Goal: Task Accomplishment & Management: Complete application form

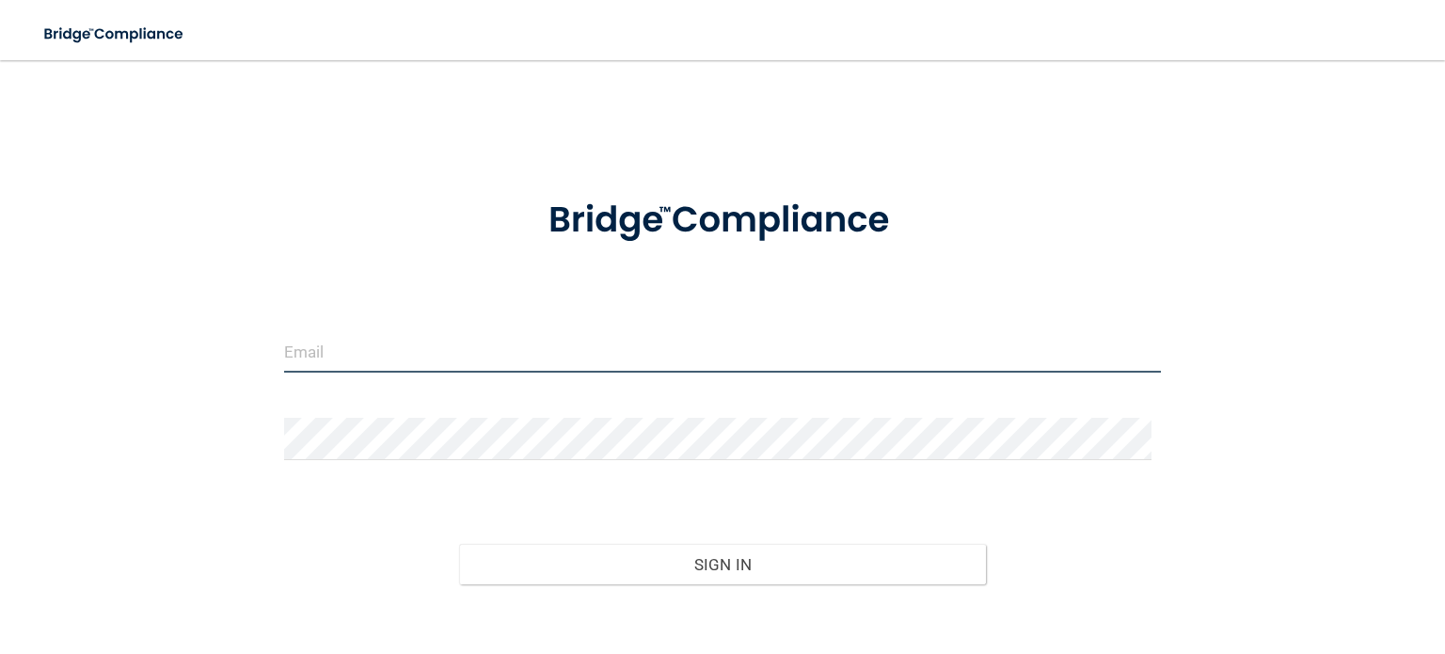
click at [337, 345] on input "email" at bounding box center [722, 351] width 877 height 42
type input "[EMAIL_ADDRESS][DOMAIN_NAME]"
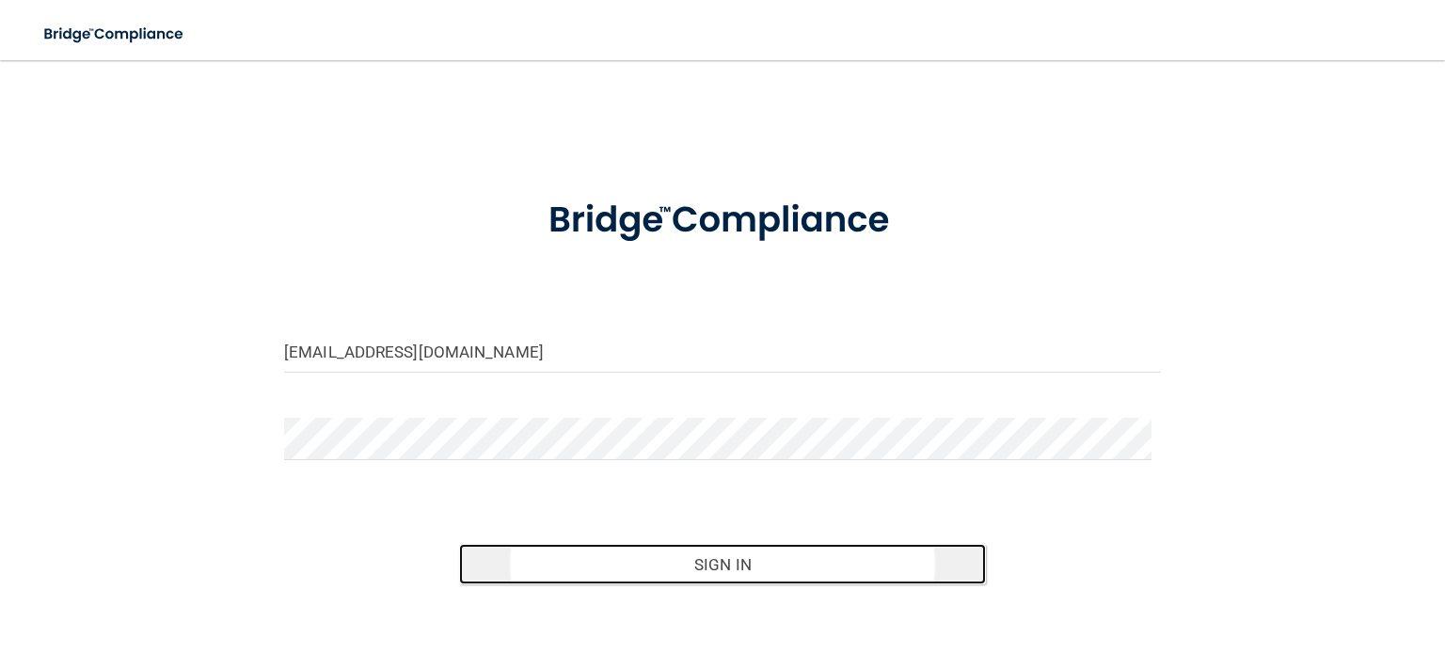
click at [728, 557] on button "Sign In" at bounding box center [722, 564] width 526 height 41
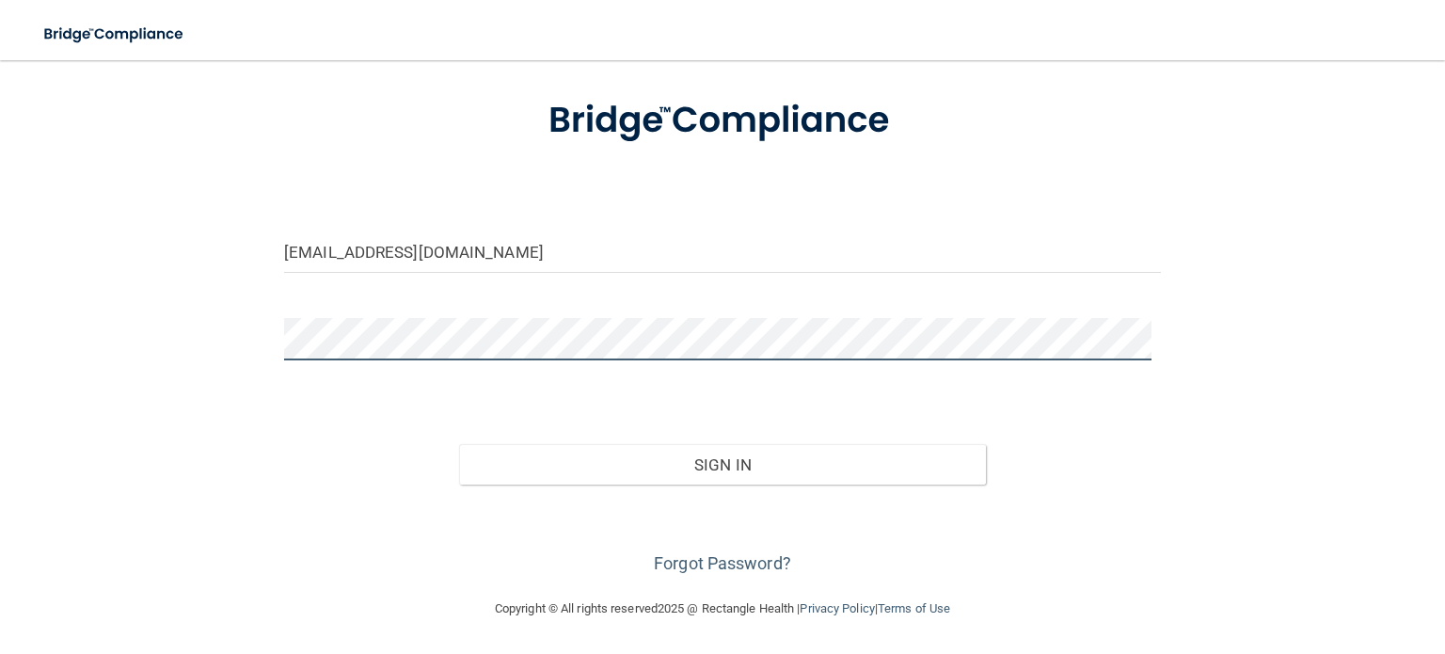
scroll to position [98, 0]
click at [459, 446] on button "Sign In" at bounding box center [722, 466] width 526 height 41
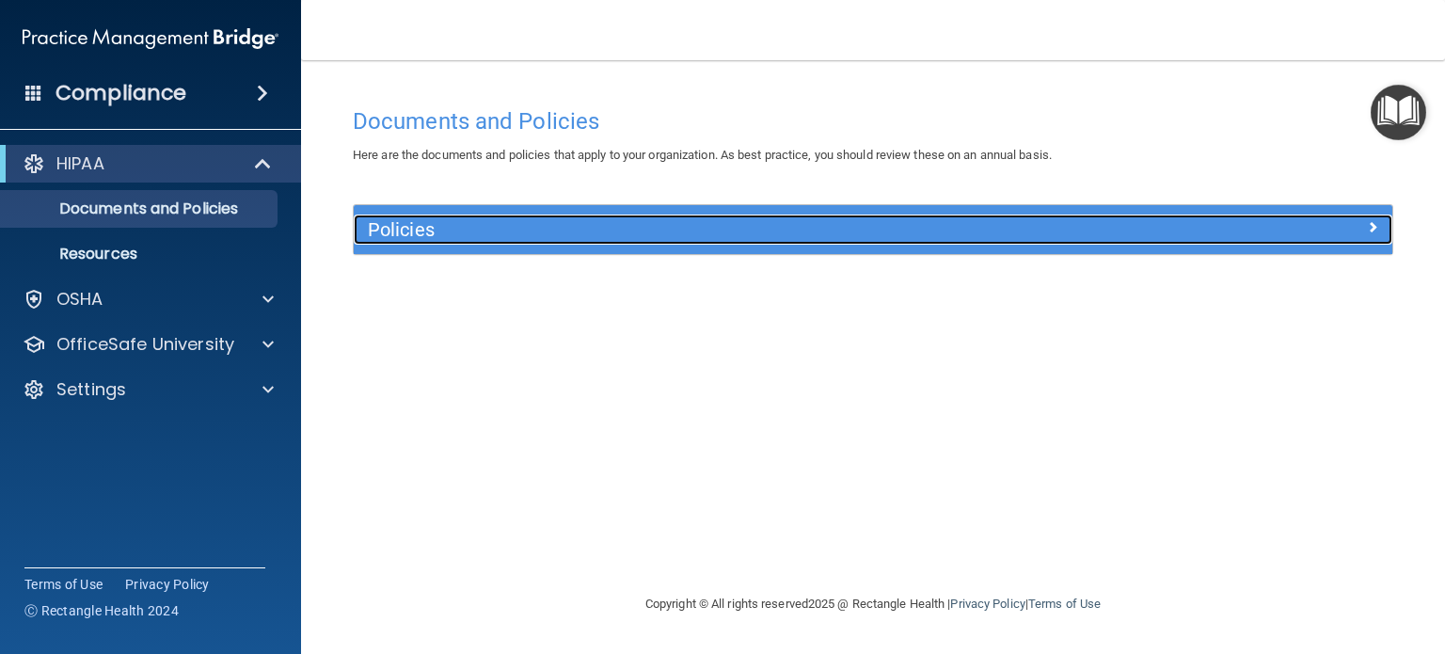
click at [463, 224] on h5 "Policies" at bounding box center [743, 229] width 751 height 21
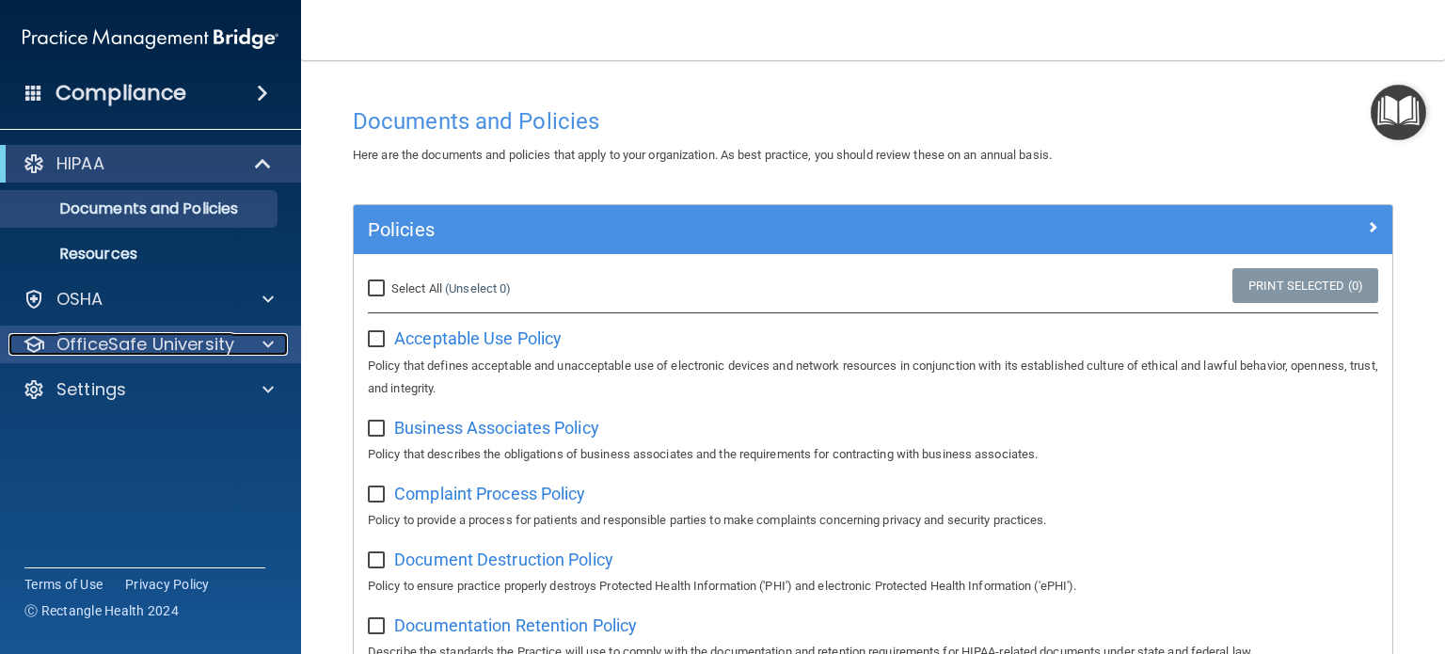
click at [268, 343] on span at bounding box center [268, 344] width 11 height 23
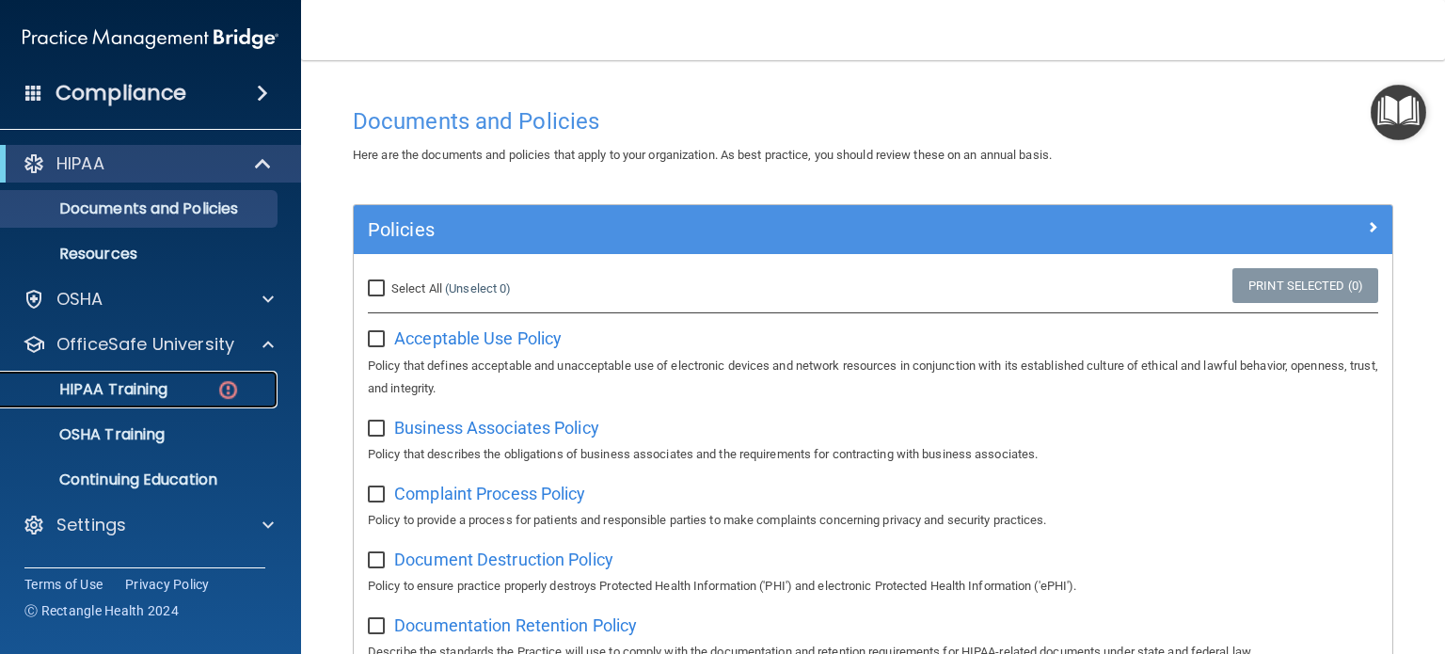
click at [103, 392] on p "HIPAA Training" at bounding box center [89, 389] width 155 height 19
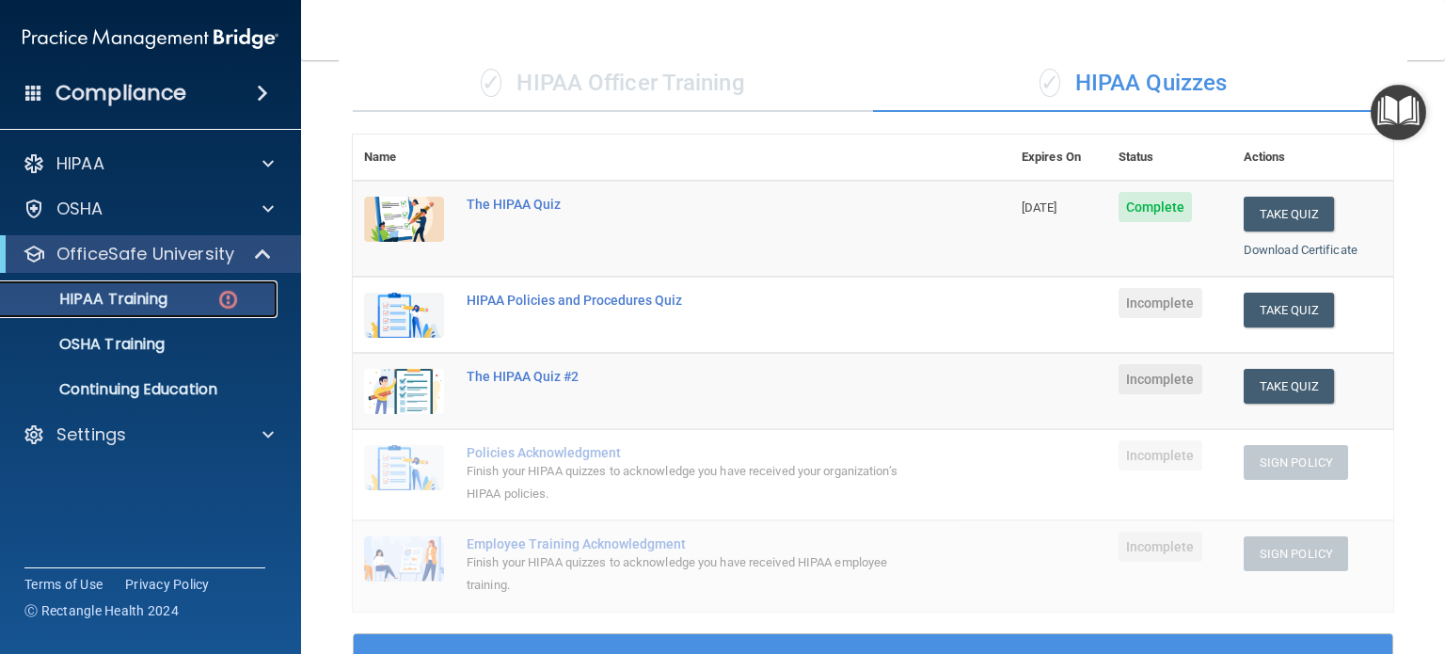
scroll to position [147, 0]
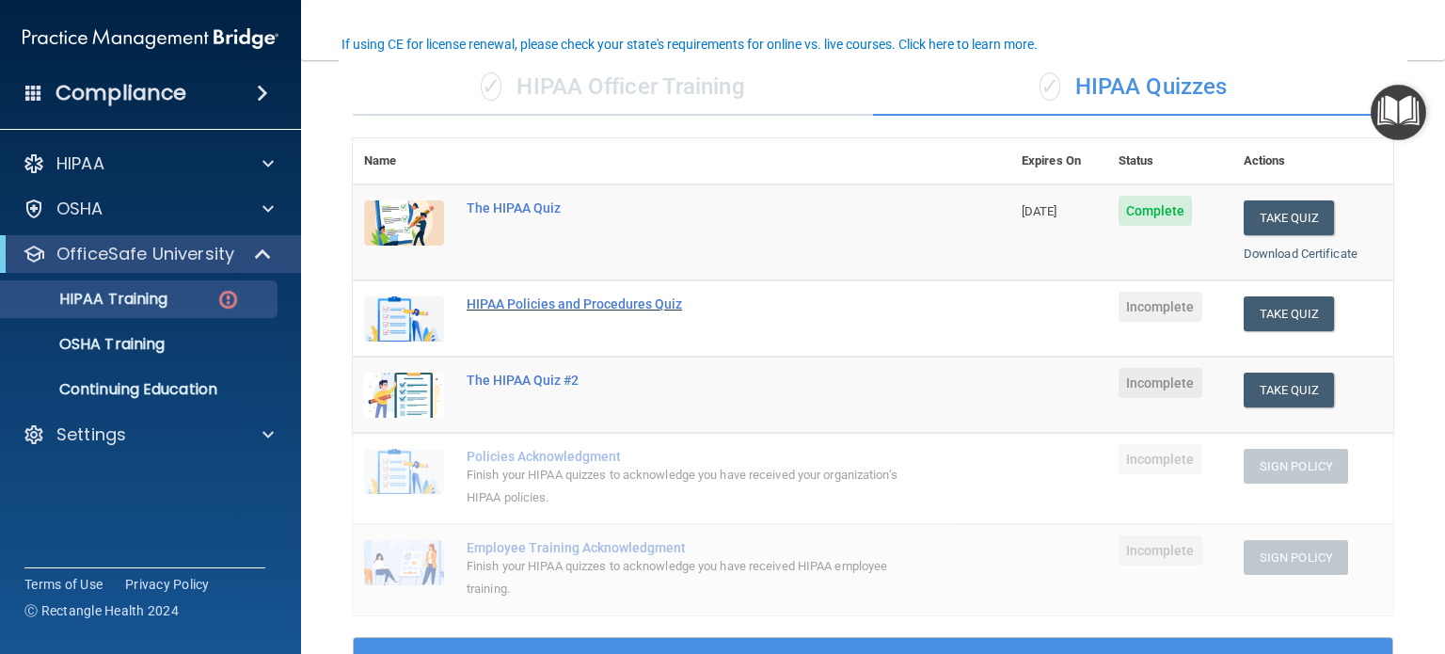
click at [518, 296] on div "HIPAA Policies and Procedures Quiz" at bounding box center [692, 303] width 450 height 15
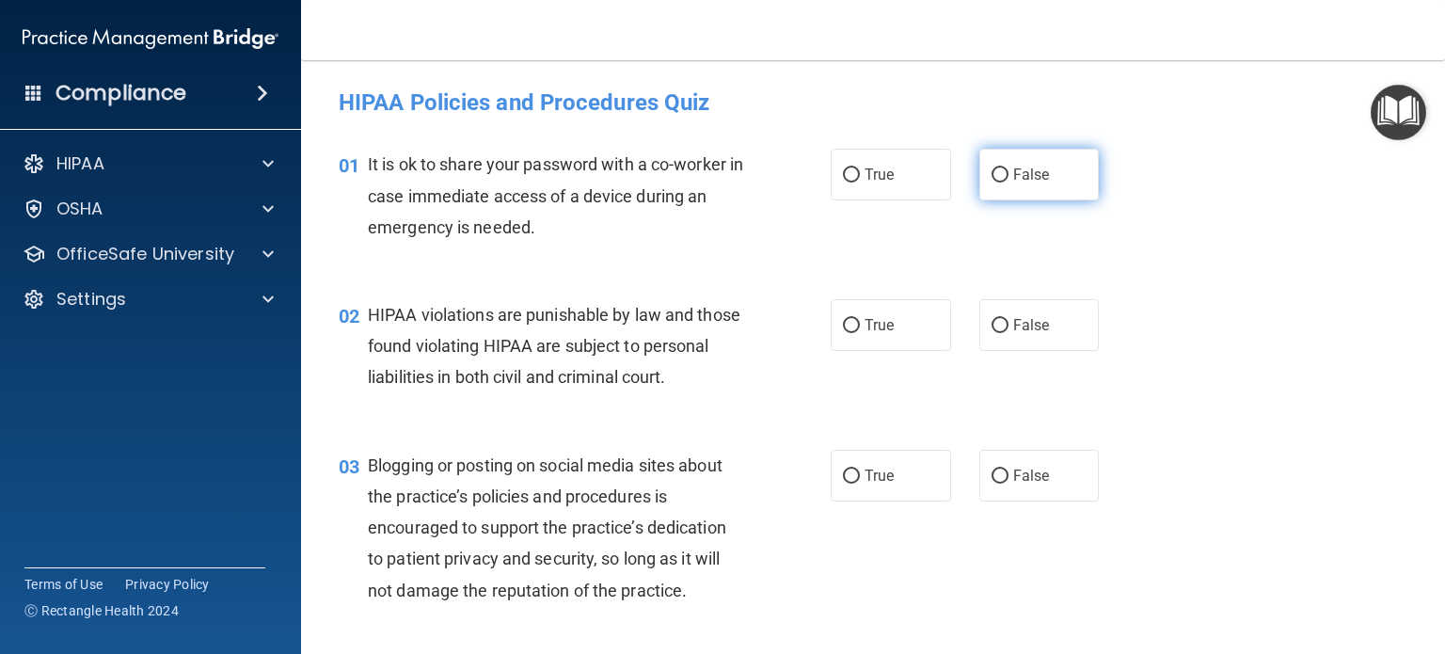
click at [992, 172] on input "False" at bounding box center [1000, 175] width 17 height 14
radio input "true"
click at [846, 321] on input "True" at bounding box center [851, 326] width 17 height 14
radio input "true"
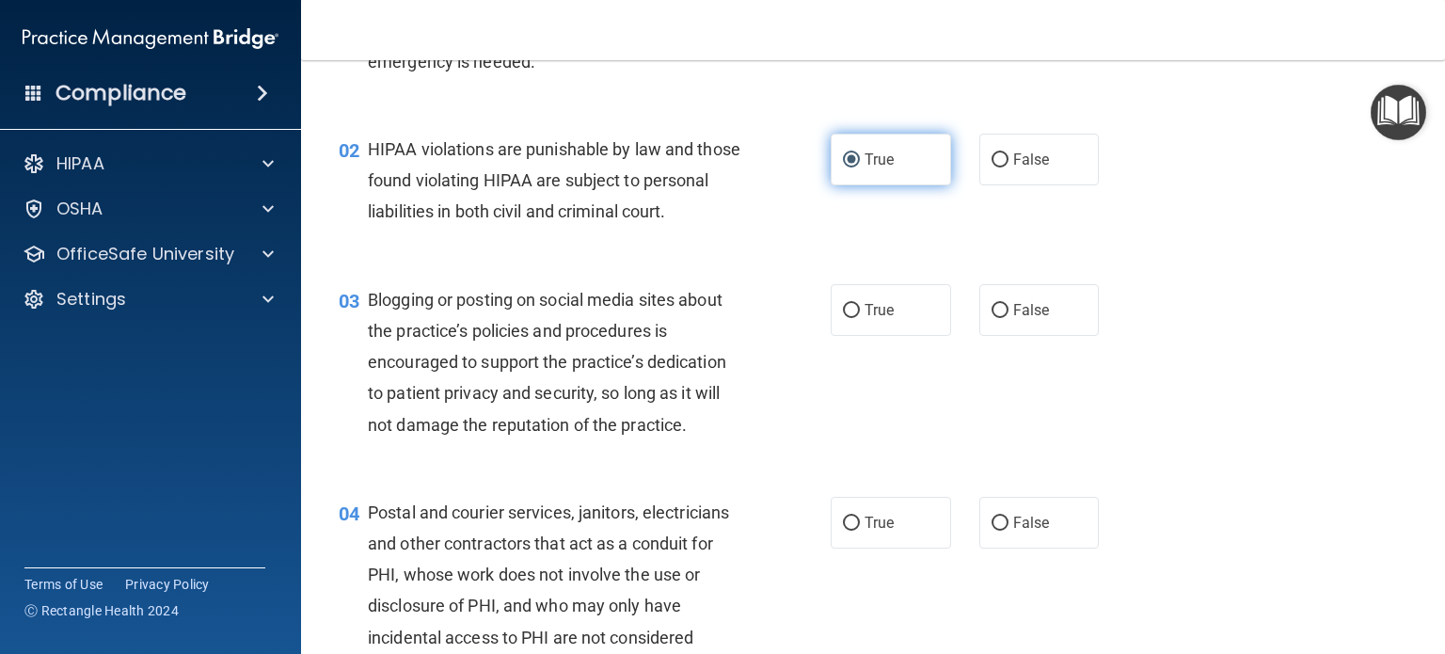
scroll to position [188, 0]
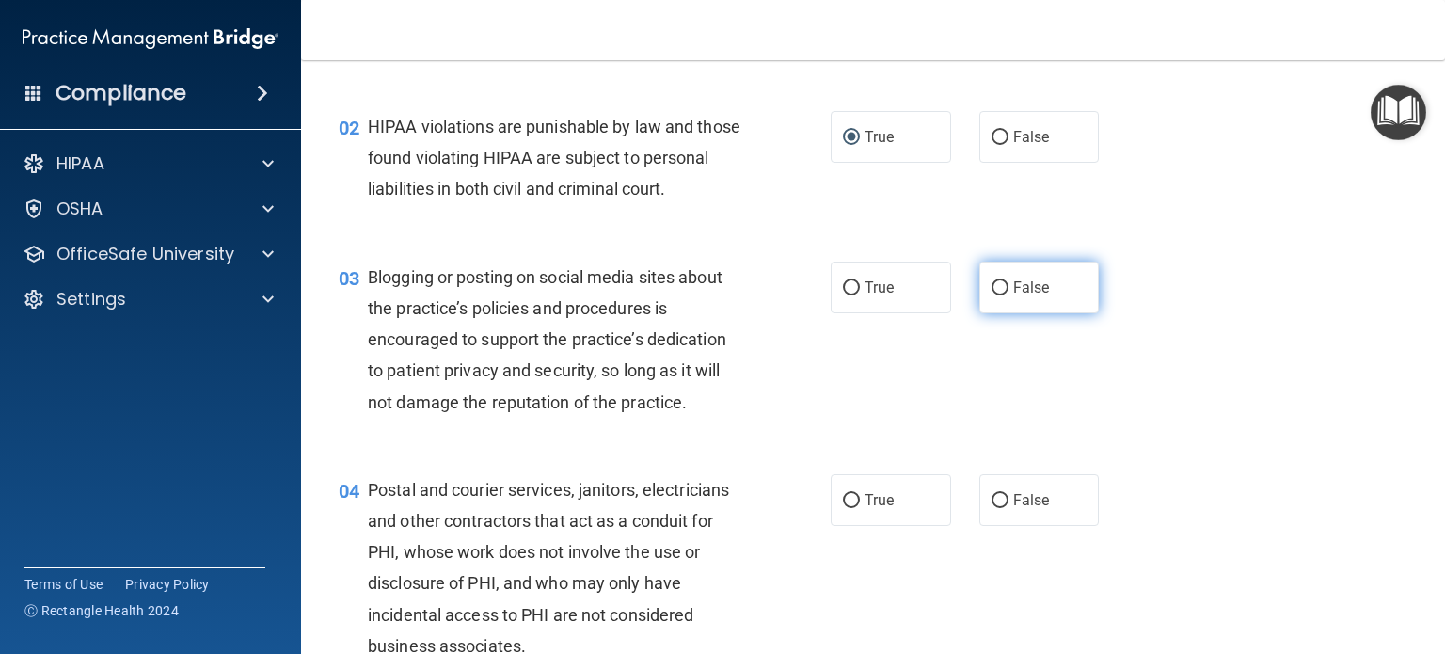
click at [995, 295] on input "False" at bounding box center [1000, 288] width 17 height 14
radio input "true"
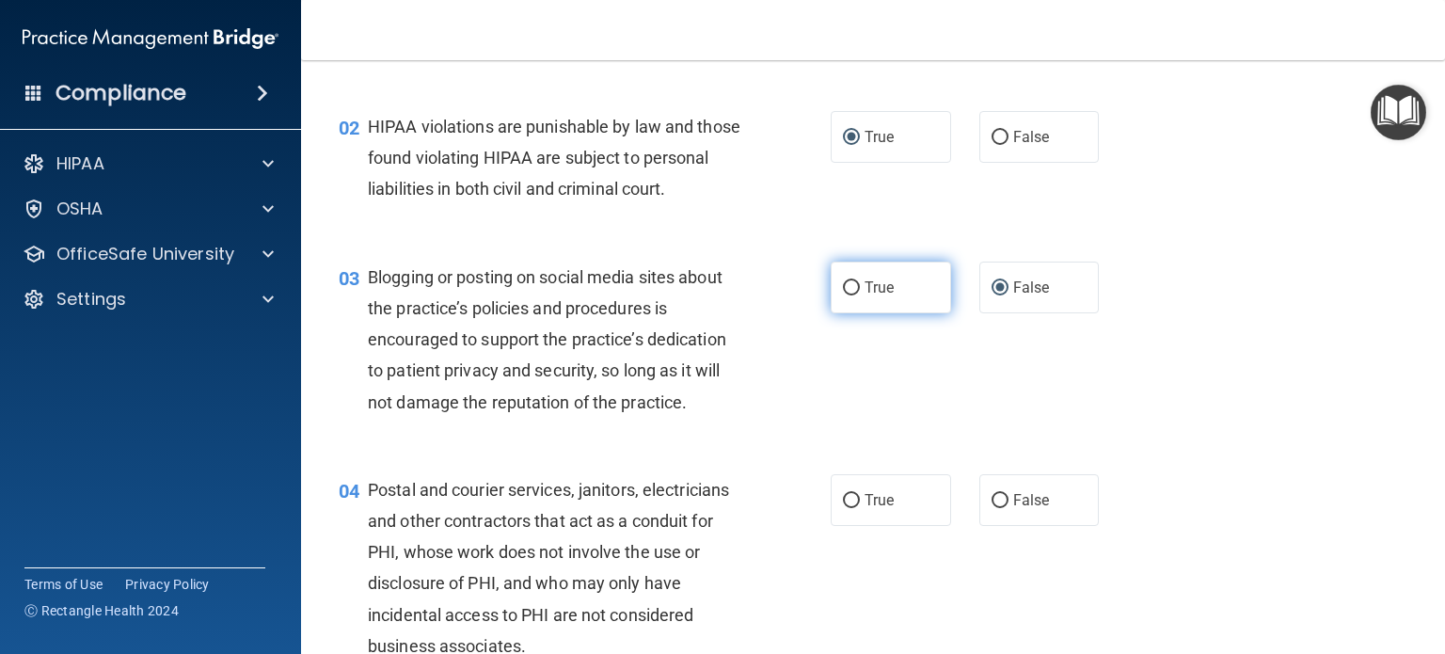
scroll to position [282, 0]
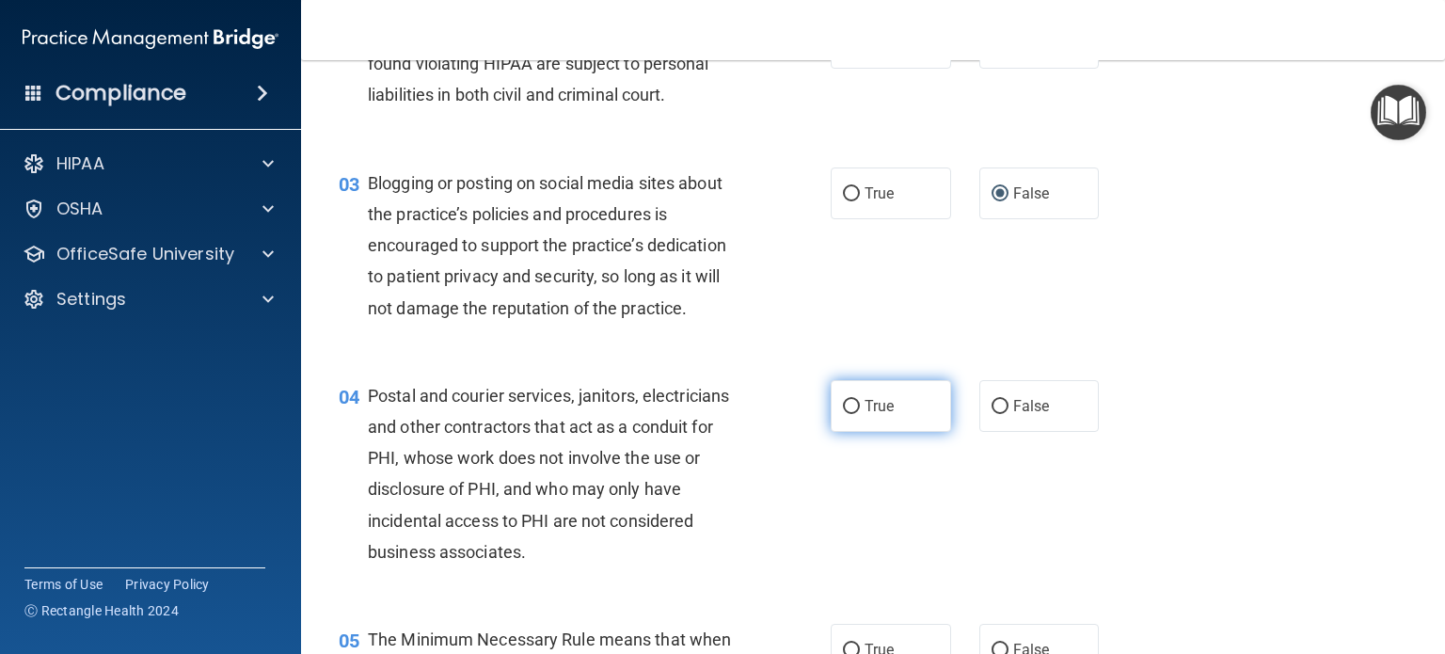
click at [846, 414] on input "True" at bounding box center [851, 407] width 17 height 14
radio input "true"
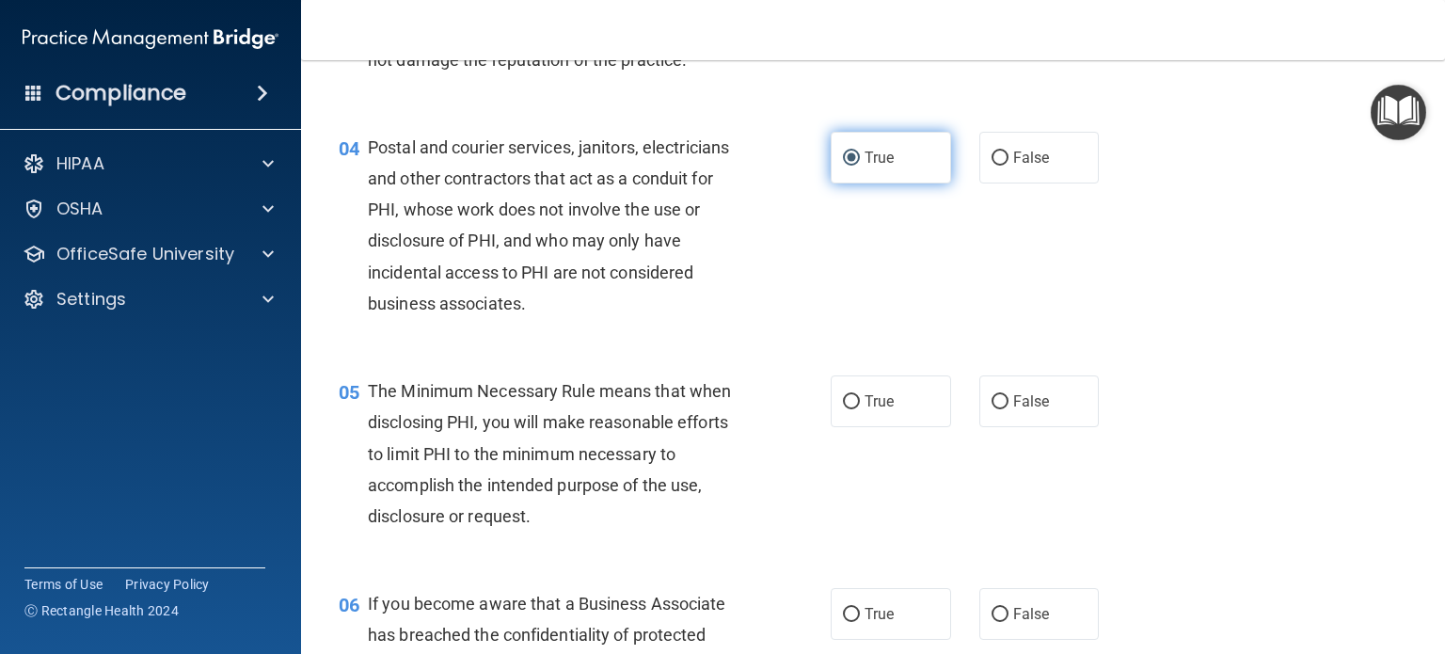
scroll to position [565, 0]
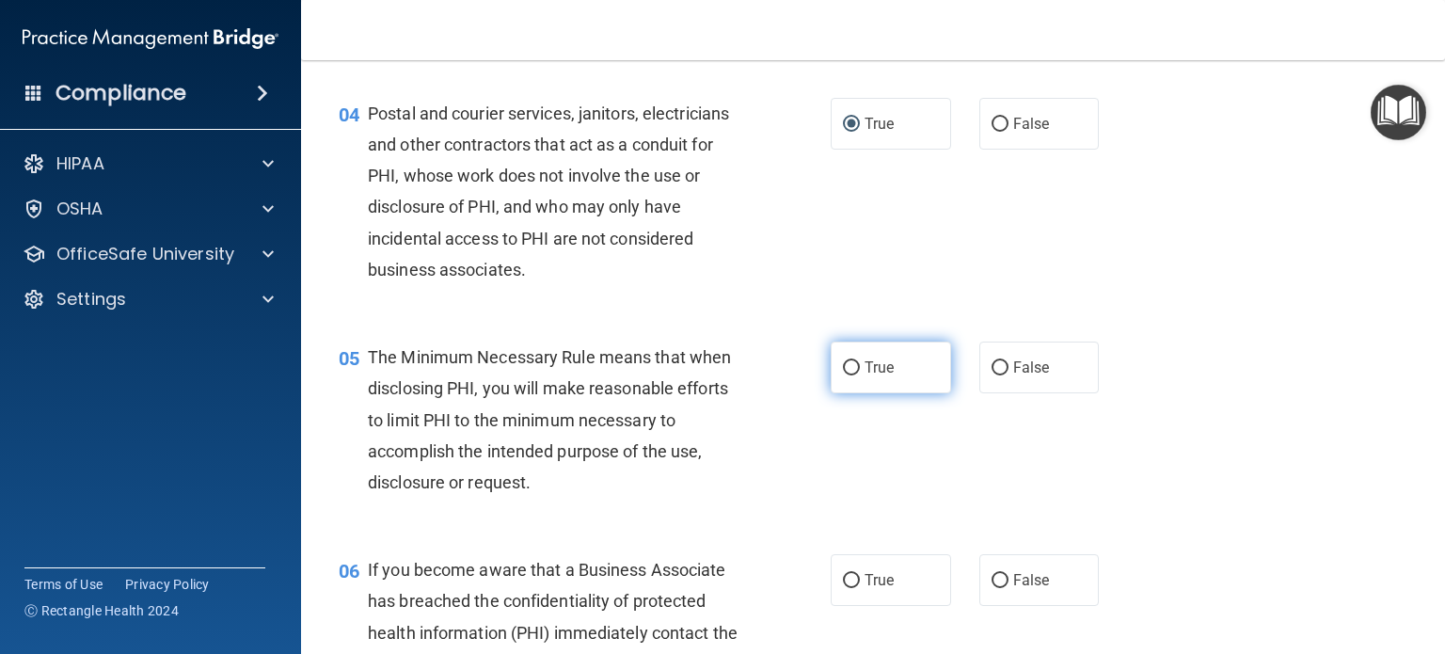
click at [843, 375] on input "True" at bounding box center [851, 368] width 17 height 14
radio input "true"
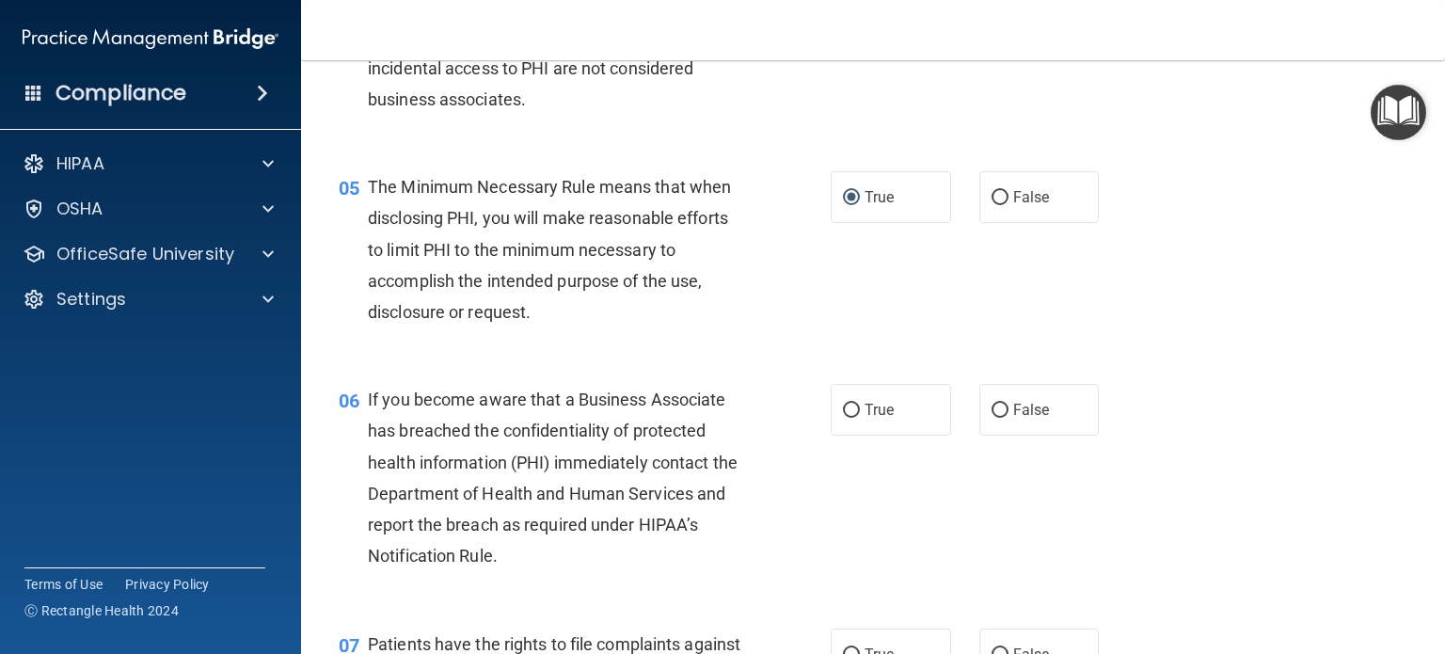
scroll to position [753, 0]
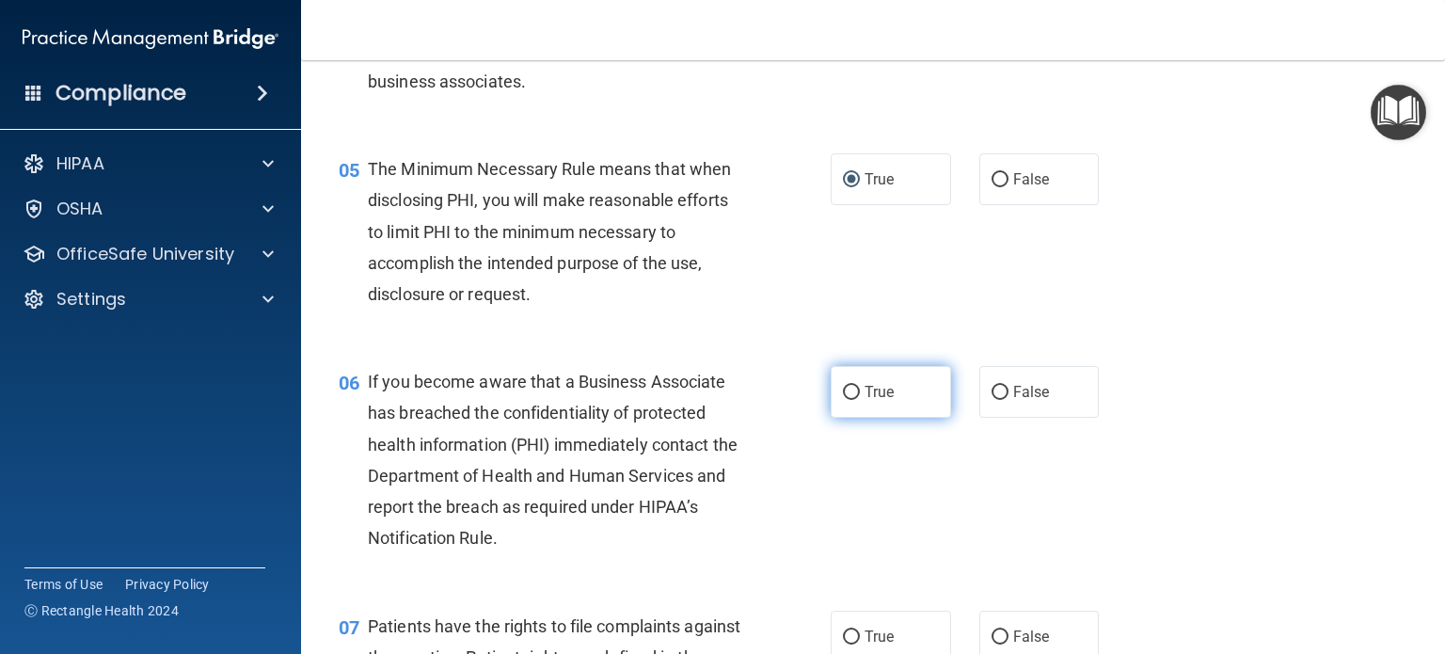
click at [843, 400] on input "True" at bounding box center [851, 393] width 17 height 14
radio input "true"
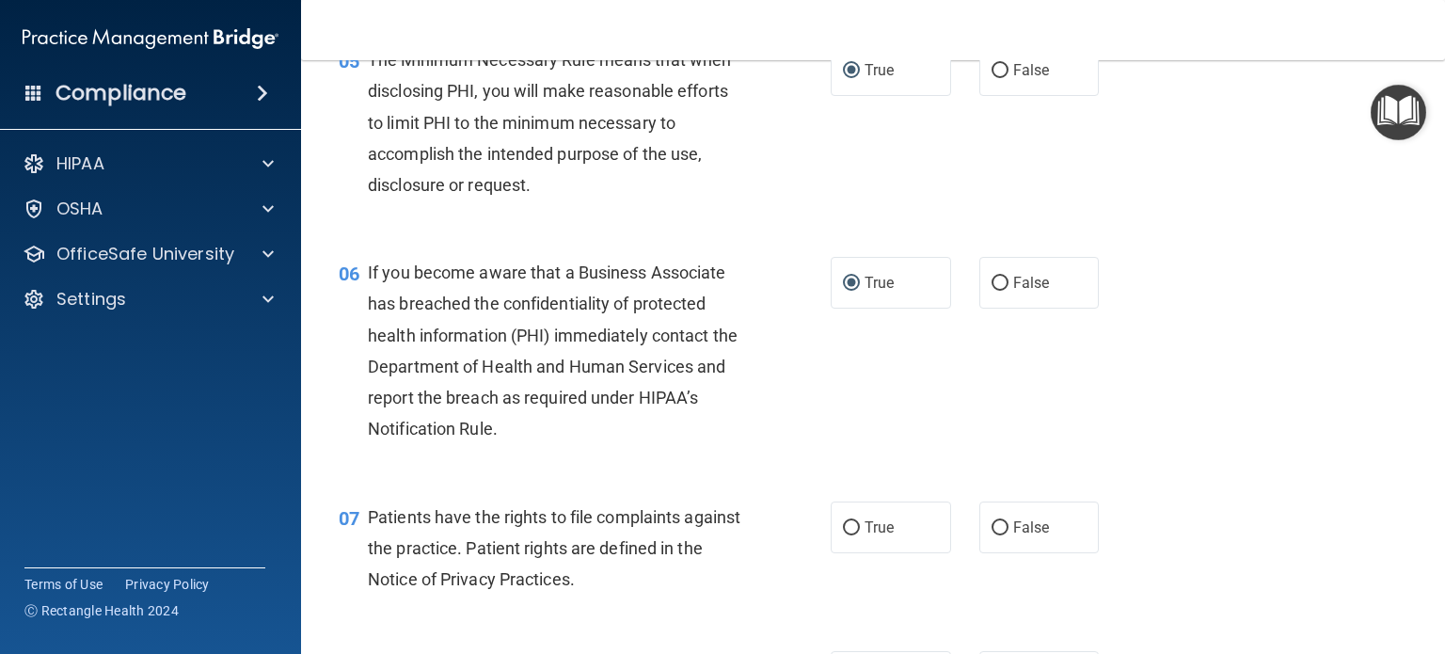
scroll to position [1035, 0]
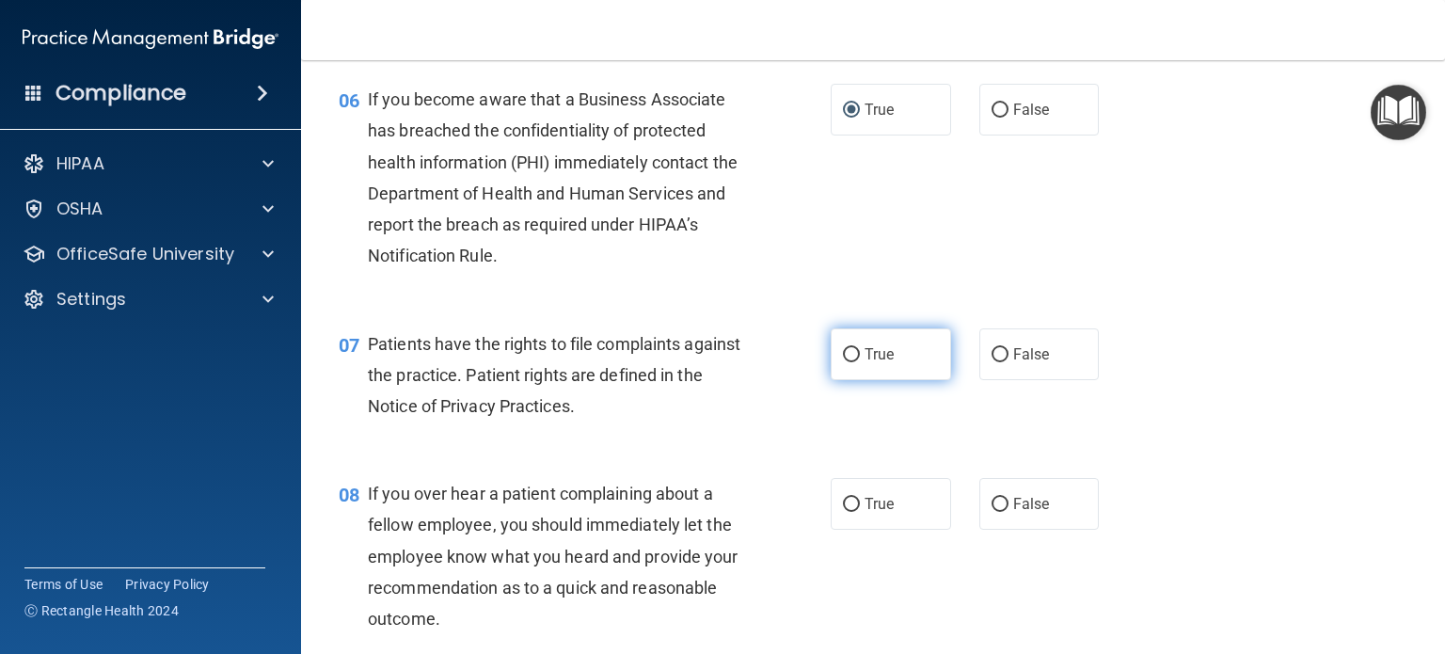
click at [847, 362] on input "True" at bounding box center [851, 355] width 17 height 14
radio input "true"
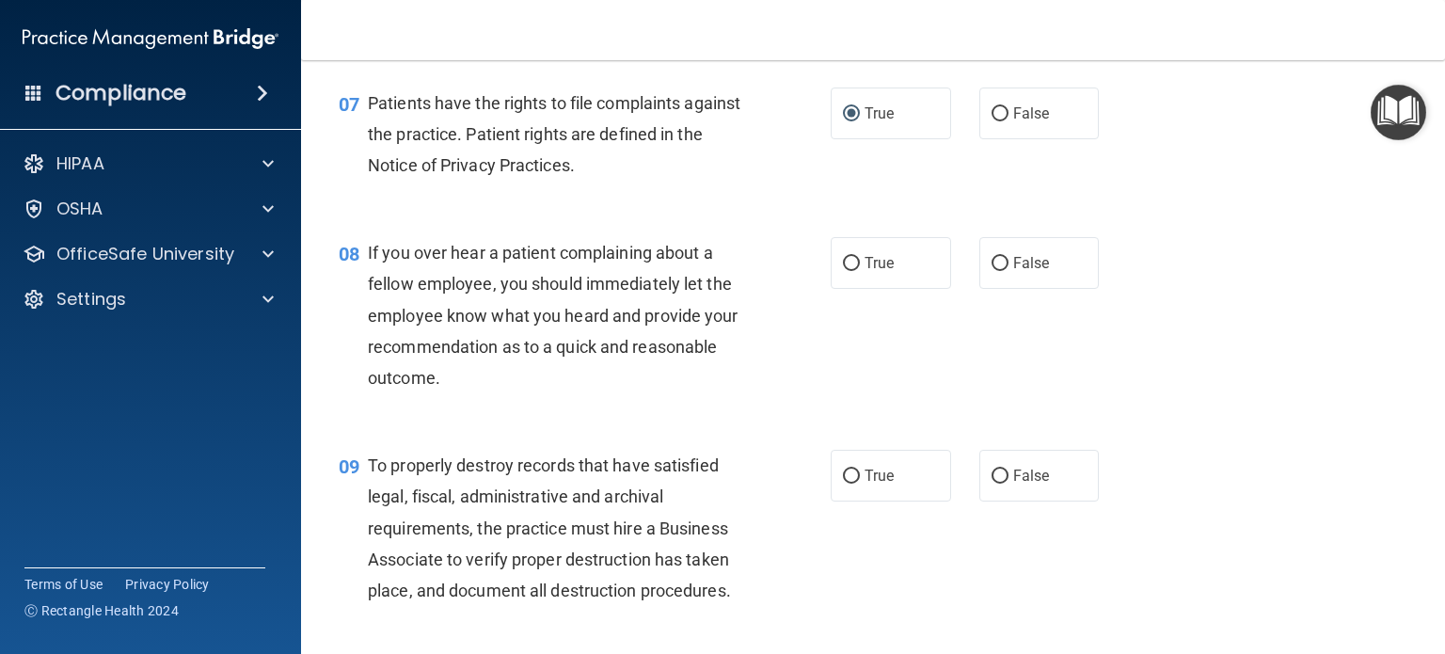
scroll to position [1412, 0]
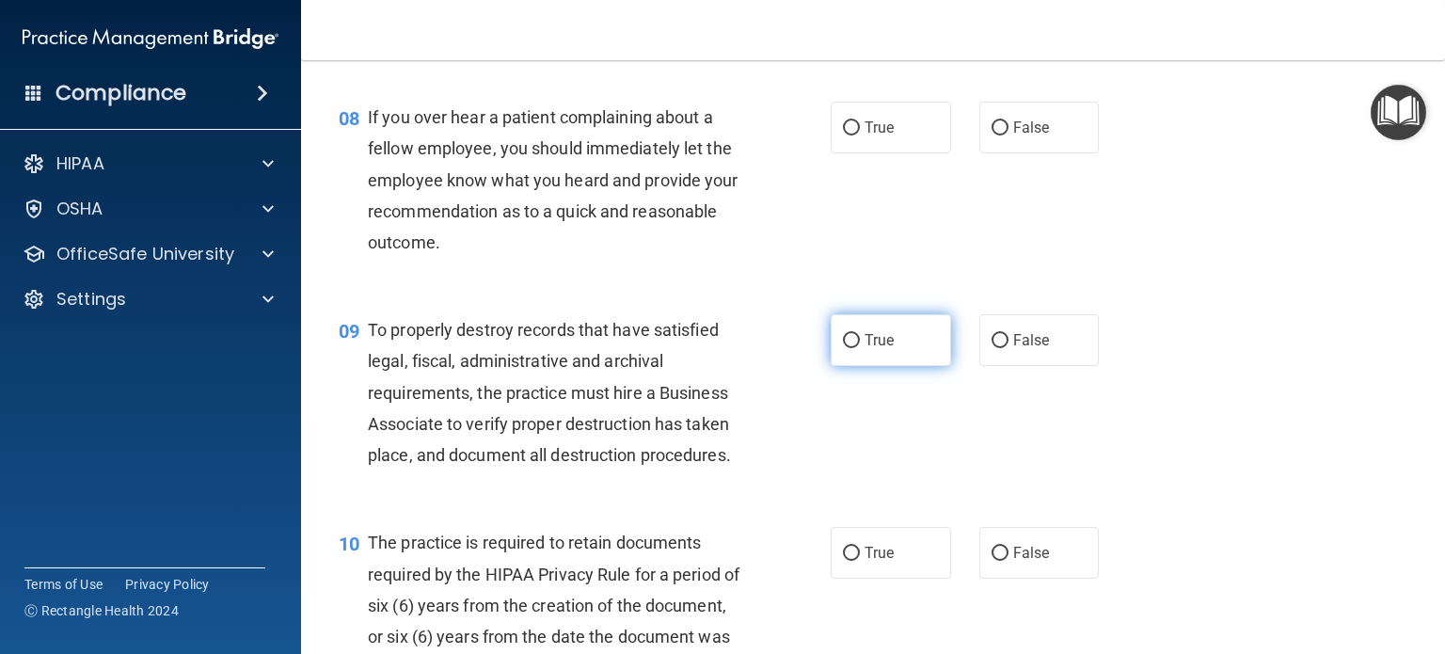
click at [847, 348] on input "True" at bounding box center [851, 341] width 17 height 14
radio input "true"
click at [992, 136] on input "False" at bounding box center [1000, 128] width 17 height 14
radio input "true"
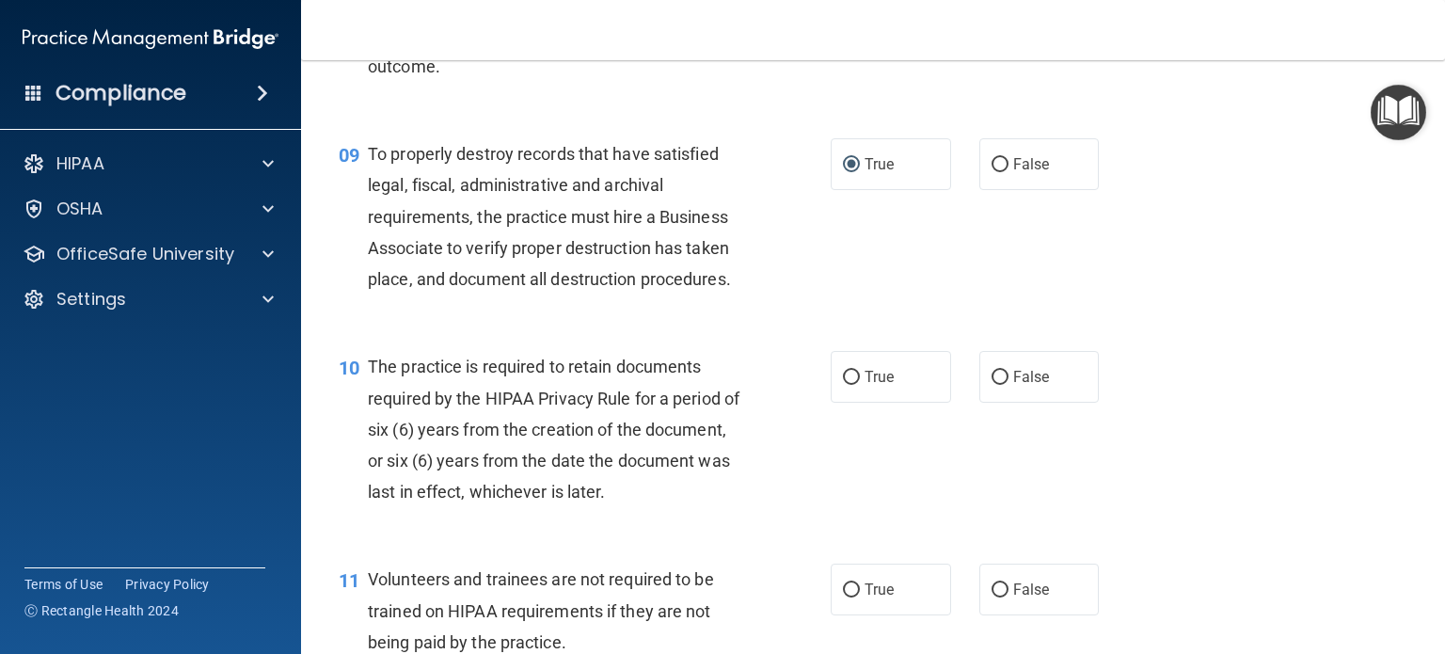
scroll to position [1600, 0]
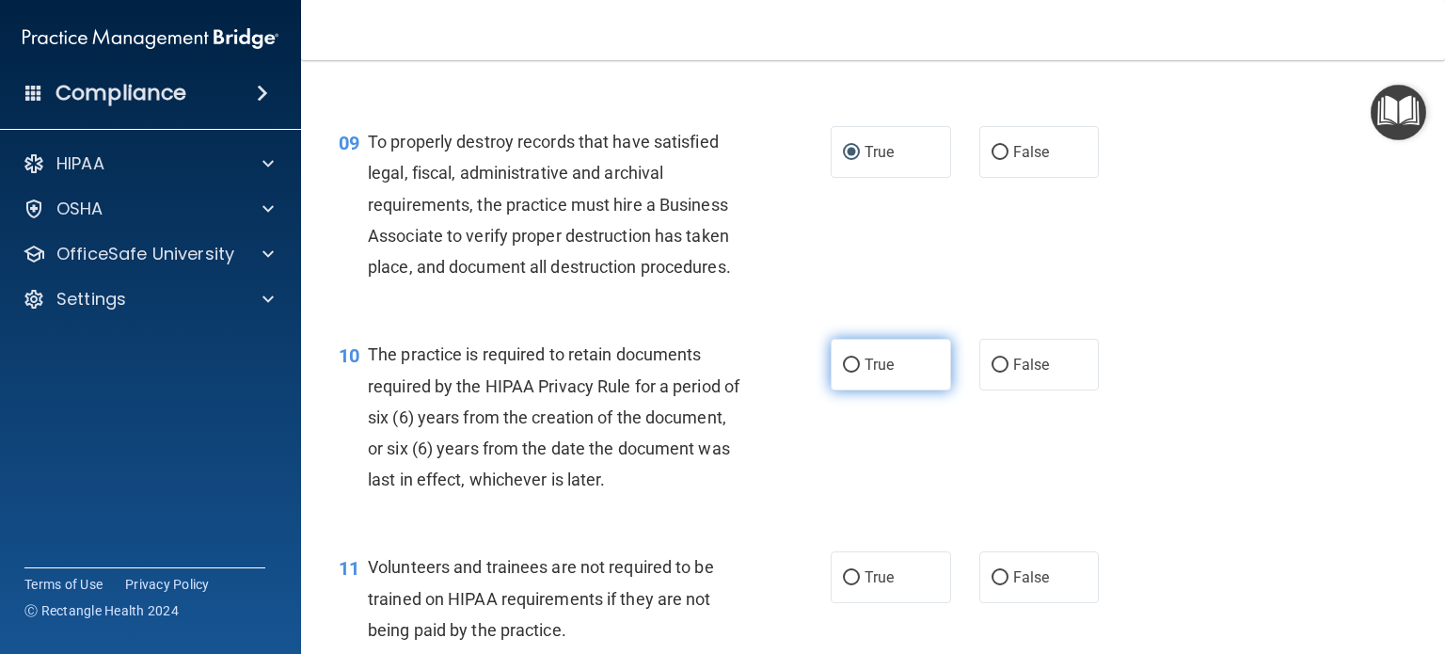
click at [843, 373] on input "True" at bounding box center [851, 366] width 17 height 14
radio input "true"
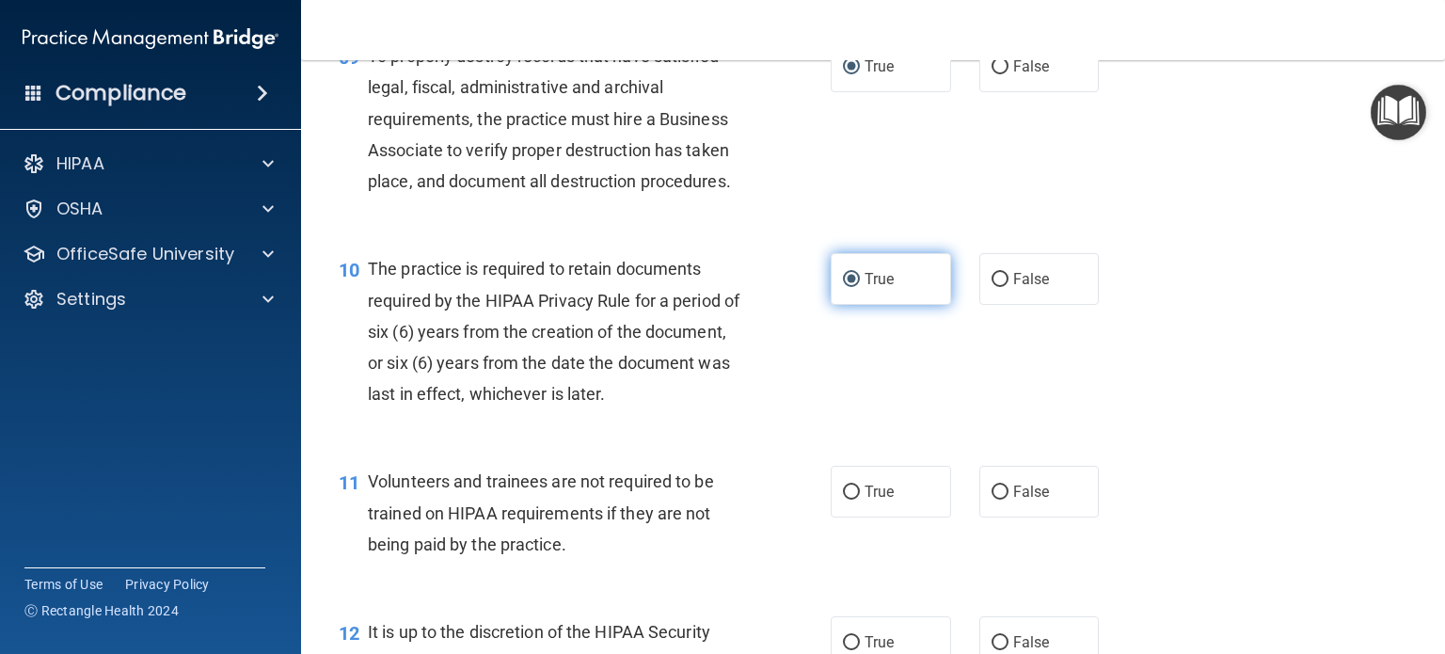
scroll to position [1788, 0]
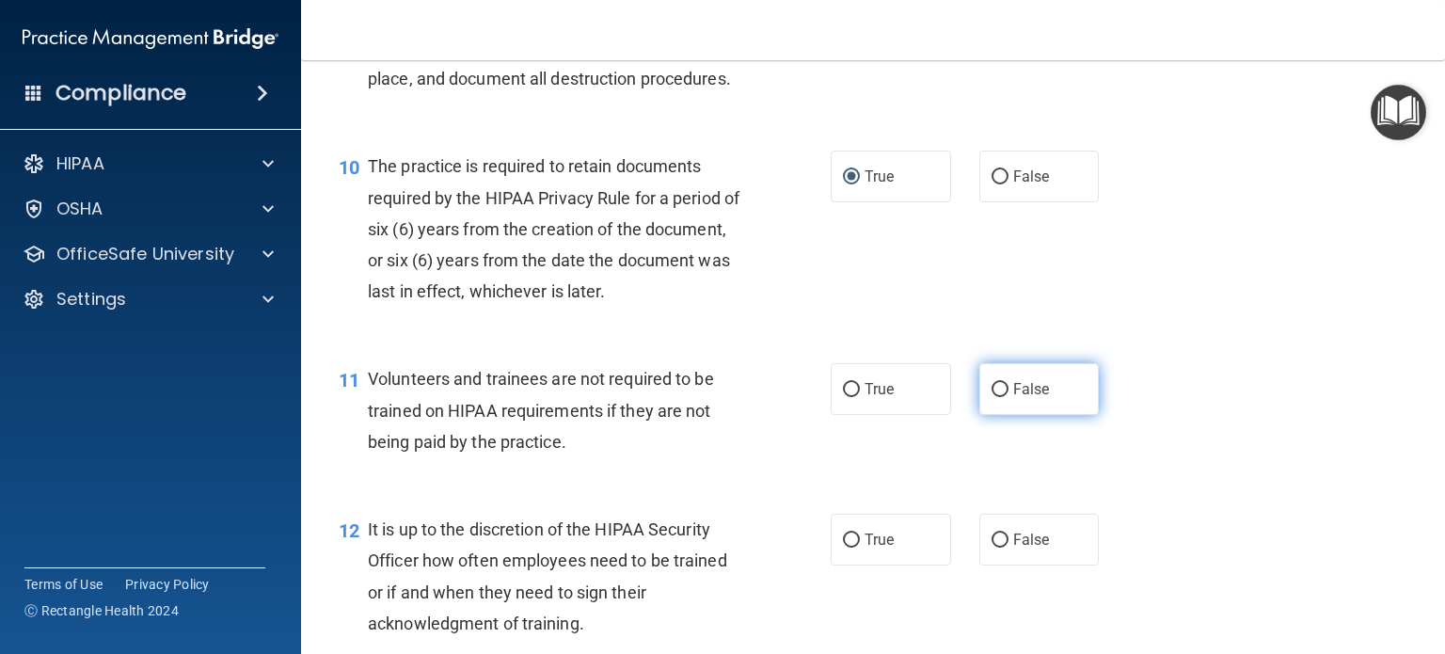
click at [994, 397] on input "False" at bounding box center [1000, 390] width 17 height 14
radio input "true"
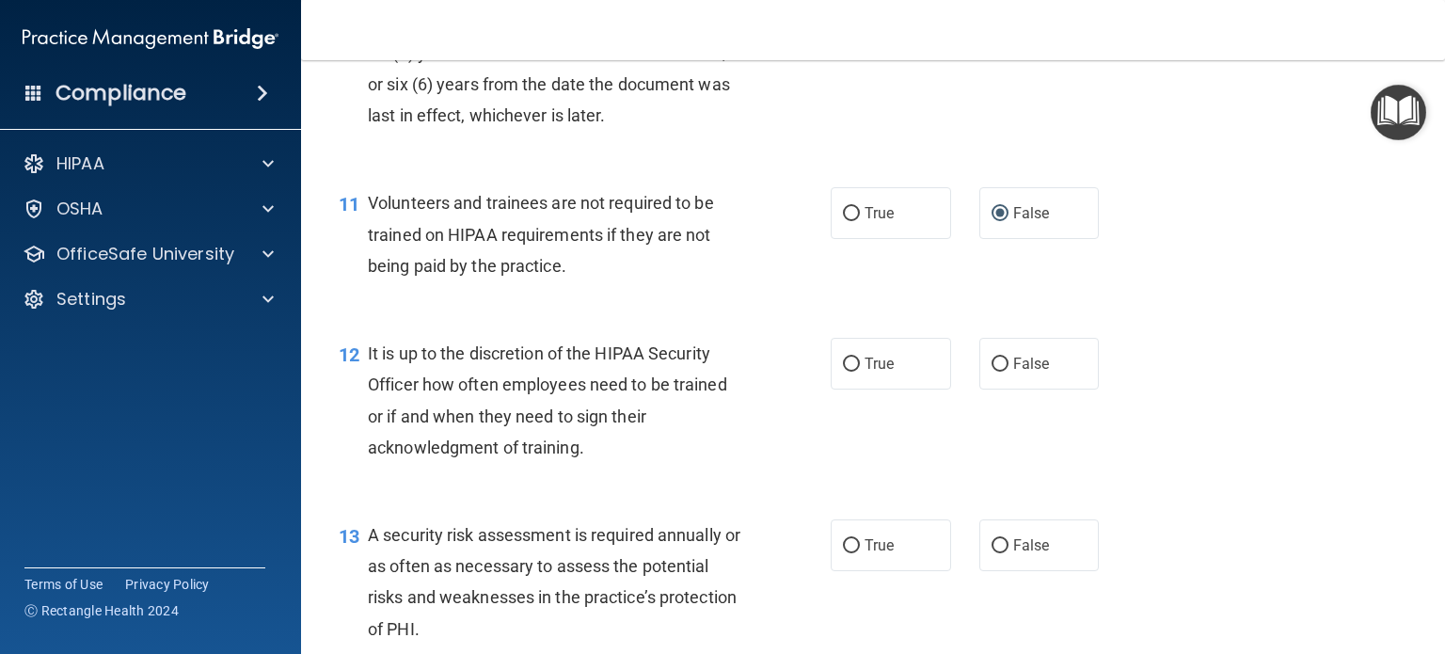
scroll to position [1976, 0]
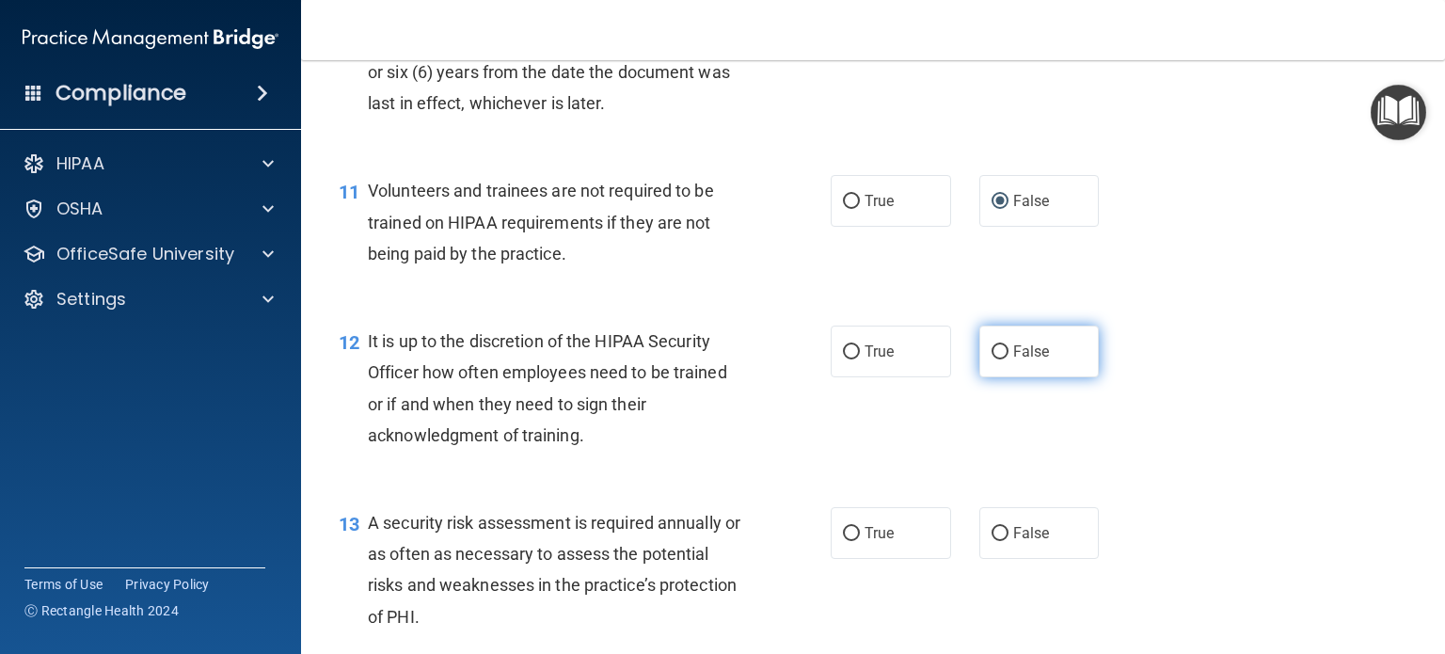
click at [992, 359] on input "False" at bounding box center [1000, 352] width 17 height 14
radio input "true"
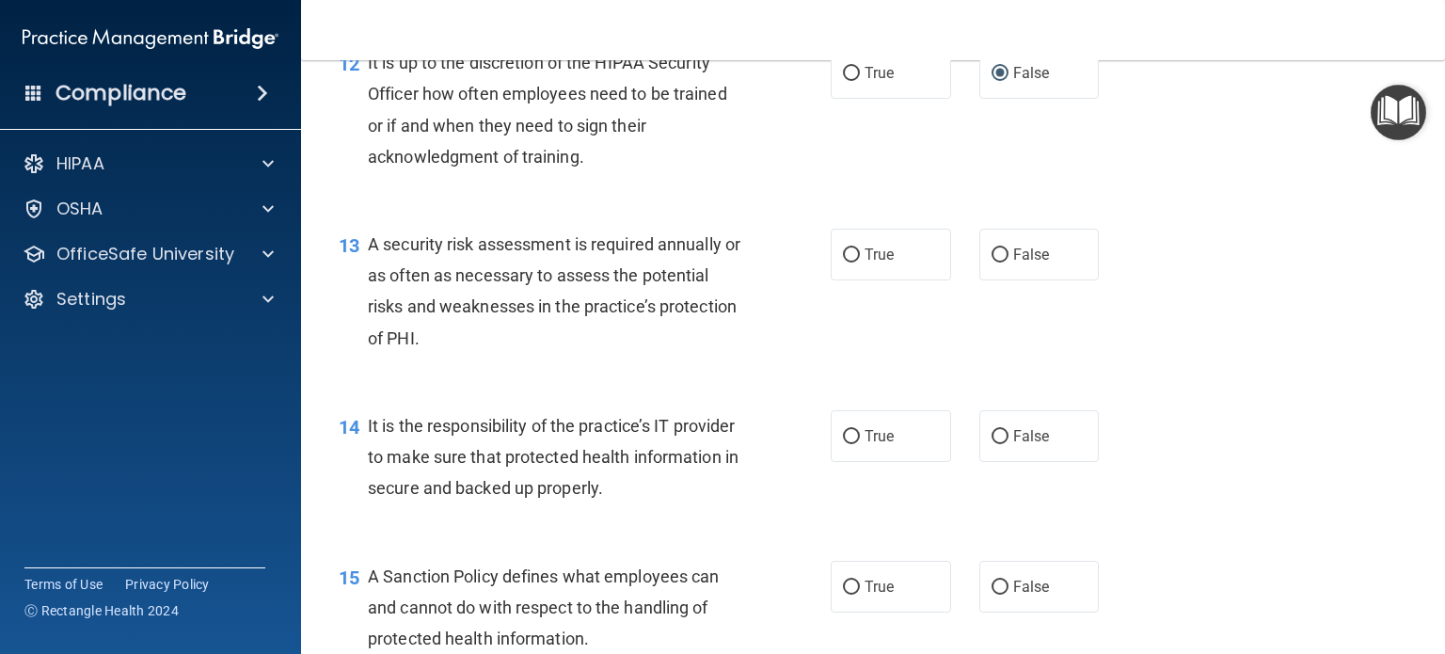
scroll to position [2259, 0]
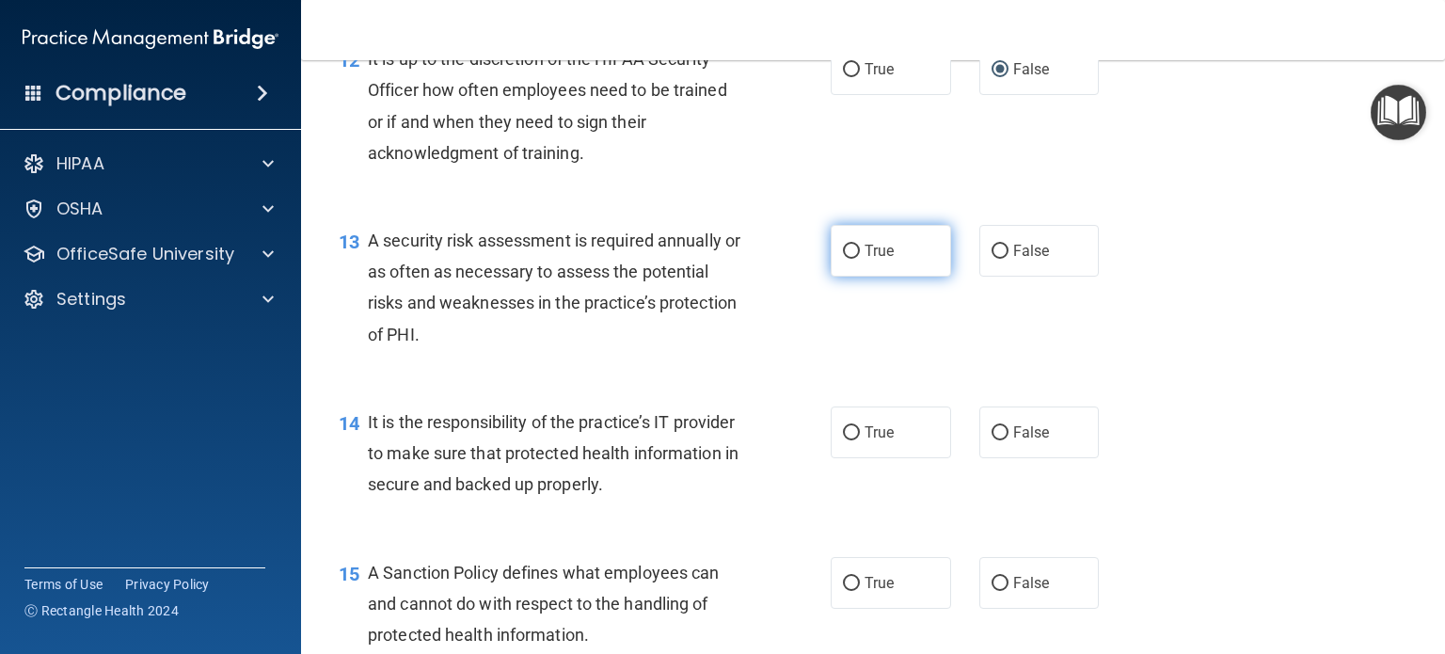
click at [848, 259] on input "True" at bounding box center [851, 252] width 17 height 14
radio input "true"
click at [843, 440] on input "True" at bounding box center [851, 433] width 17 height 14
radio input "true"
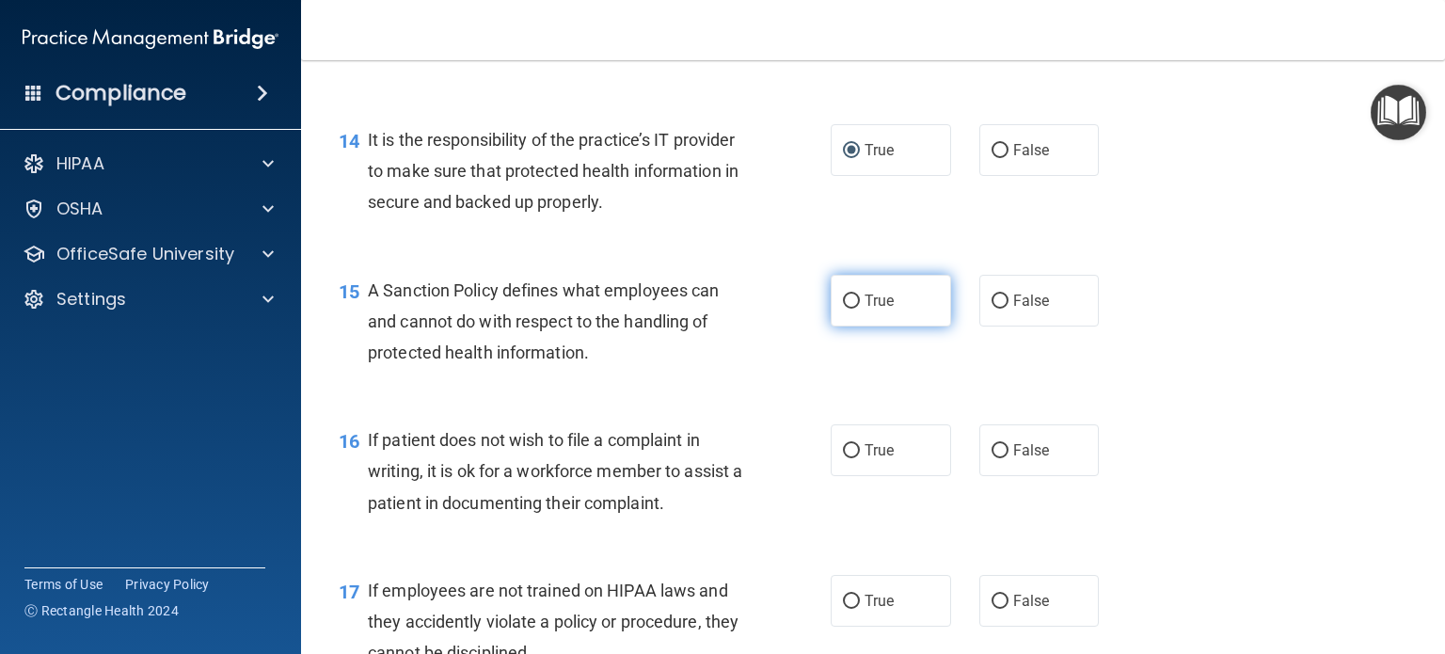
click at [845, 309] on input "True" at bounding box center [851, 302] width 17 height 14
radio input "true"
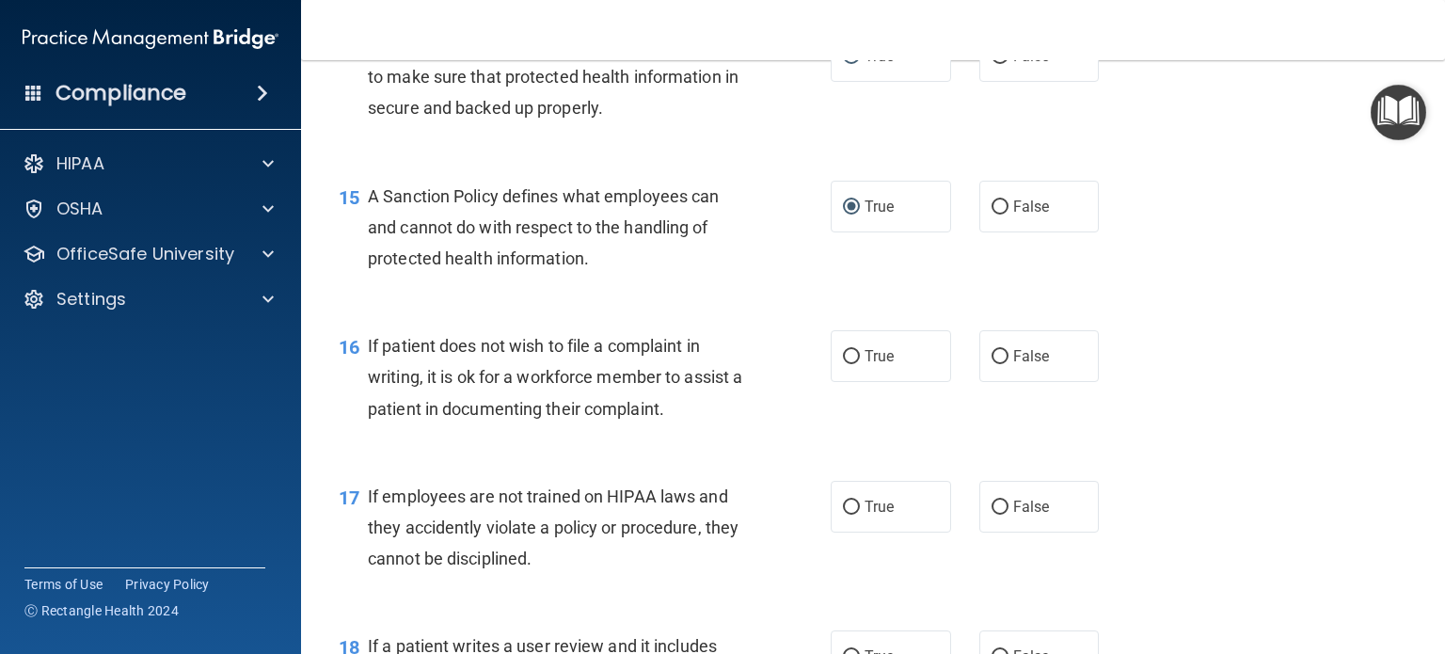
scroll to position [2729, 0]
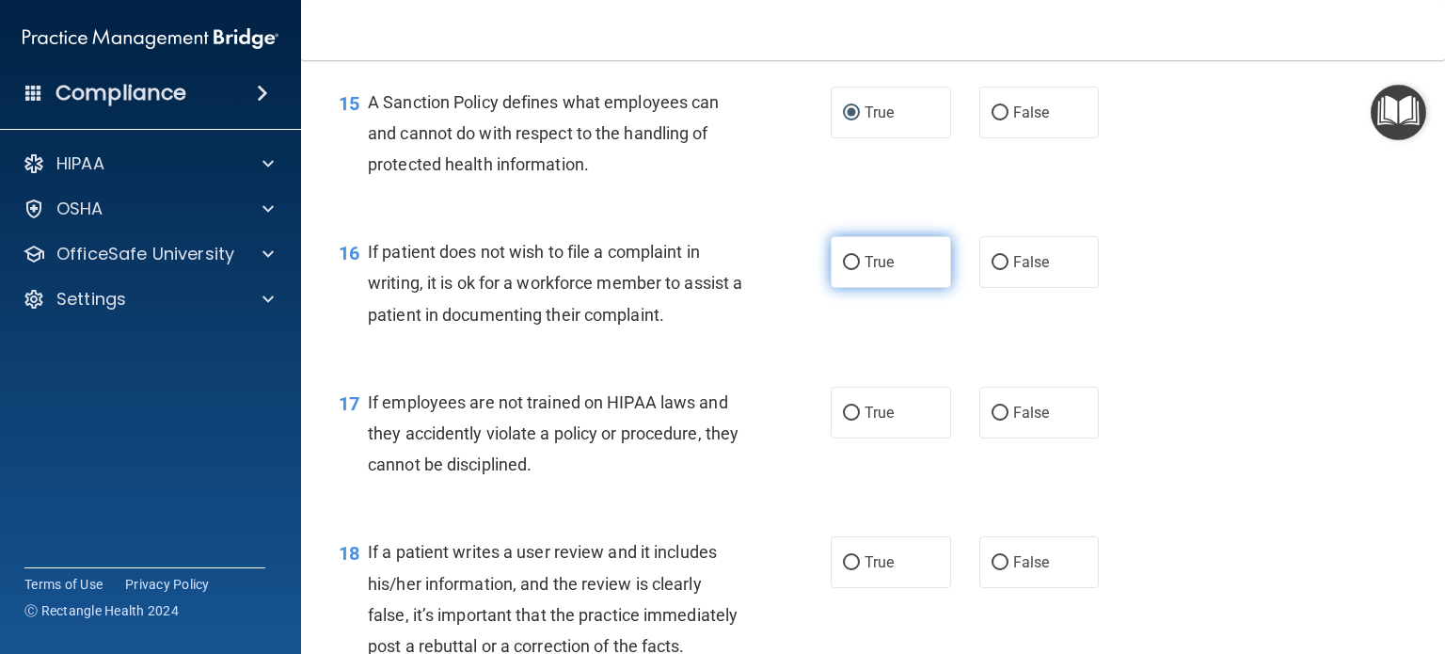
click at [843, 270] on input "True" at bounding box center [851, 263] width 17 height 14
radio input "true"
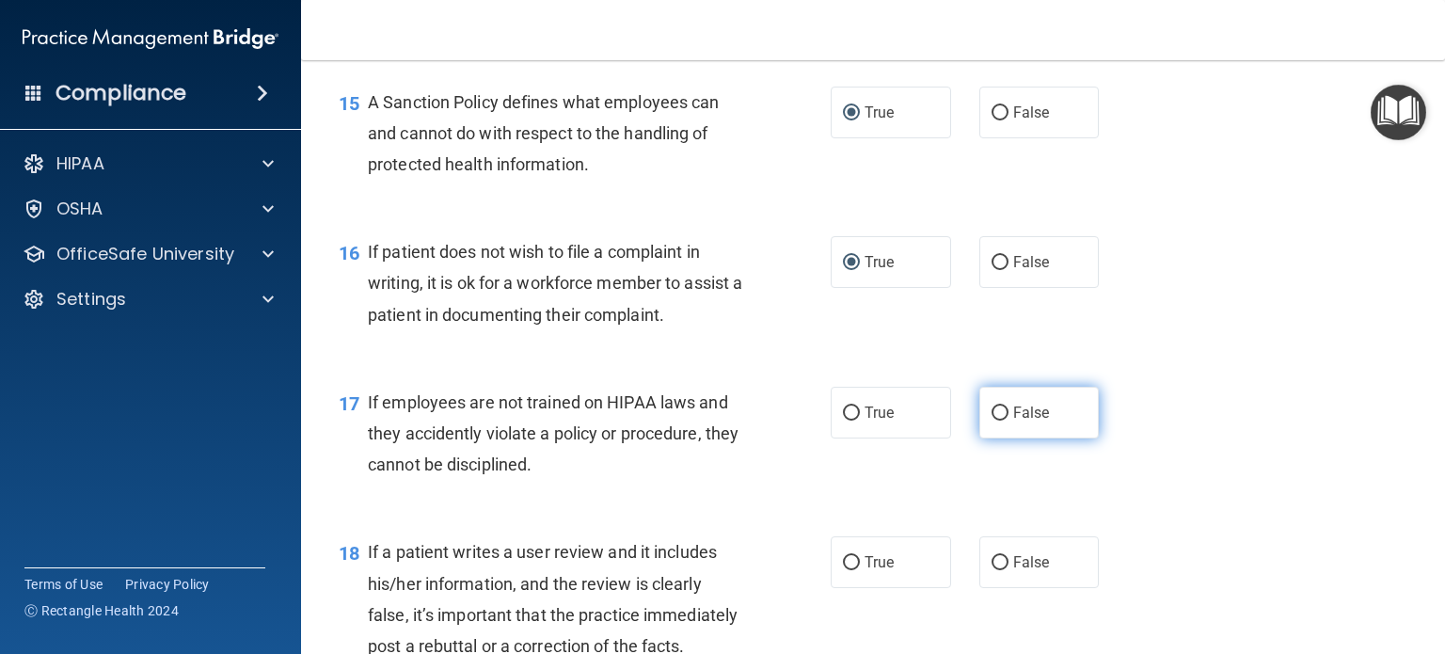
click at [992, 421] on input "False" at bounding box center [1000, 414] width 17 height 14
radio input "true"
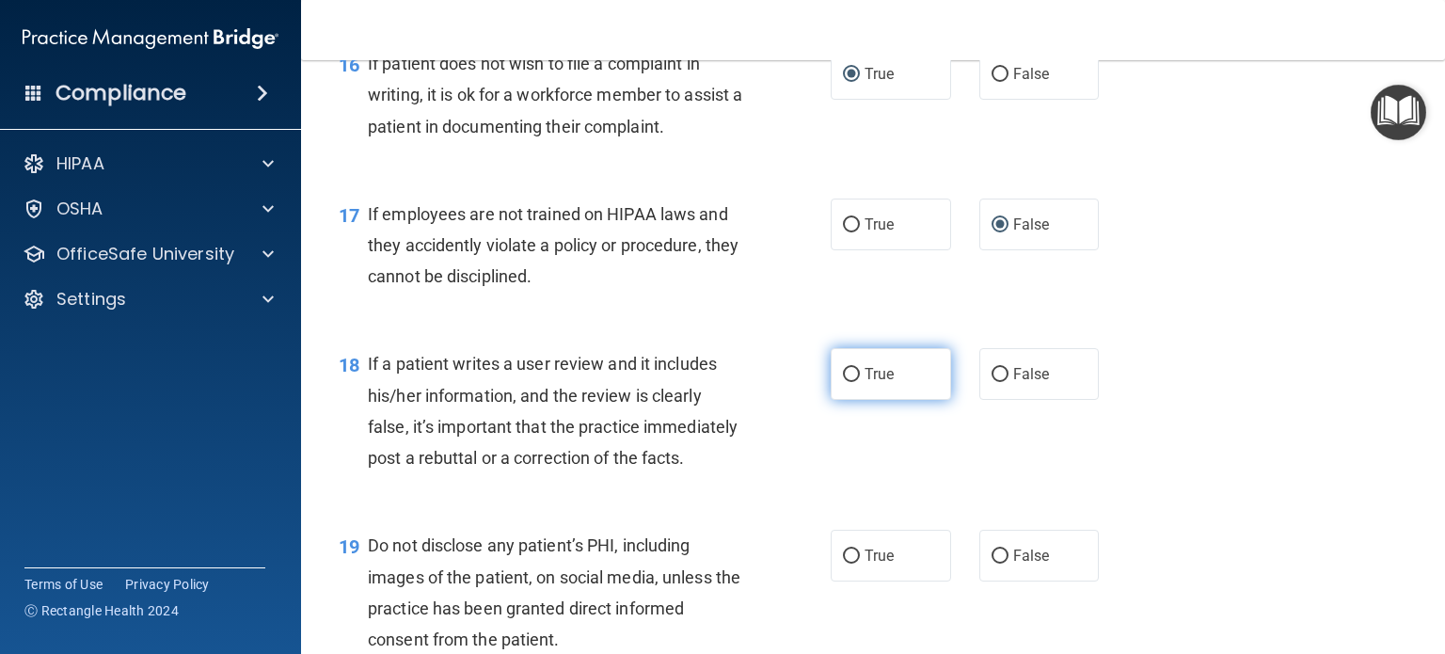
click at [843, 382] on input "True" at bounding box center [851, 375] width 17 height 14
radio input "true"
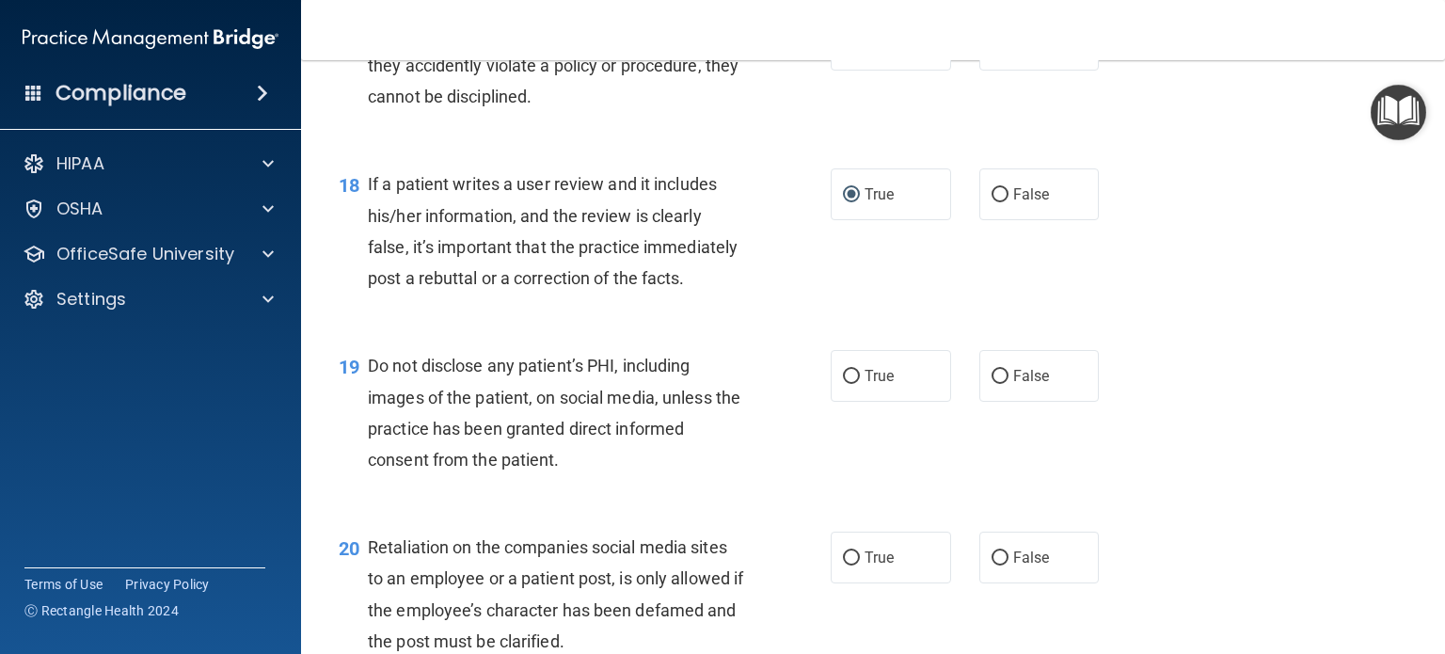
scroll to position [3106, 0]
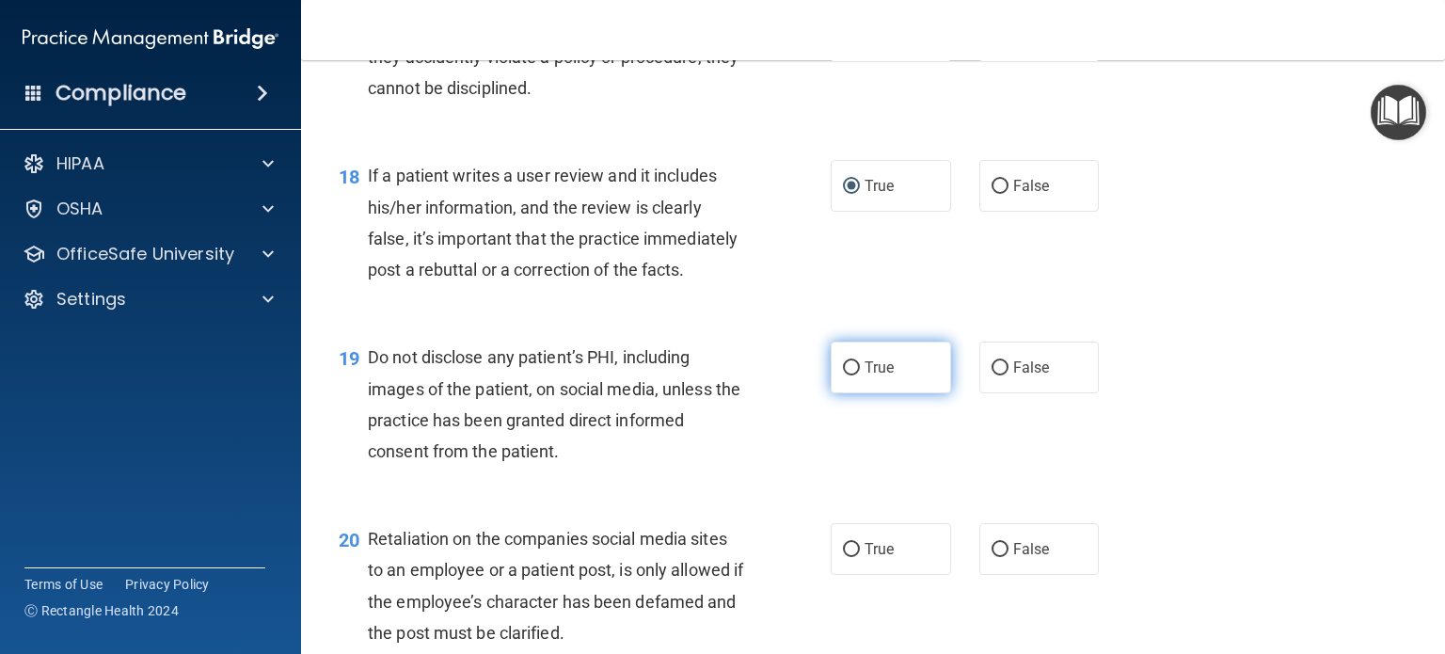
click at [845, 375] on input "True" at bounding box center [851, 368] width 17 height 14
radio input "true"
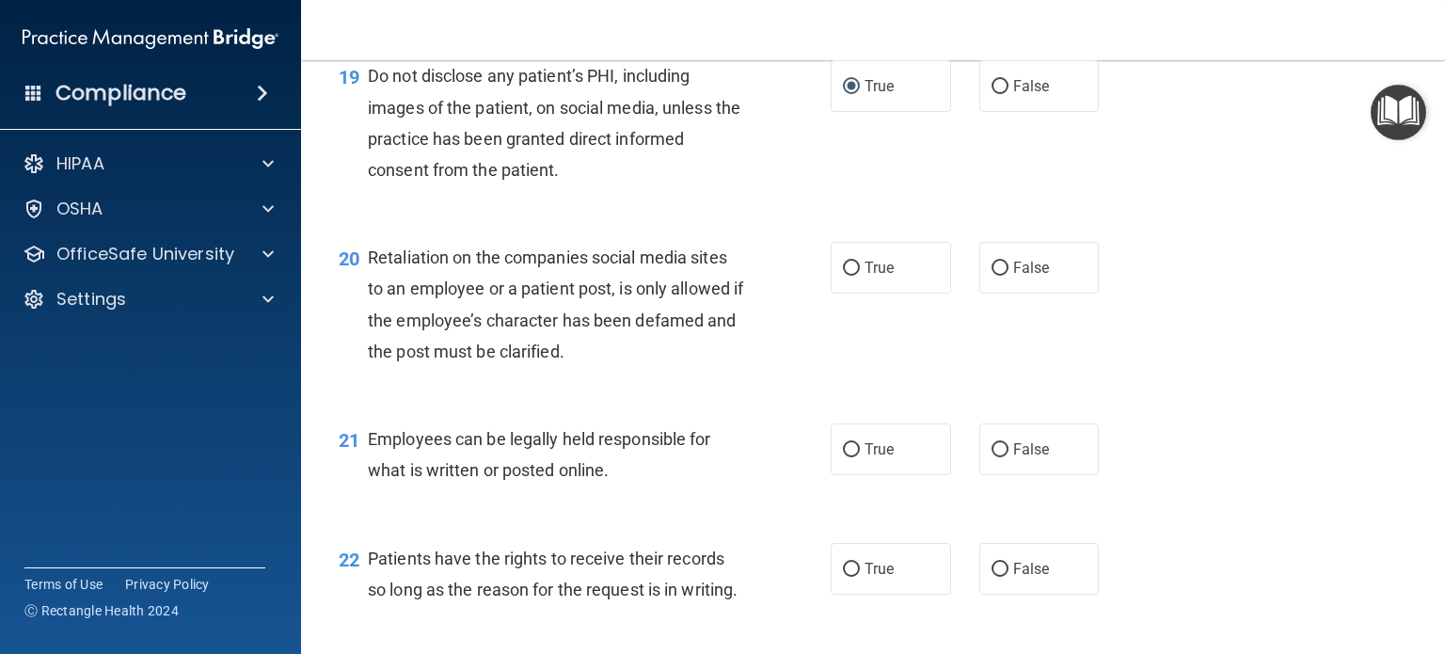
scroll to position [3388, 0]
click at [992, 275] on input "False" at bounding box center [1000, 268] width 17 height 14
radio input "true"
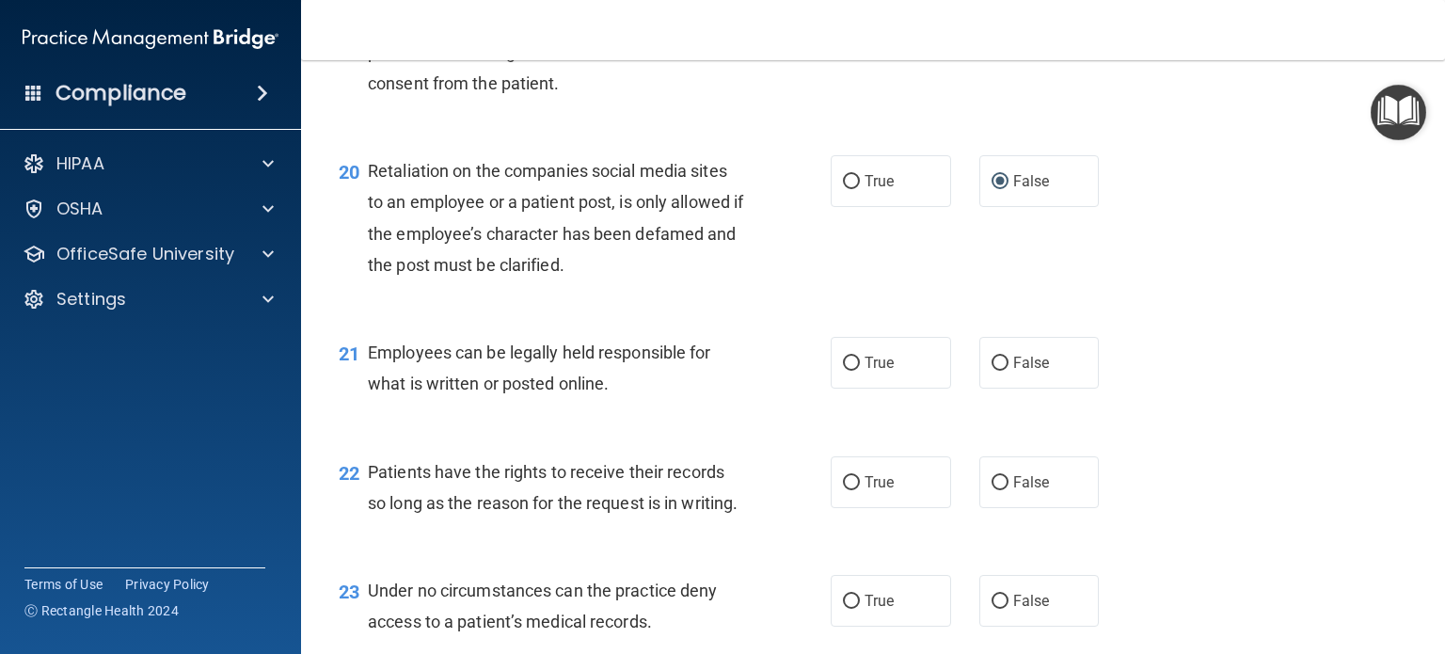
scroll to position [3576, 0]
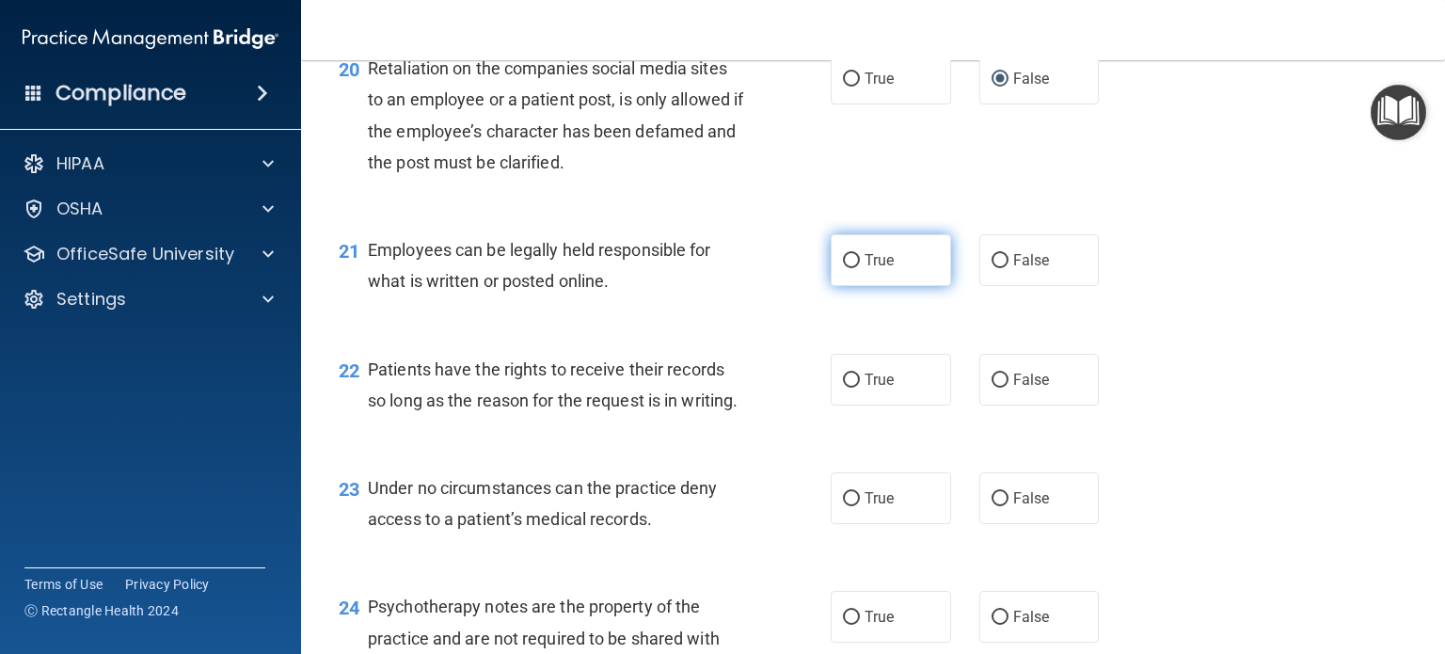
click at [845, 268] on input "True" at bounding box center [851, 261] width 17 height 14
radio input "true"
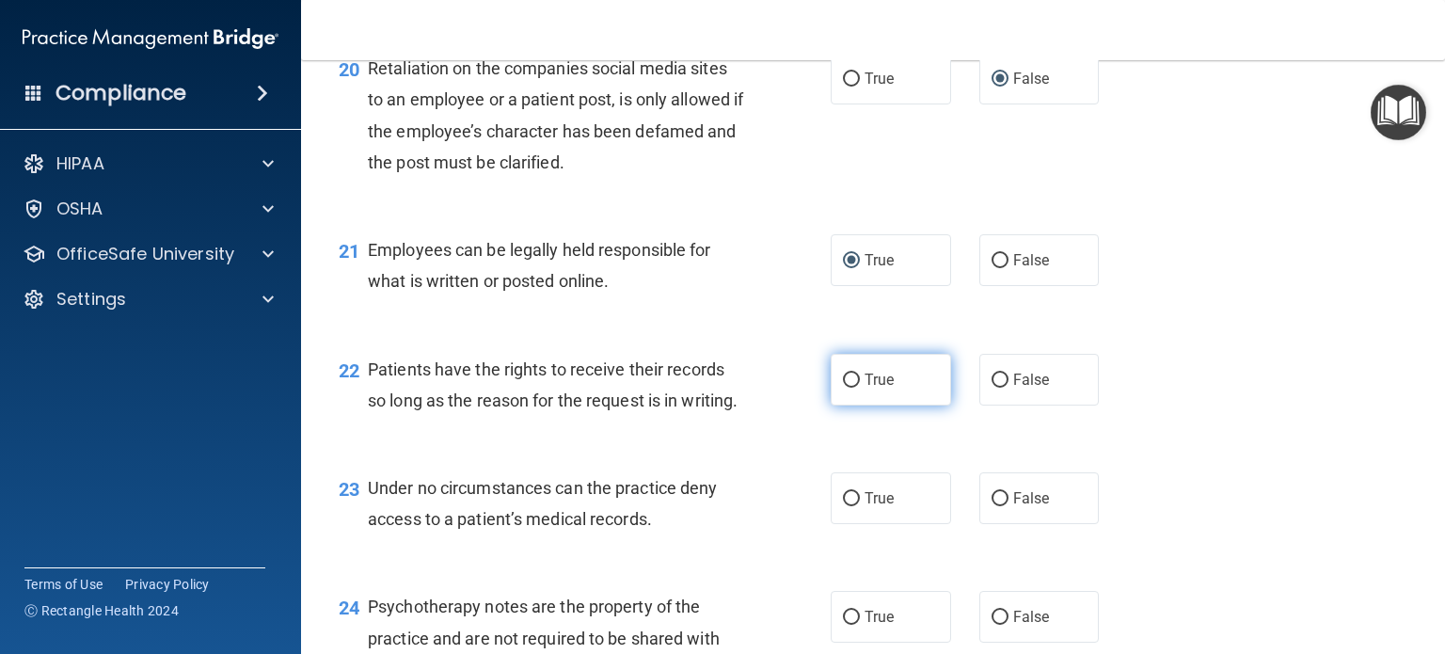
click at [843, 388] on input "True" at bounding box center [851, 381] width 17 height 14
radio input "true"
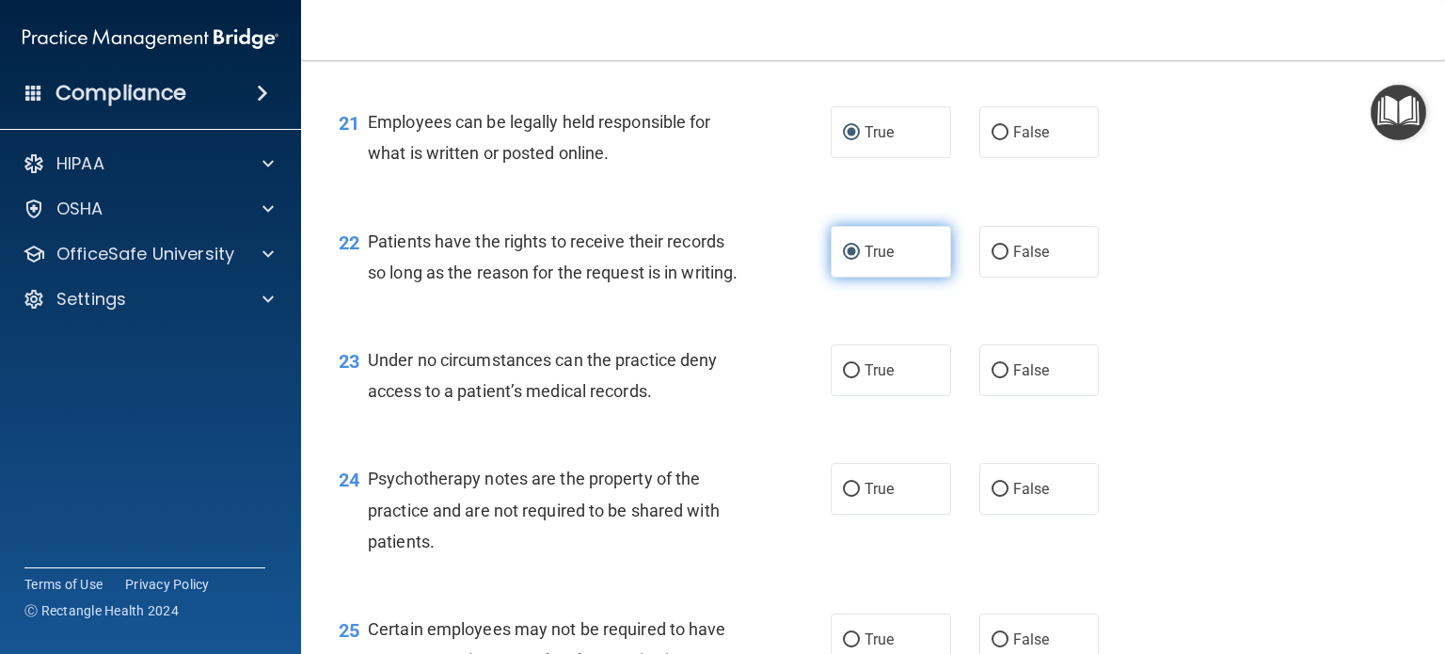
scroll to position [3858, 0]
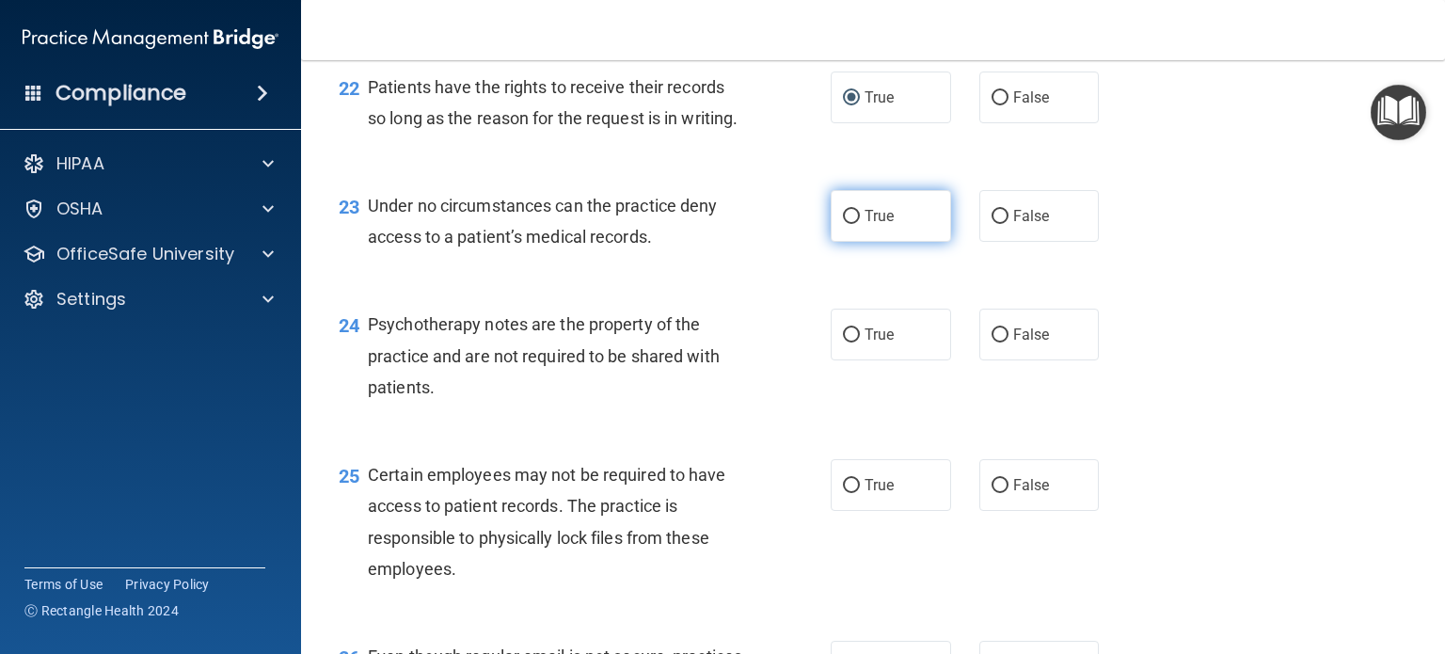
click at [843, 224] on input "True" at bounding box center [851, 217] width 17 height 14
radio input "true"
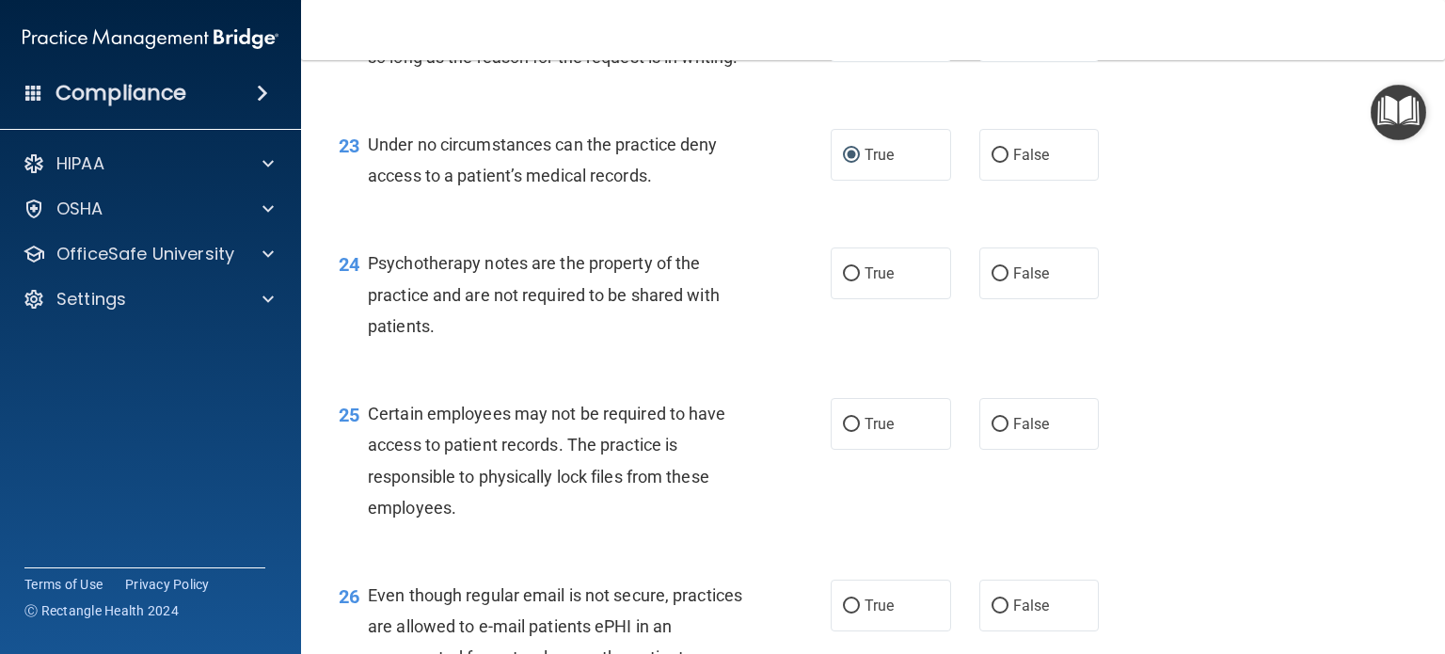
scroll to position [3952, 0]
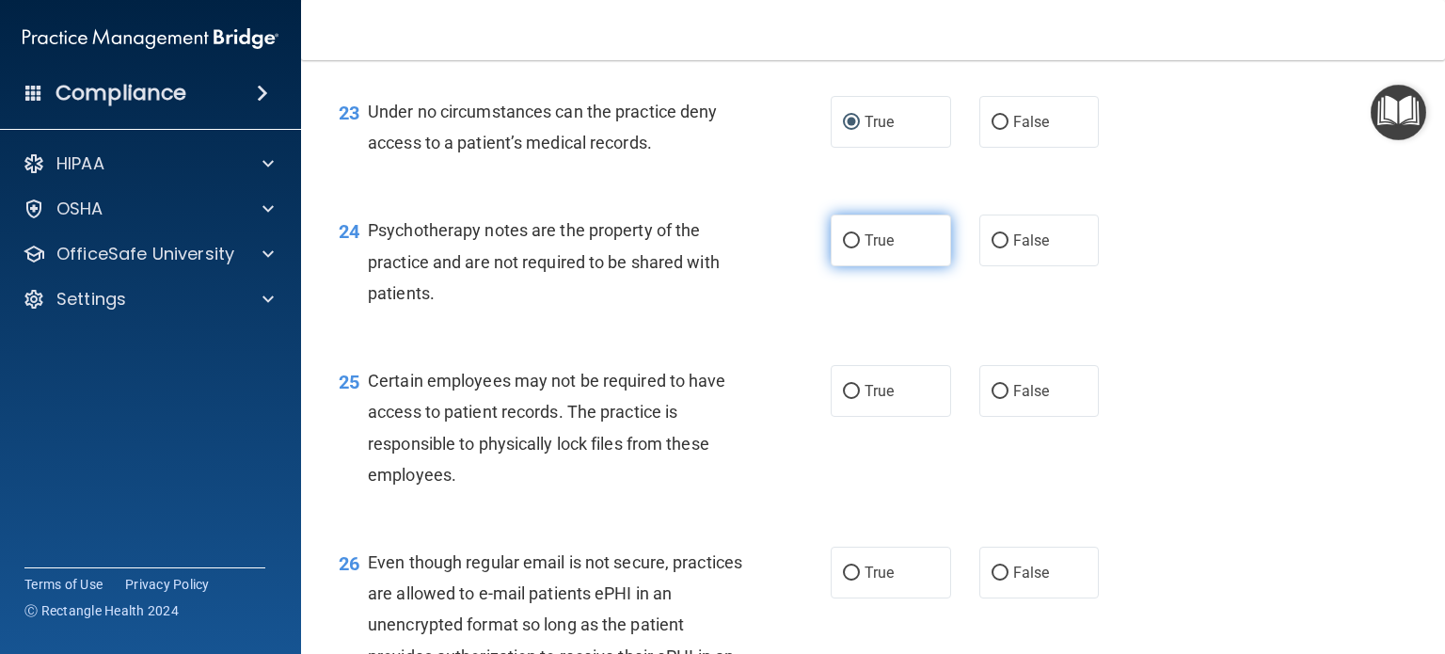
click at [847, 248] on input "True" at bounding box center [851, 241] width 17 height 14
radio input "true"
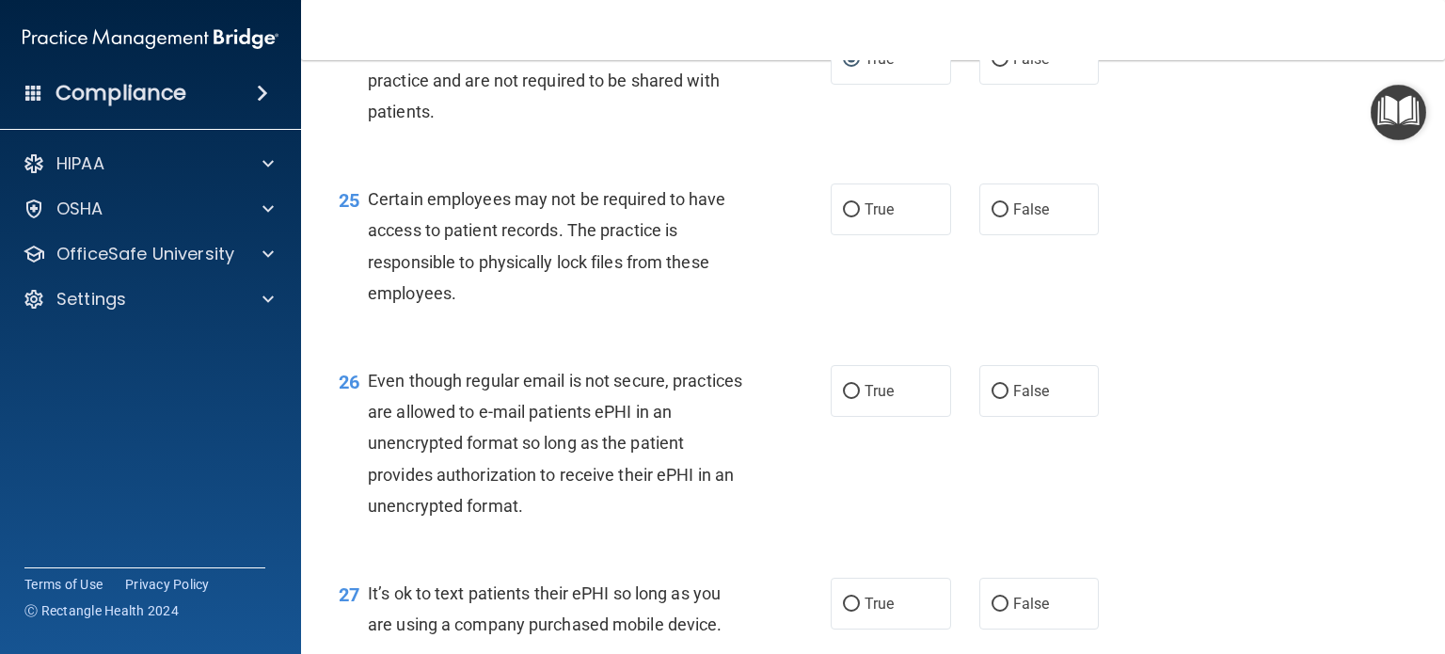
scroll to position [4141, 0]
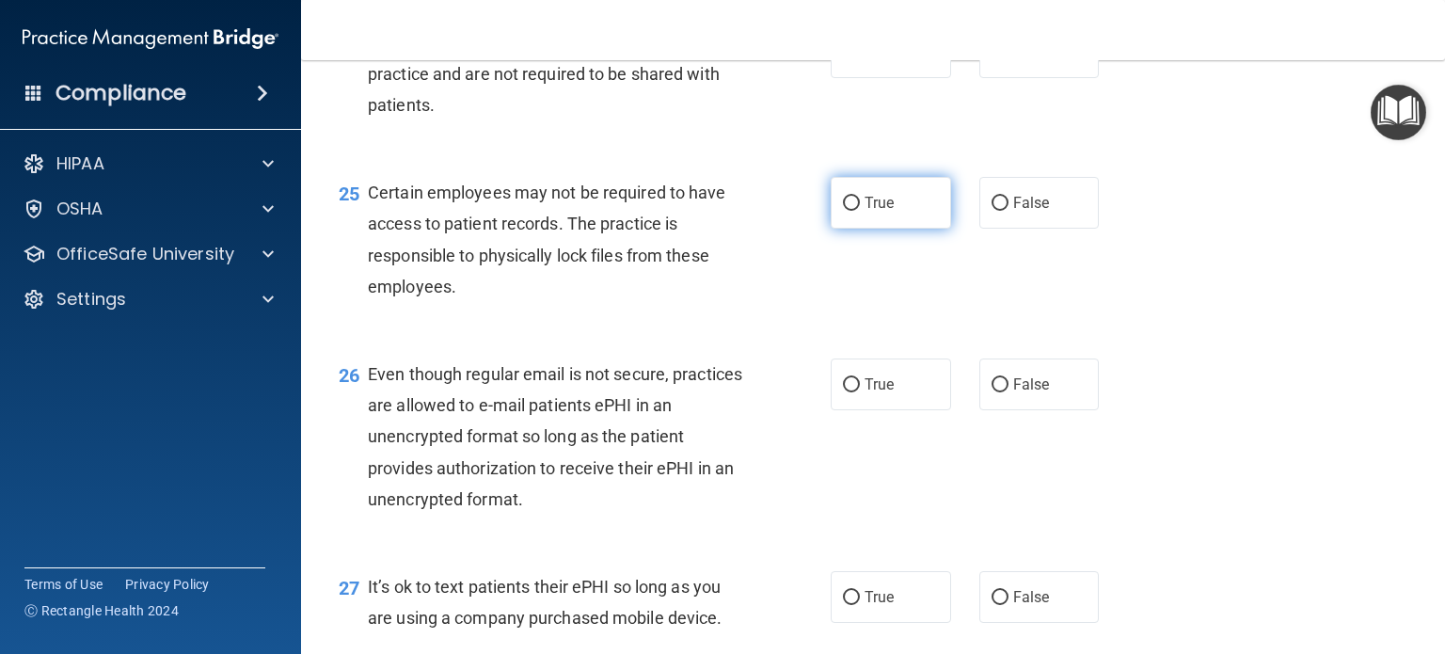
click at [843, 211] on input "True" at bounding box center [851, 204] width 17 height 14
radio input "true"
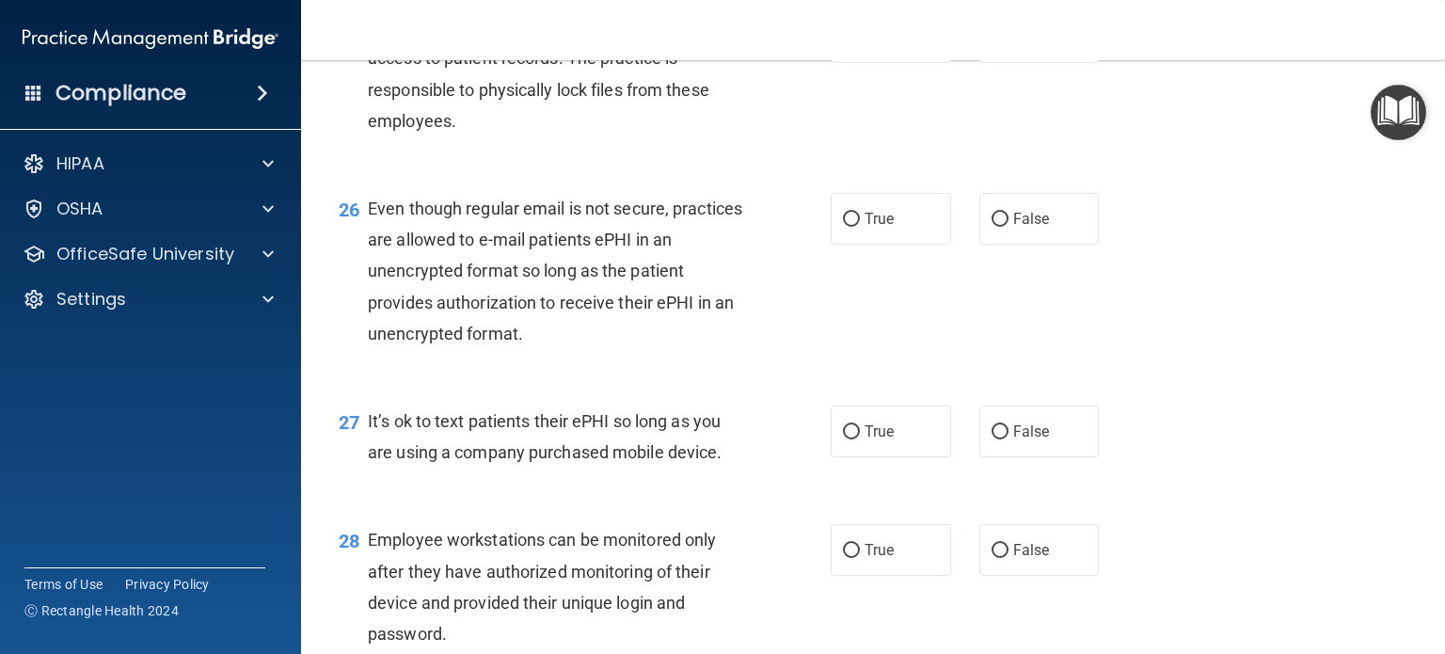
scroll to position [4329, 0]
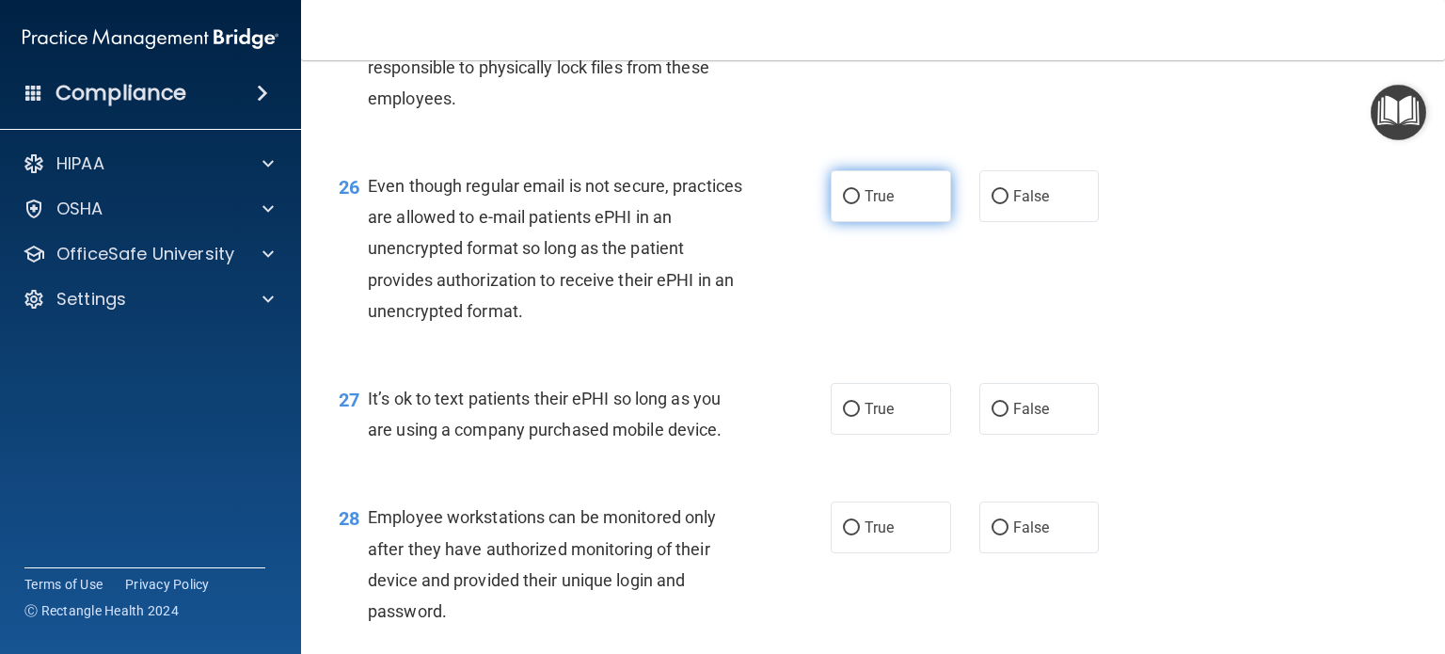
click at [843, 204] on input "True" at bounding box center [851, 197] width 17 height 14
radio input "true"
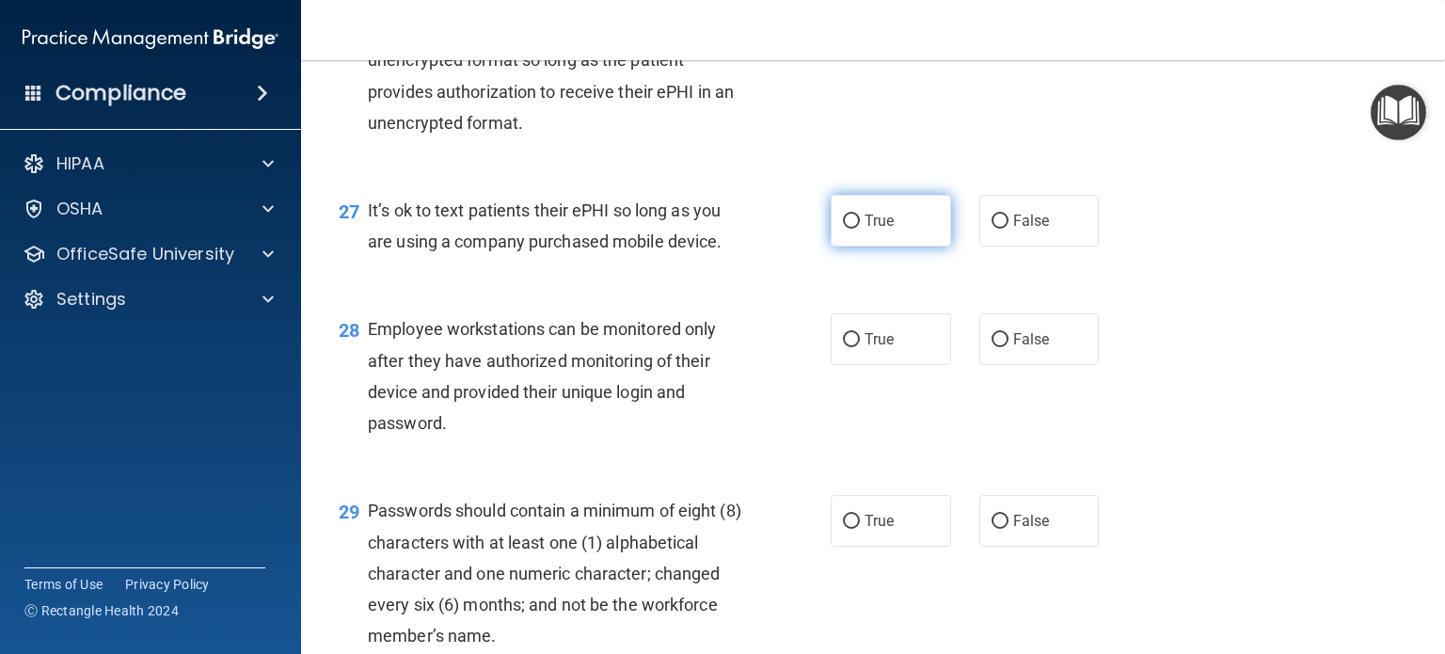
click at [844, 229] on input "True" at bounding box center [851, 222] width 17 height 14
radio input "true"
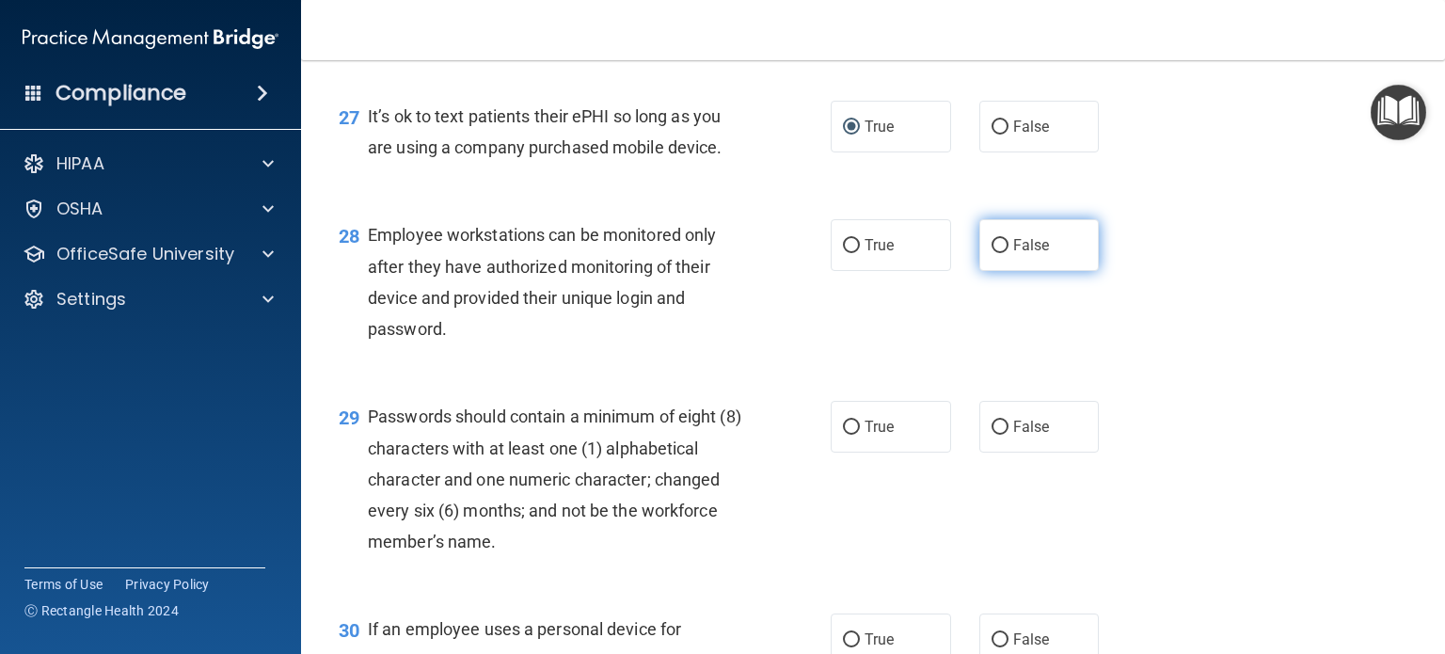
click at [992, 253] on input "False" at bounding box center [1000, 246] width 17 height 14
radio input "true"
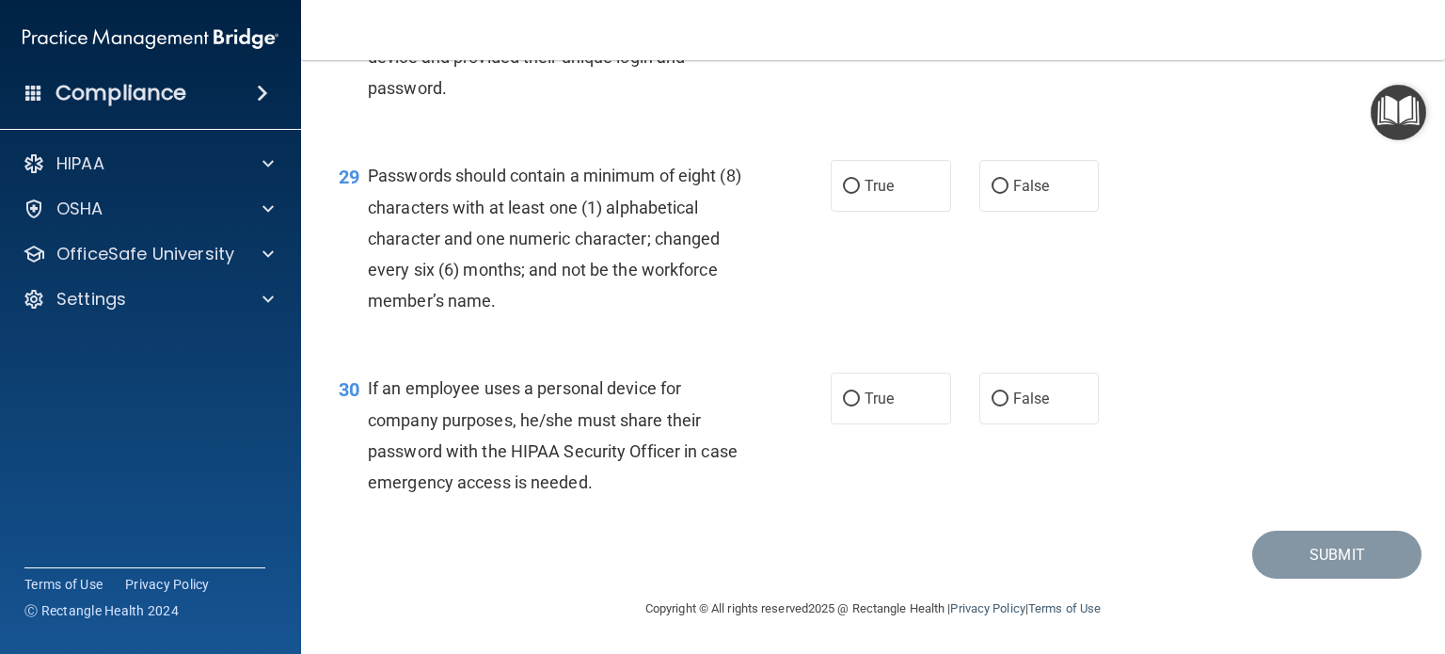
scroll to position [4894, 0]
click at [843, 194] on input "True" at bounding box center [851, 187] width 17 height 14
radio input "true"
click at [845, 394] on input "True" at bounding box center [851, 399] width 17 height 14
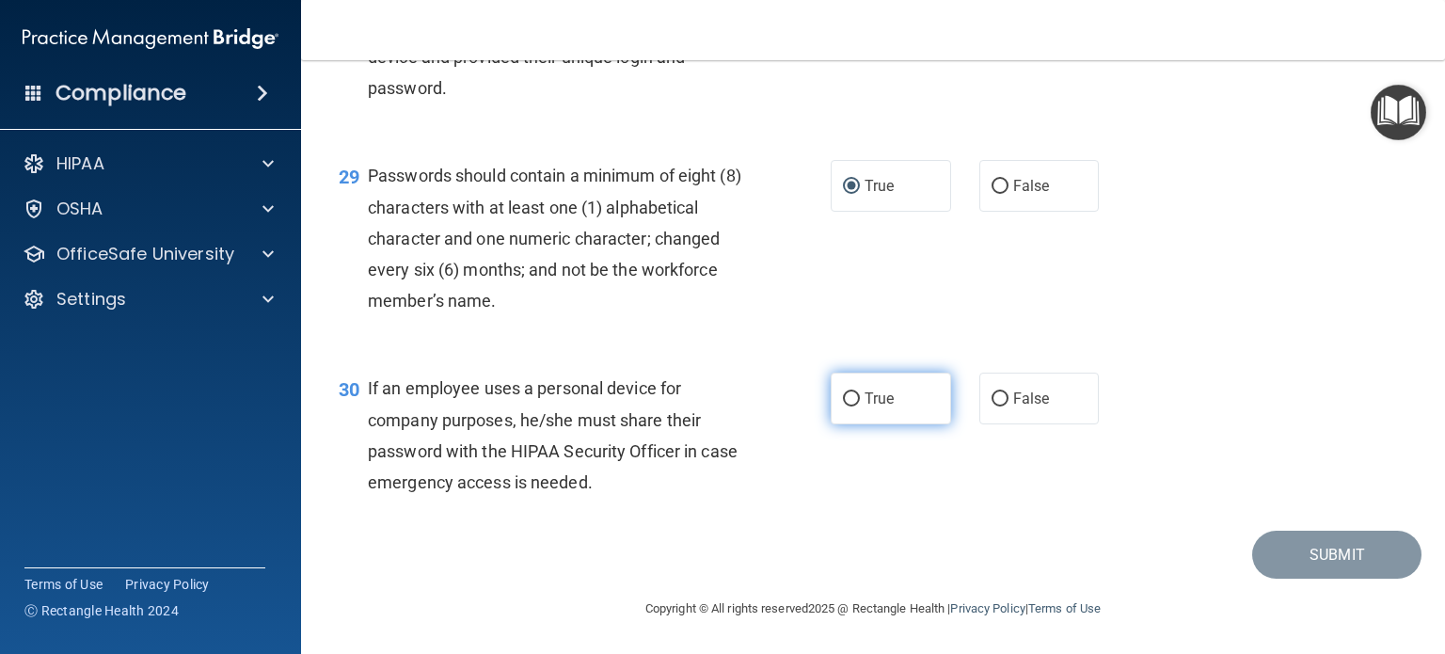
radio input "true"
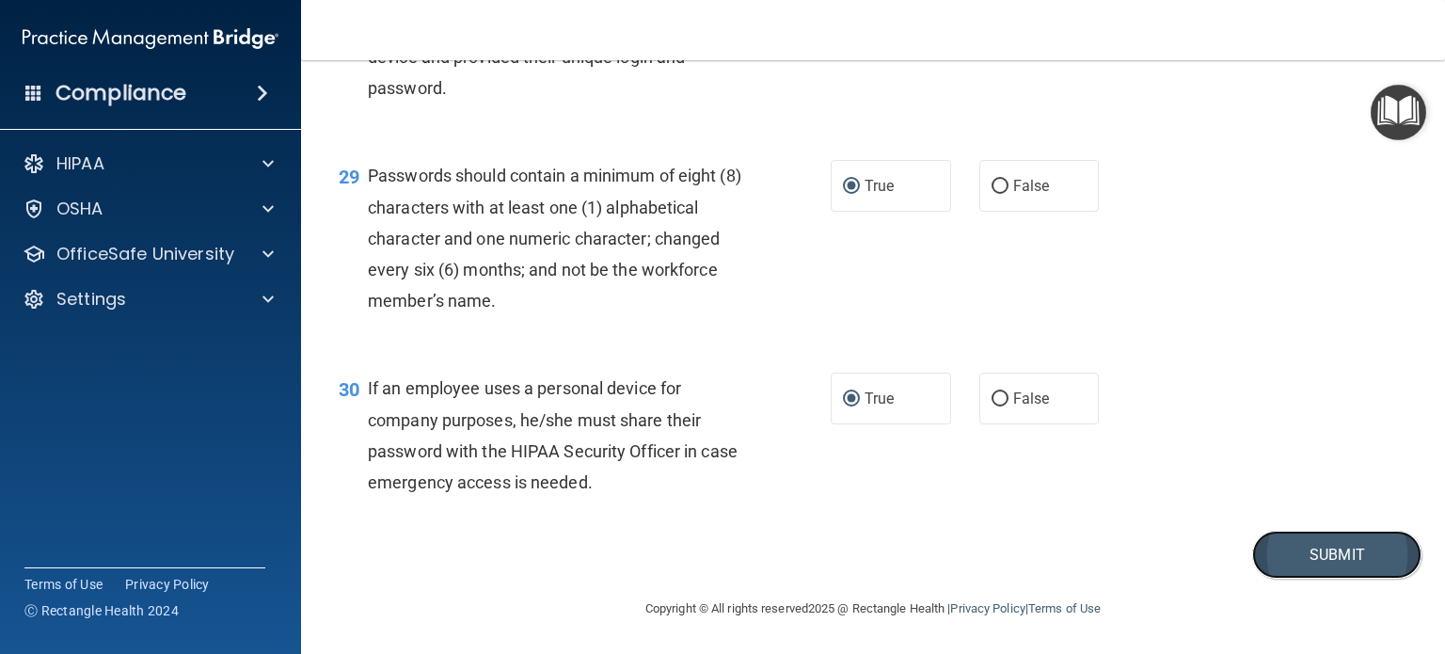
click at [1276, 549] on button "Submit" at bounding box center [1337, 555] width 169 height 48
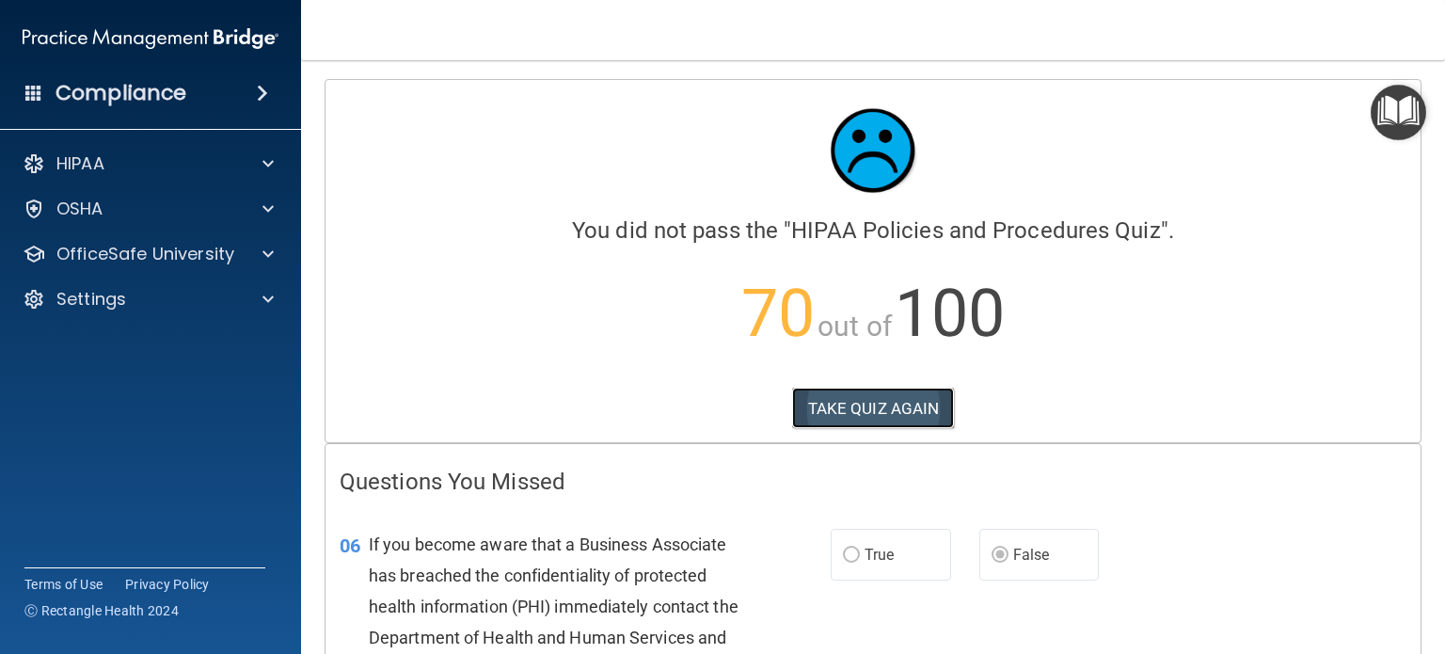
click at [868, 394] on button "TAKE QUIZ AGAIN" at bounding box center [873, 408] width 163 height 41
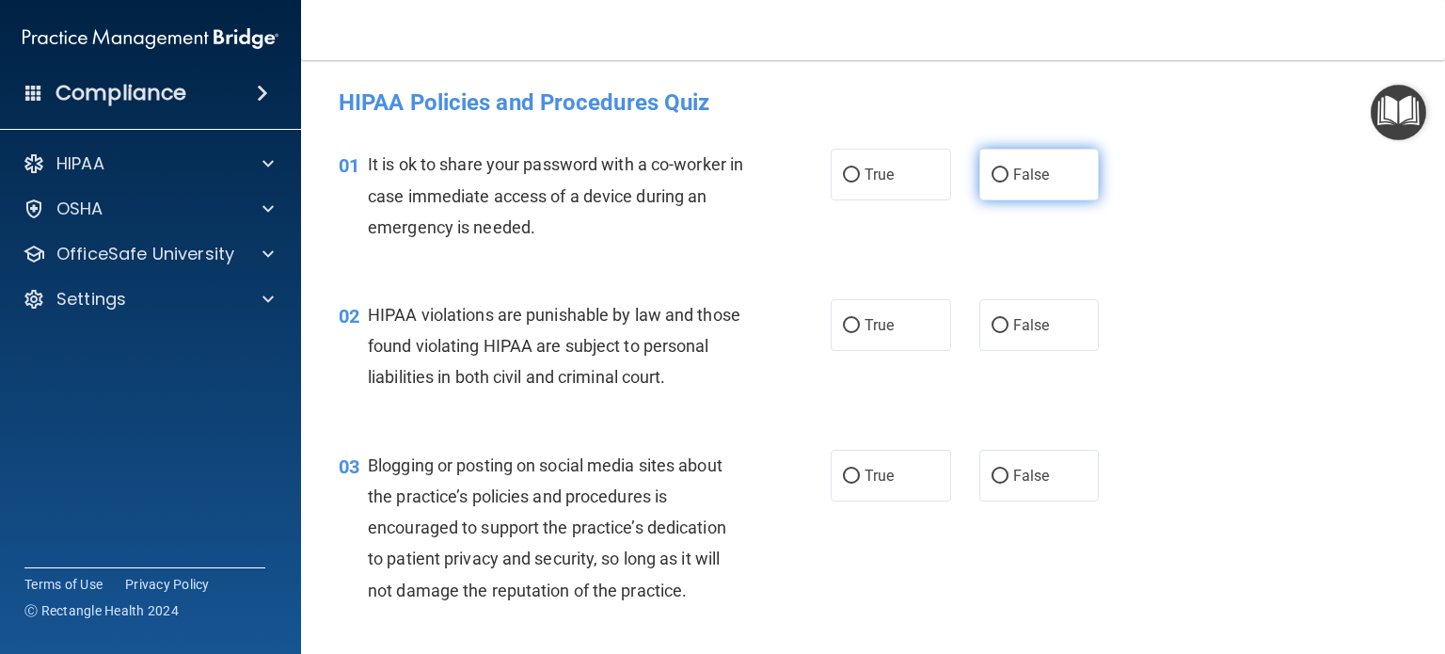
click at [992, 172] on input "False" at bounding box center [1000, 175] width 17 height 14
radio input "true"
click at [850, 319] on input "True" at bounding box center [851, 326] width 17 height 14
radio input "true"
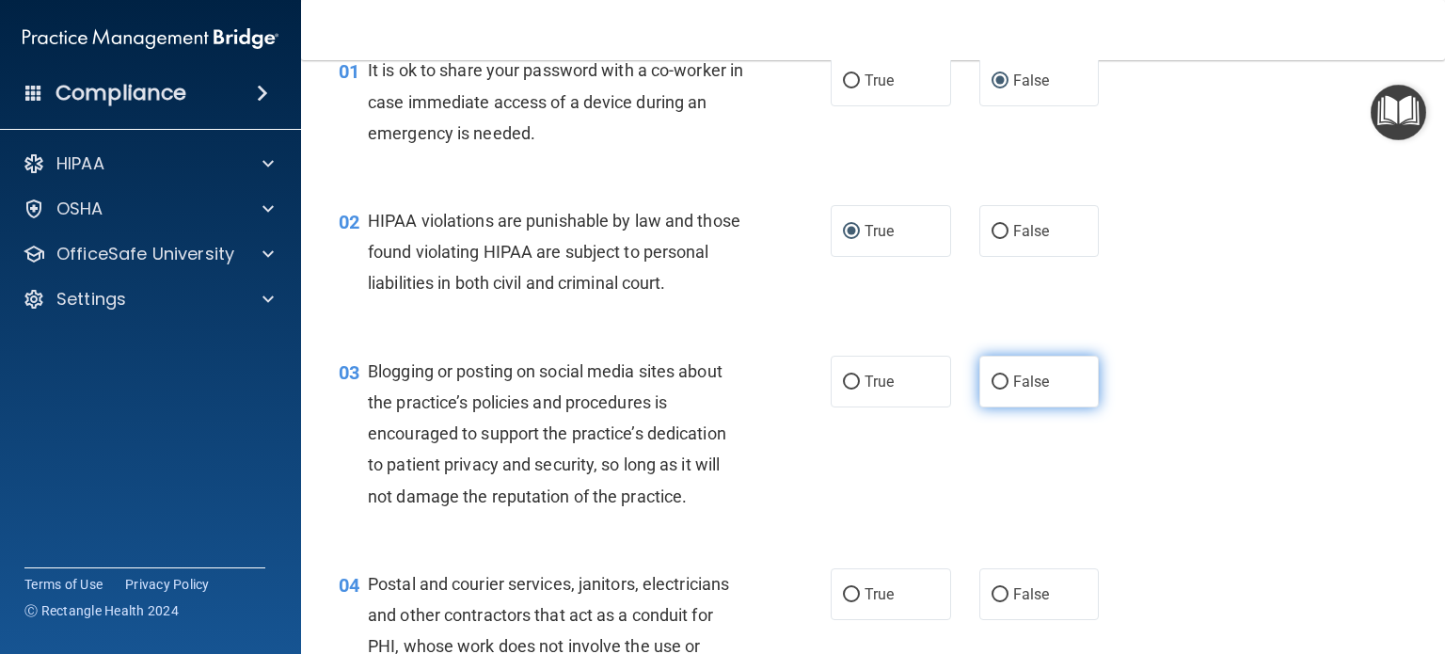
click at [992, 390] on input "False" at bounding box center [1000, 382] width 17 height 14
radio input "true"
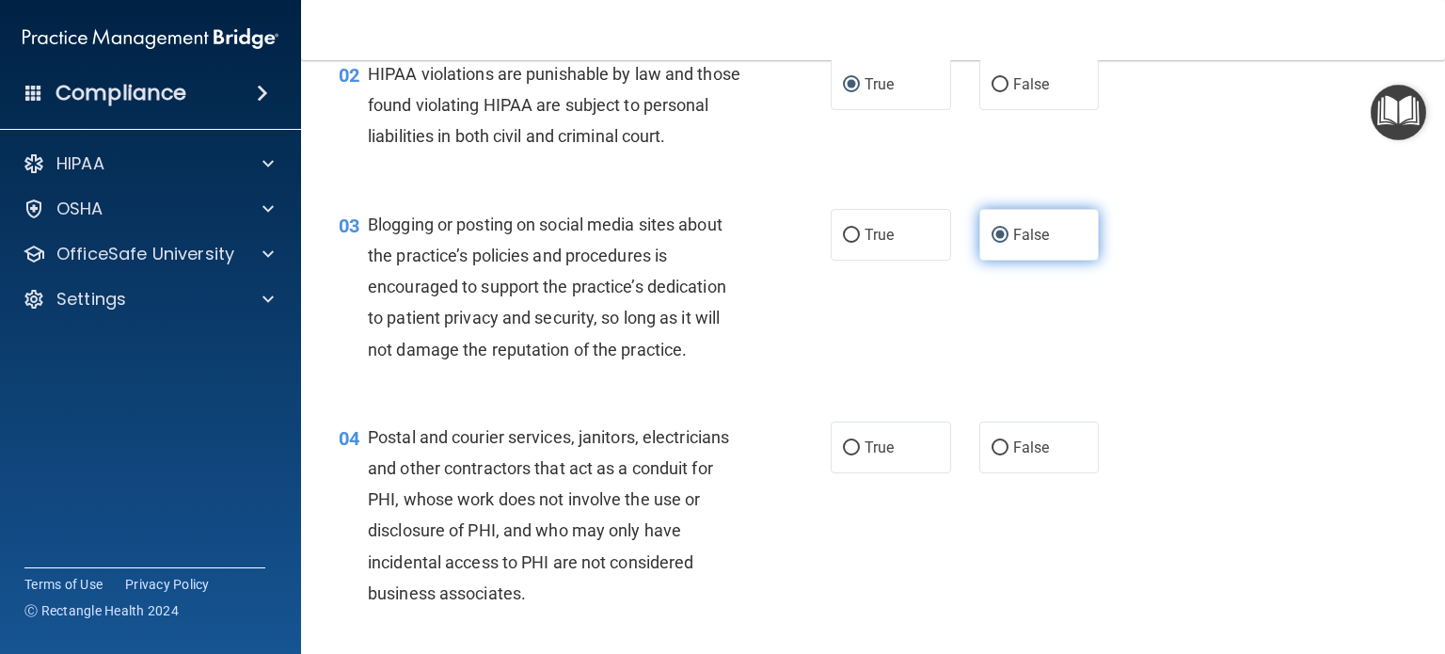
scroll to position [282, 0]
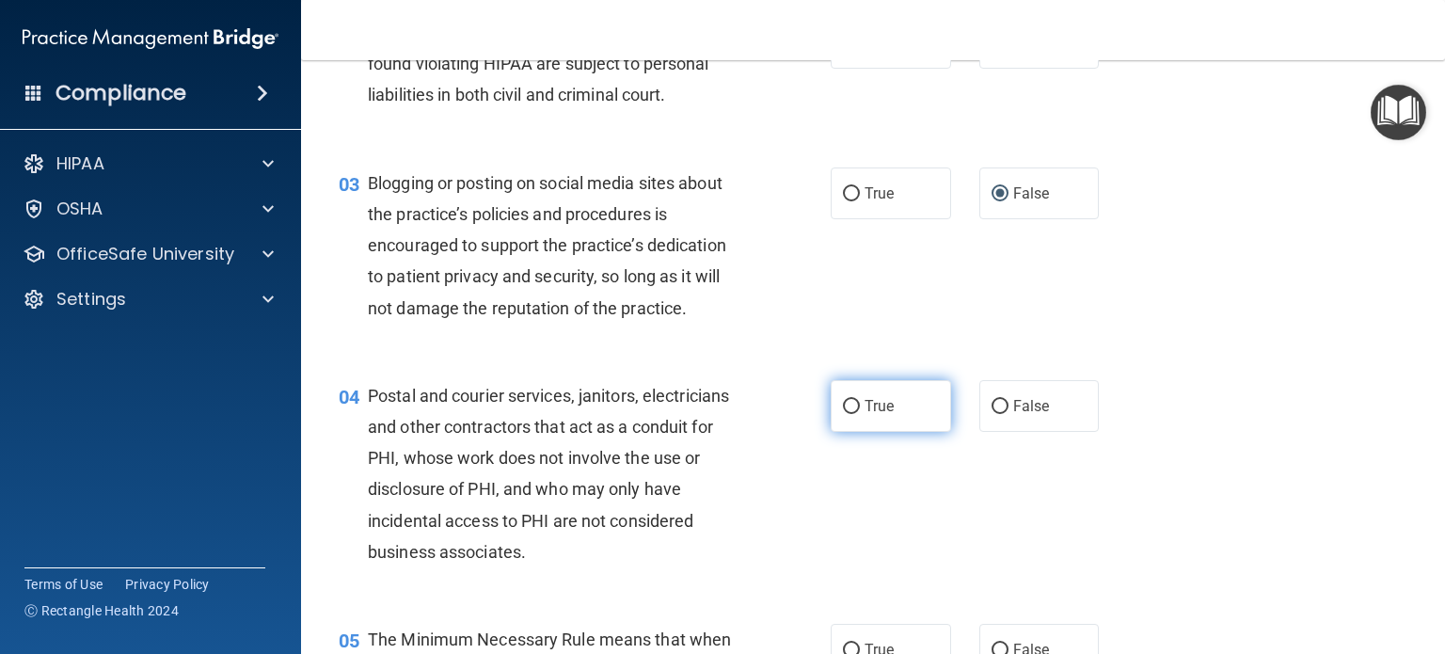
click at [843, 414] on input "True" at bounding box center [851, 407] width 17 height 14
radio input "true"
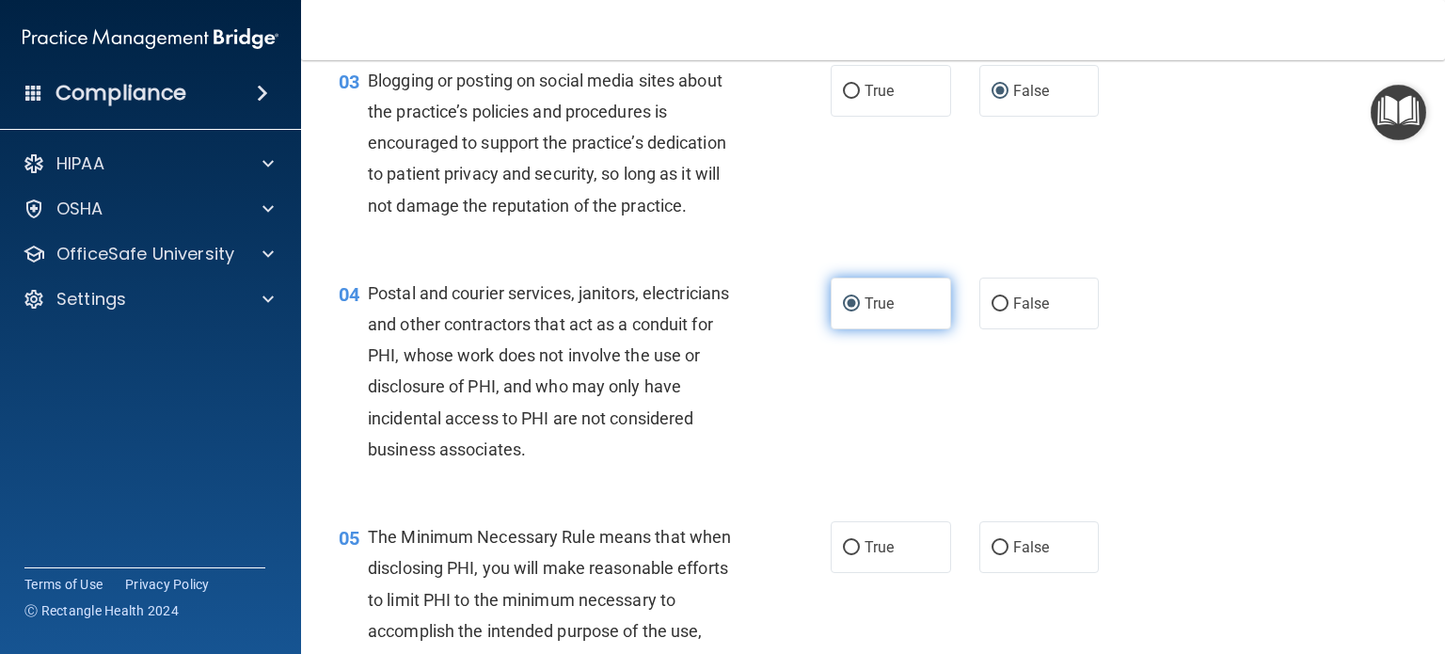
scroll to position [565, 0]
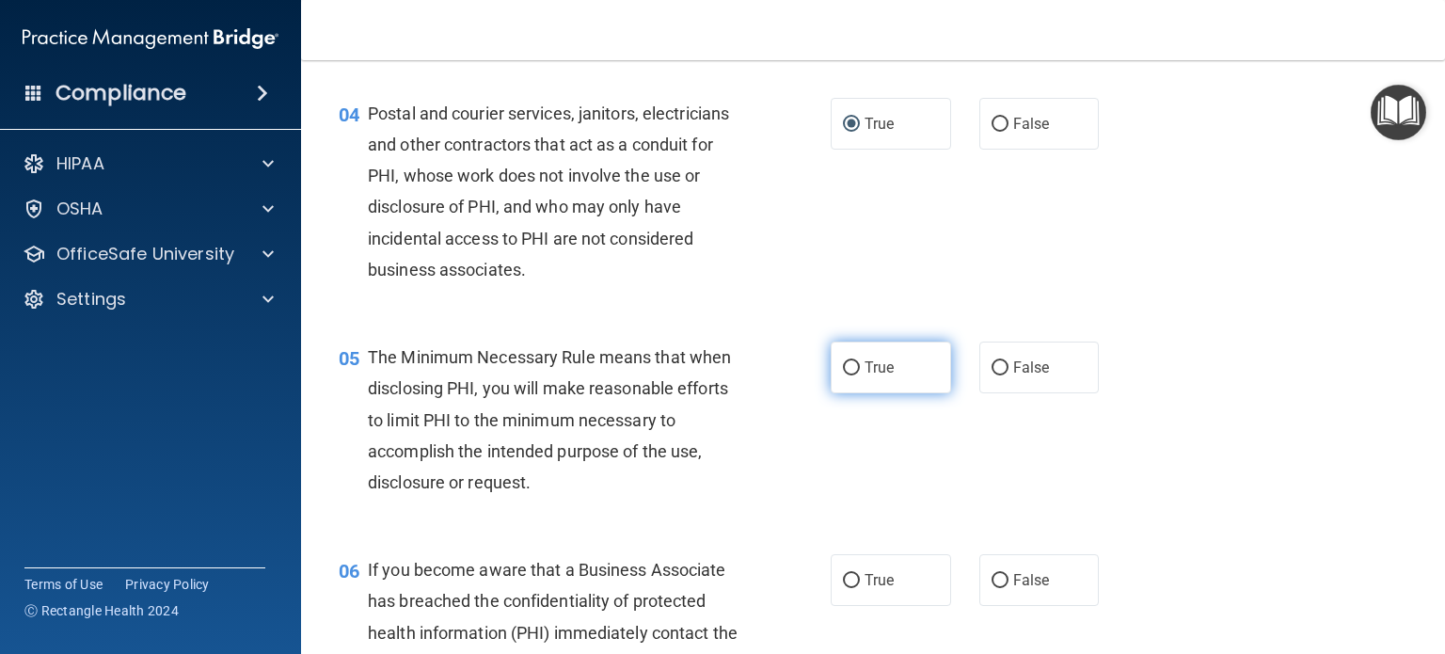
click at [844, 375] on input "True" at bounding box center [851, 368] width 17 height 14
radio input "true"
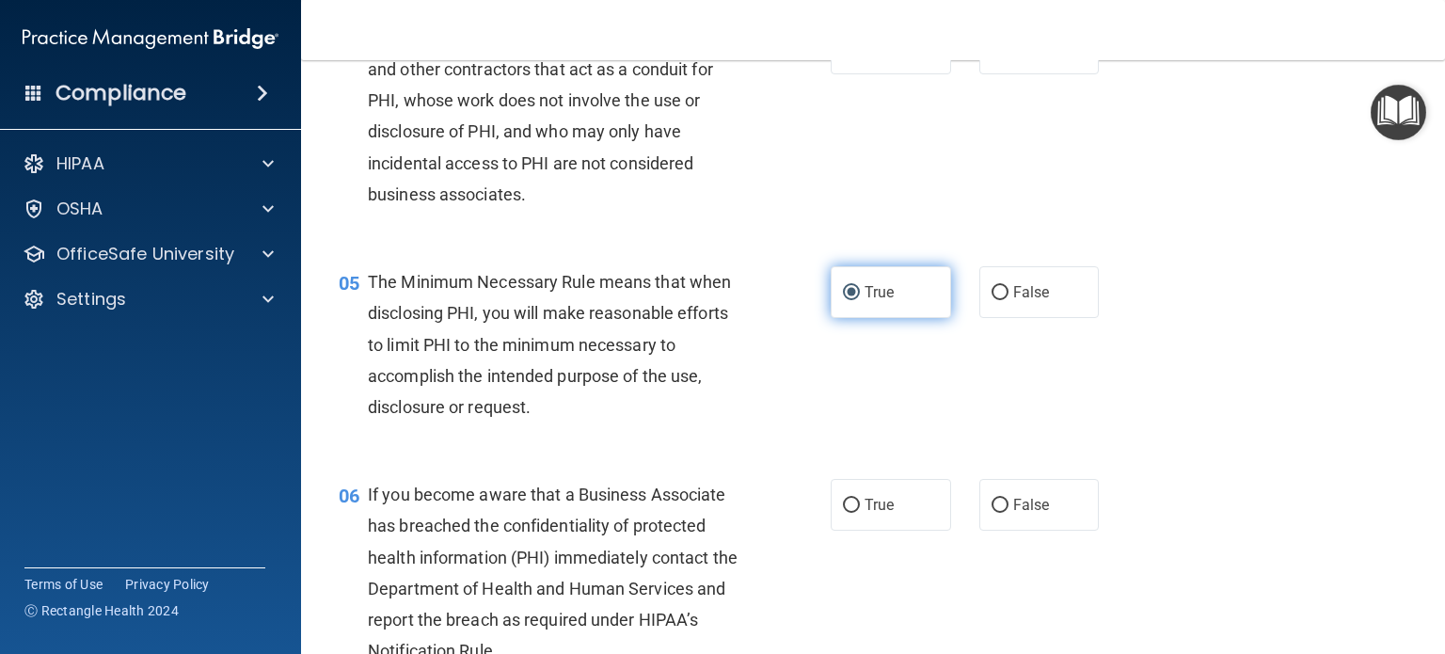
scroll to position [753, 0]
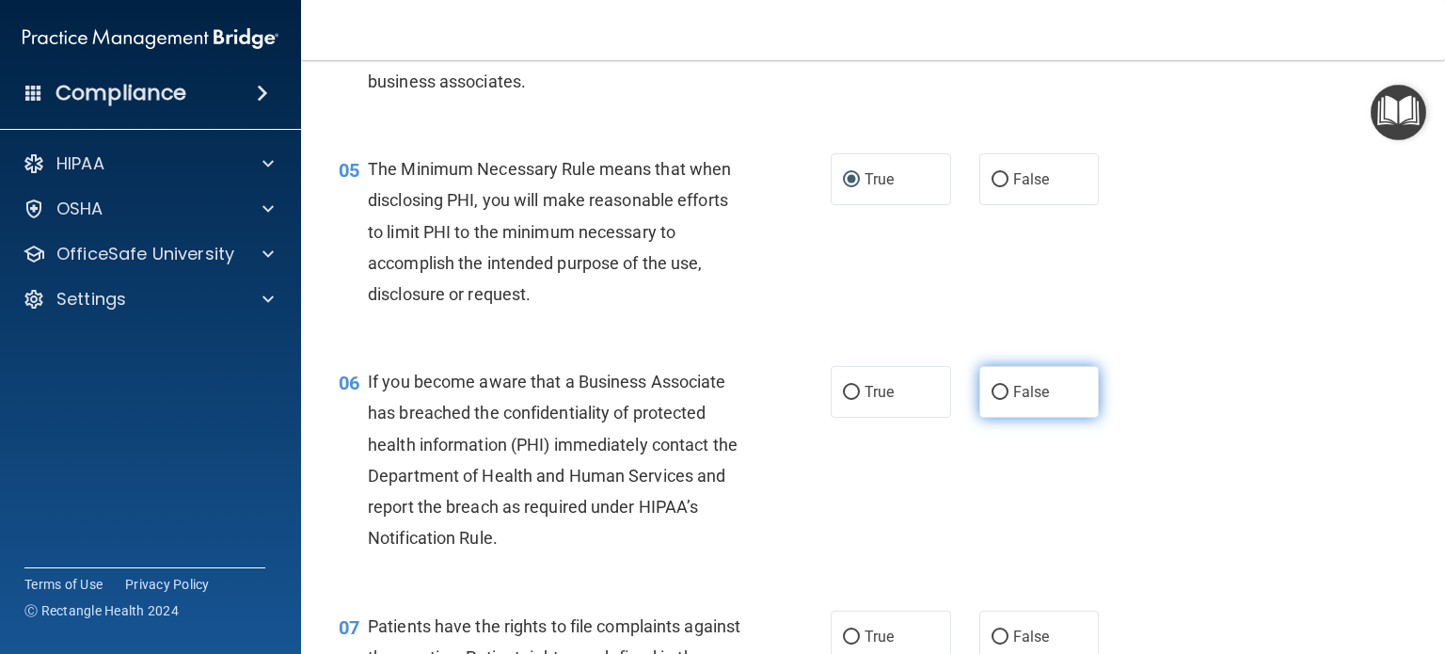
click at [992, 400] on input "False" at bounding box center [1000, 393] width 17 height 14
radio input "true"
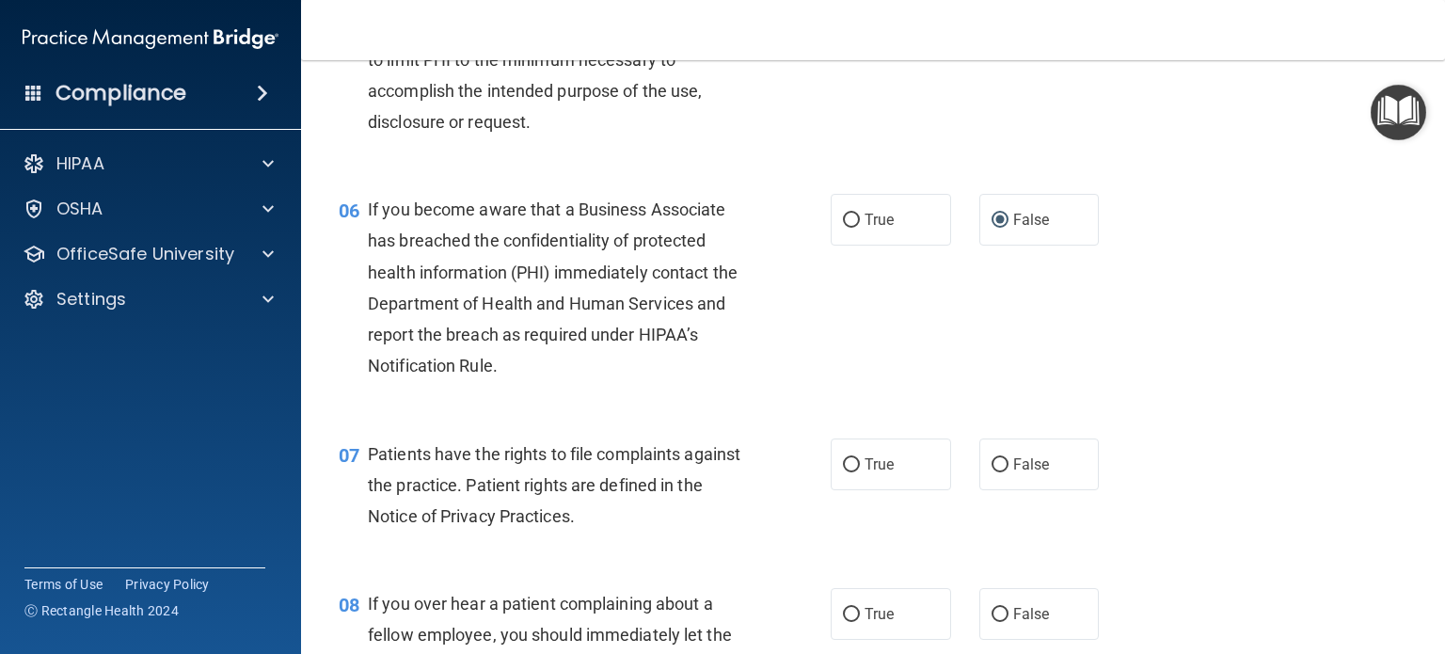
scroll to position [1035, 0]
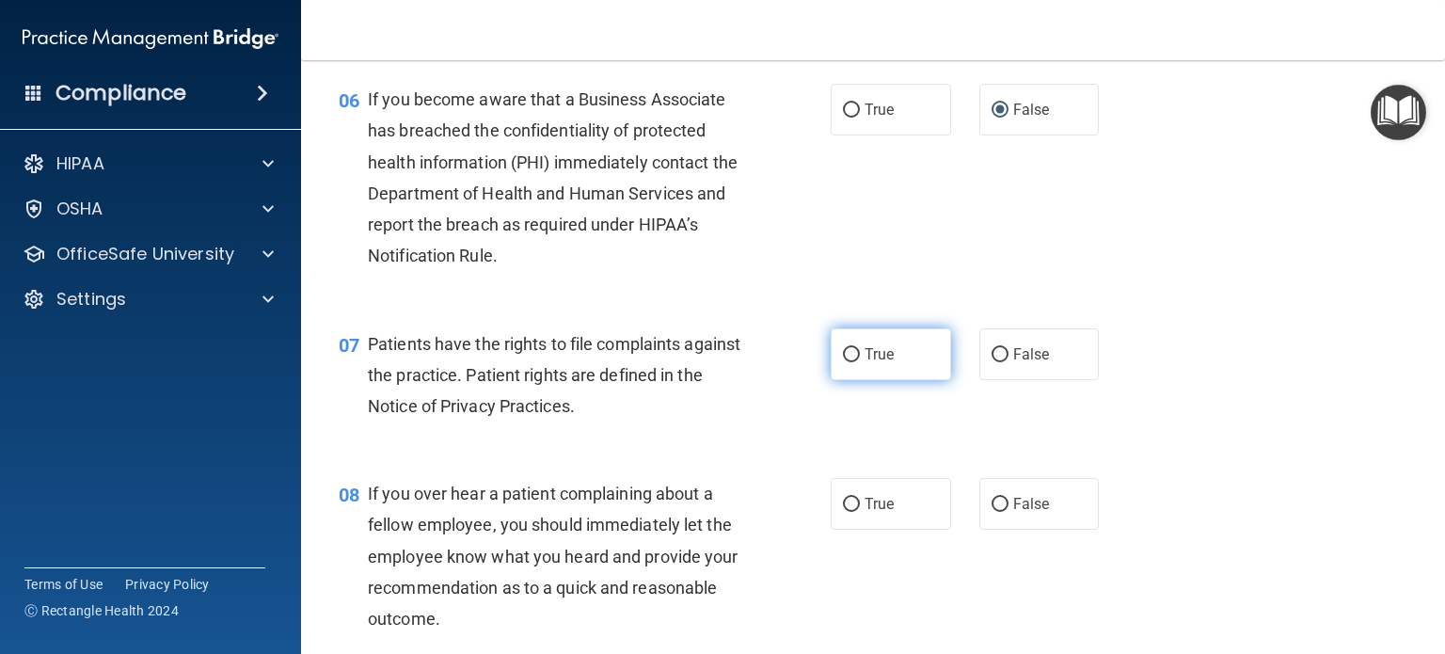
click at [848, 362] on input "True" at bounding box center [851, 355] width 17 height 14
radio input "true"
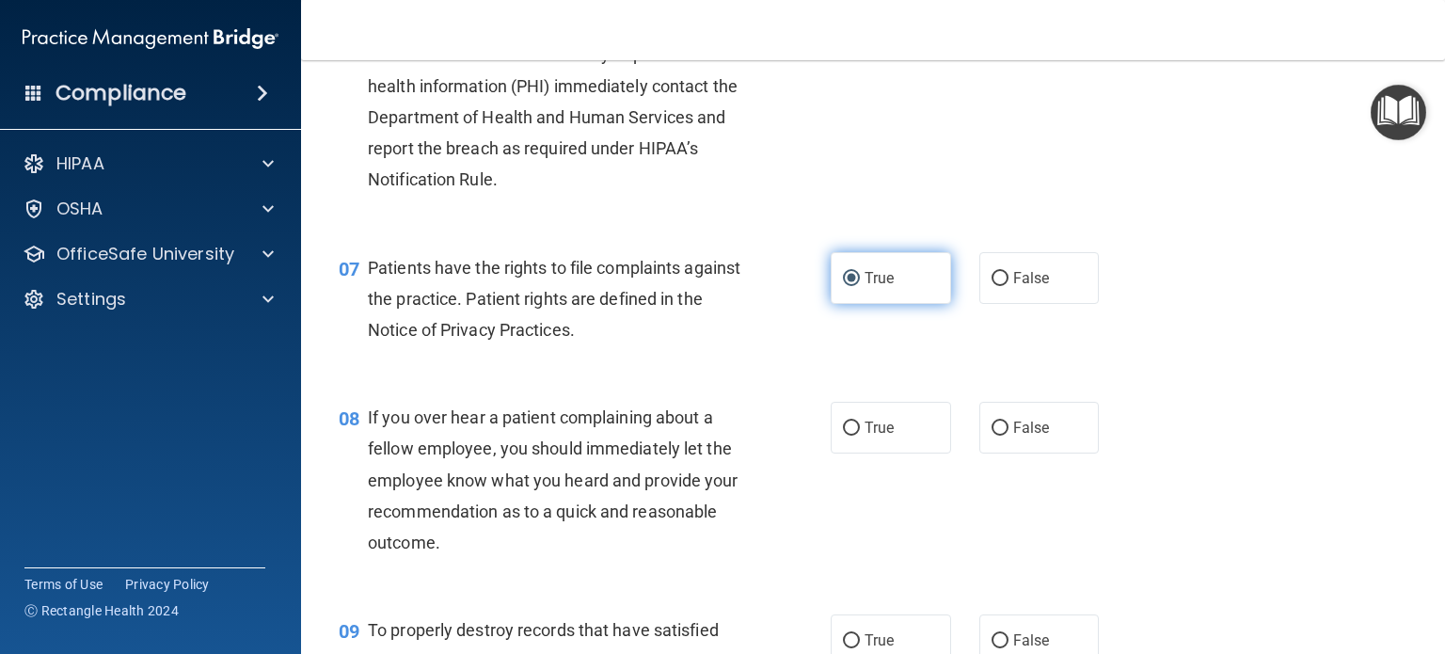
scroll to position [1223, 0]
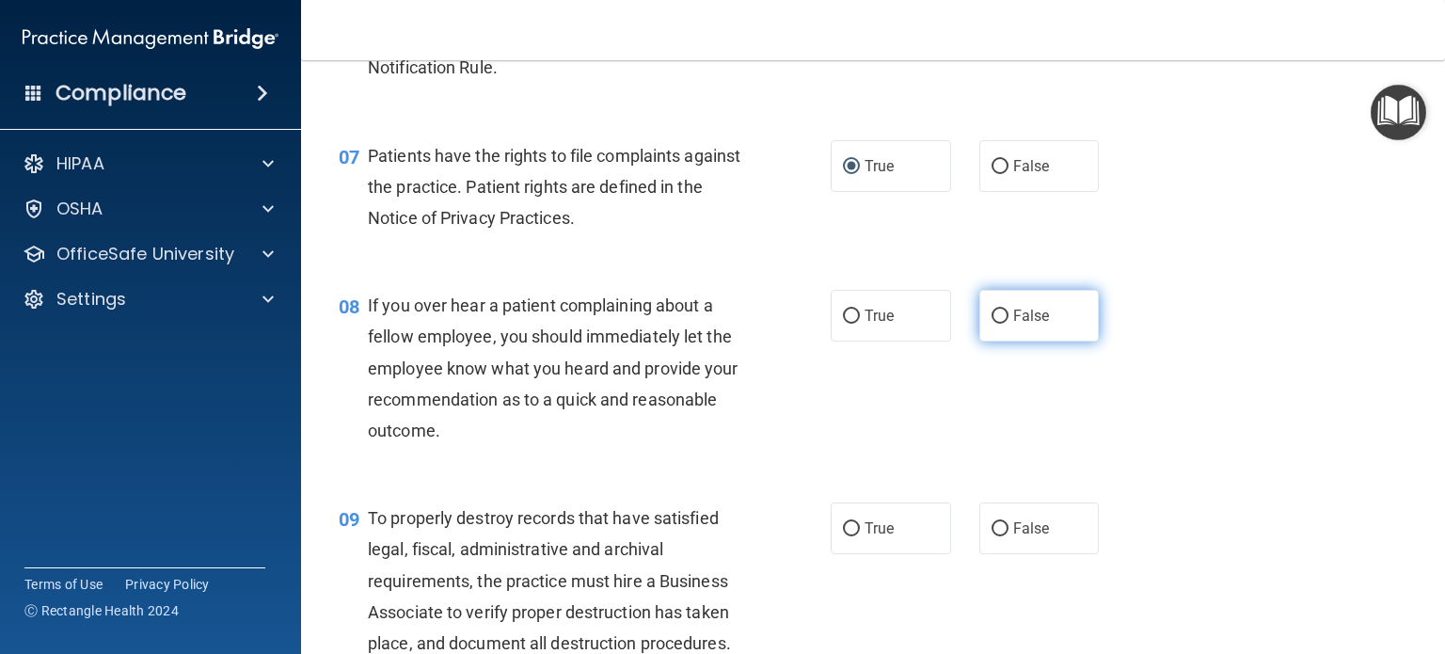
click at [992, 324] on input "False" at bounding box center [1000, 317] width 17 height 14
radio input "true"
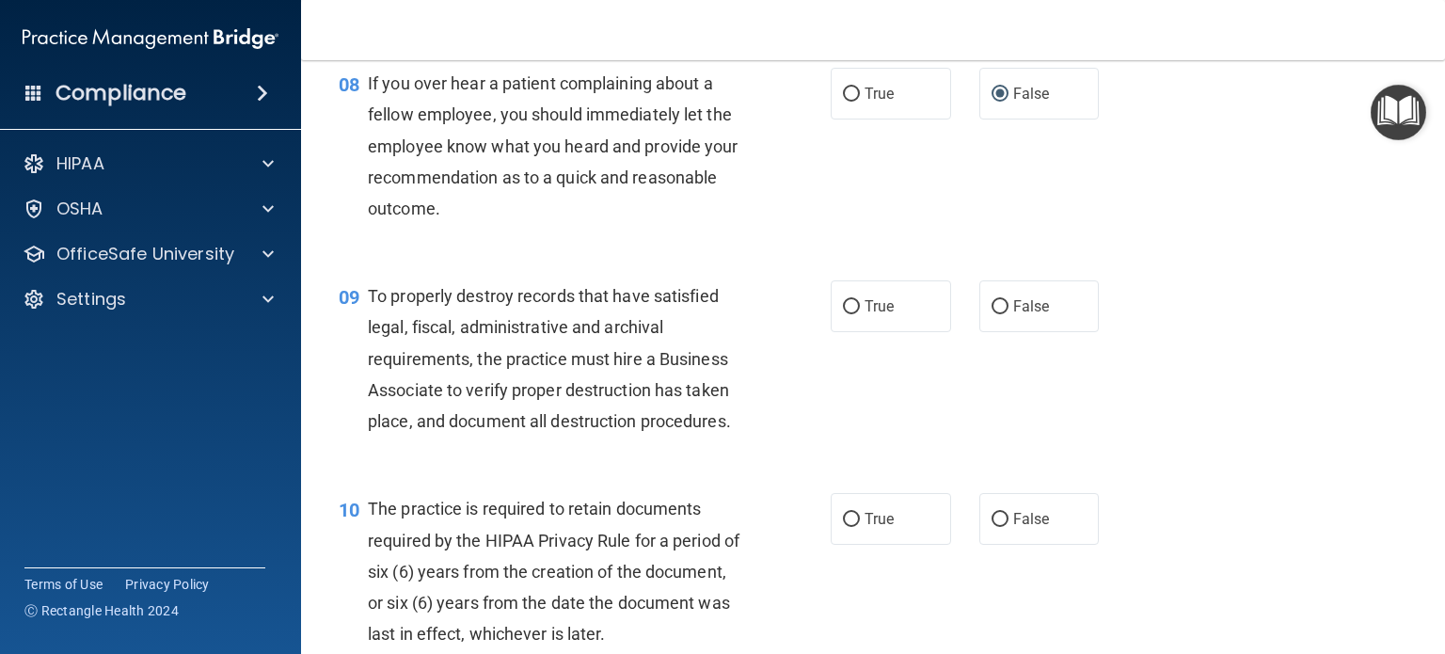
scroll to position [1506, 0]
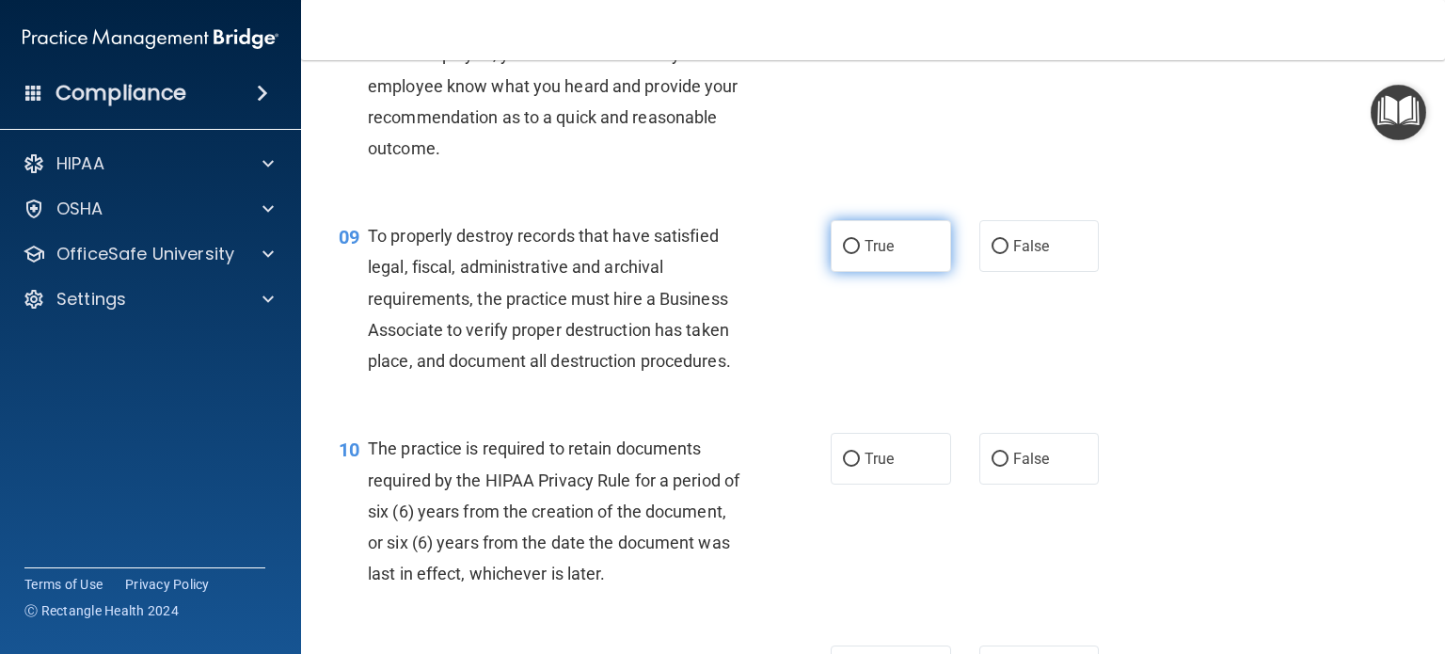
click at [843, 254] on input "True" at bounding box center [851, 247] width 17 height 14
radio input "true"
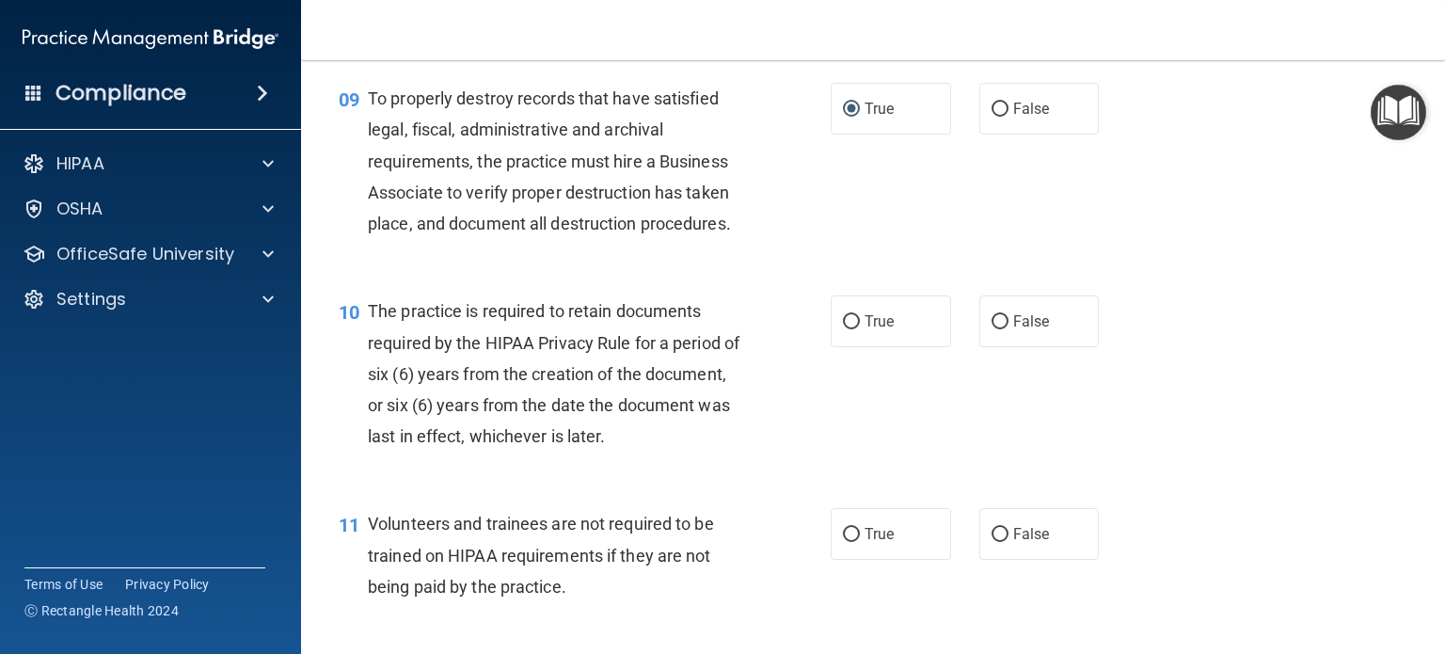
scroll to position [1694, 0]
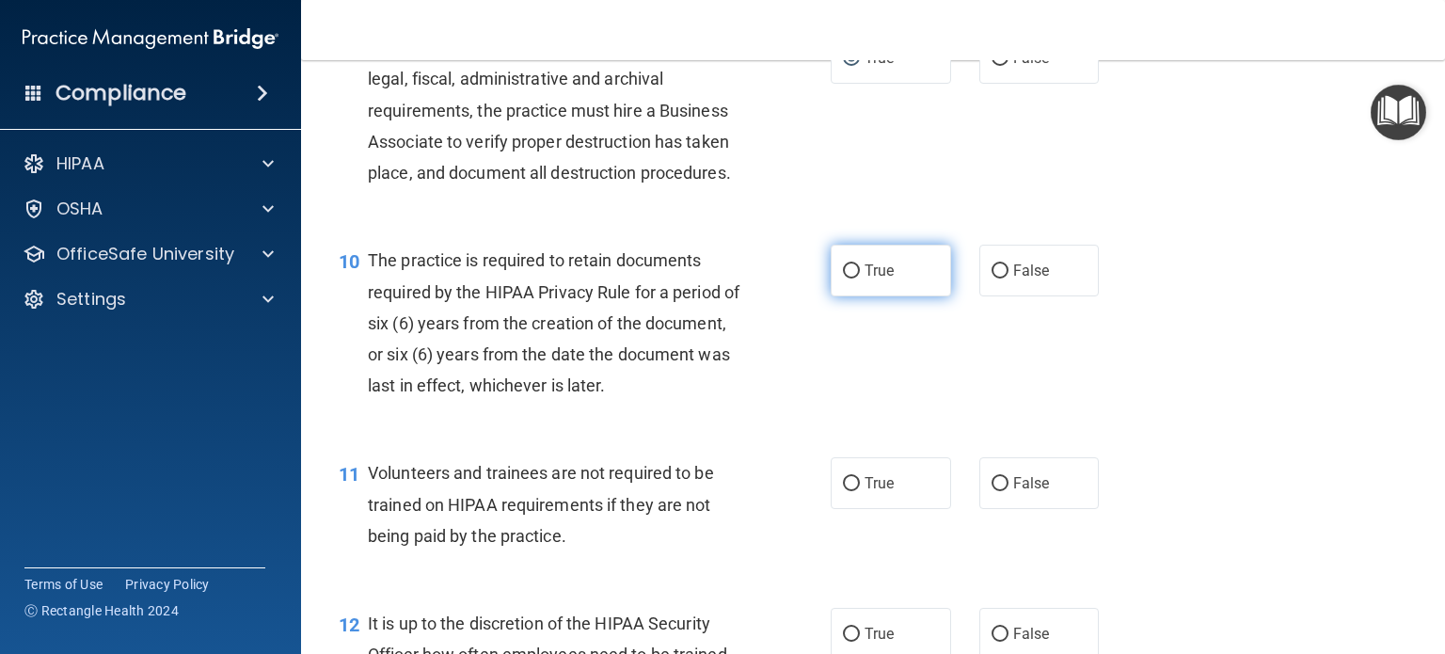
click at [847, 279] on input "True" at bounding box center [851, 271] width 17 height 14
radio input "true"
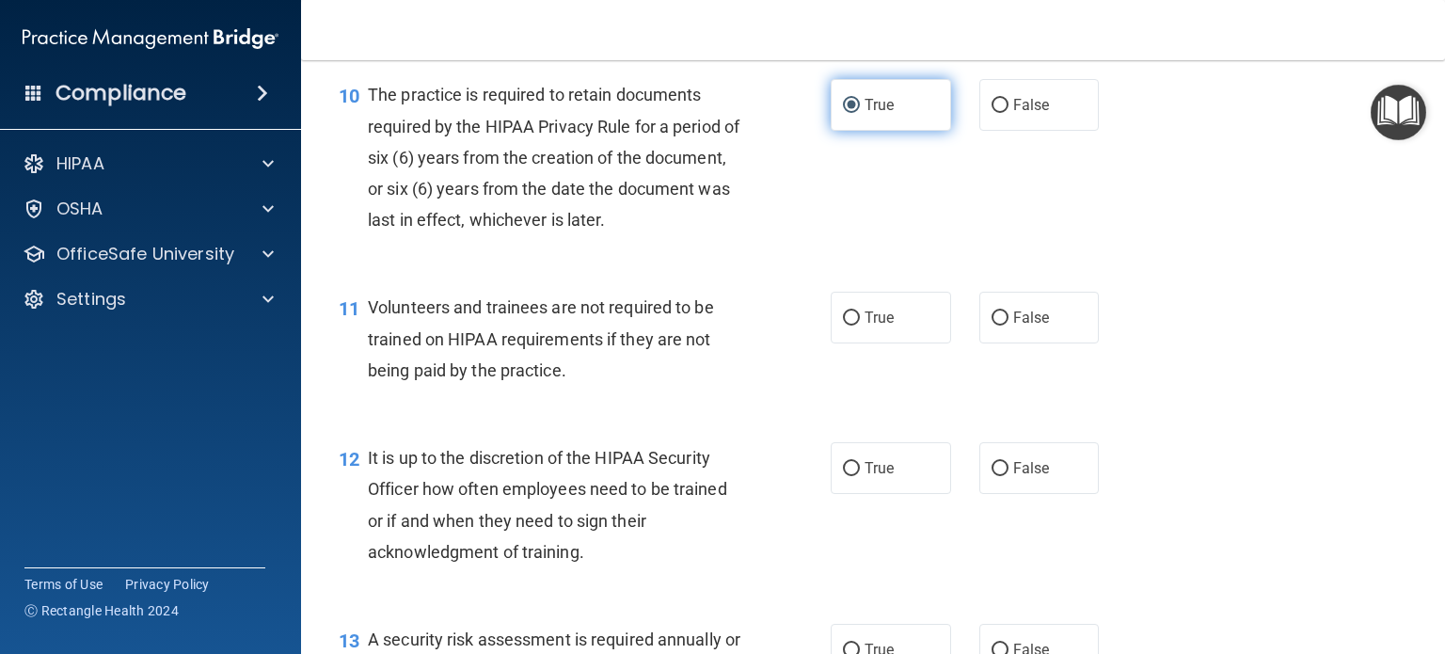
scroll to position [1882, 0]
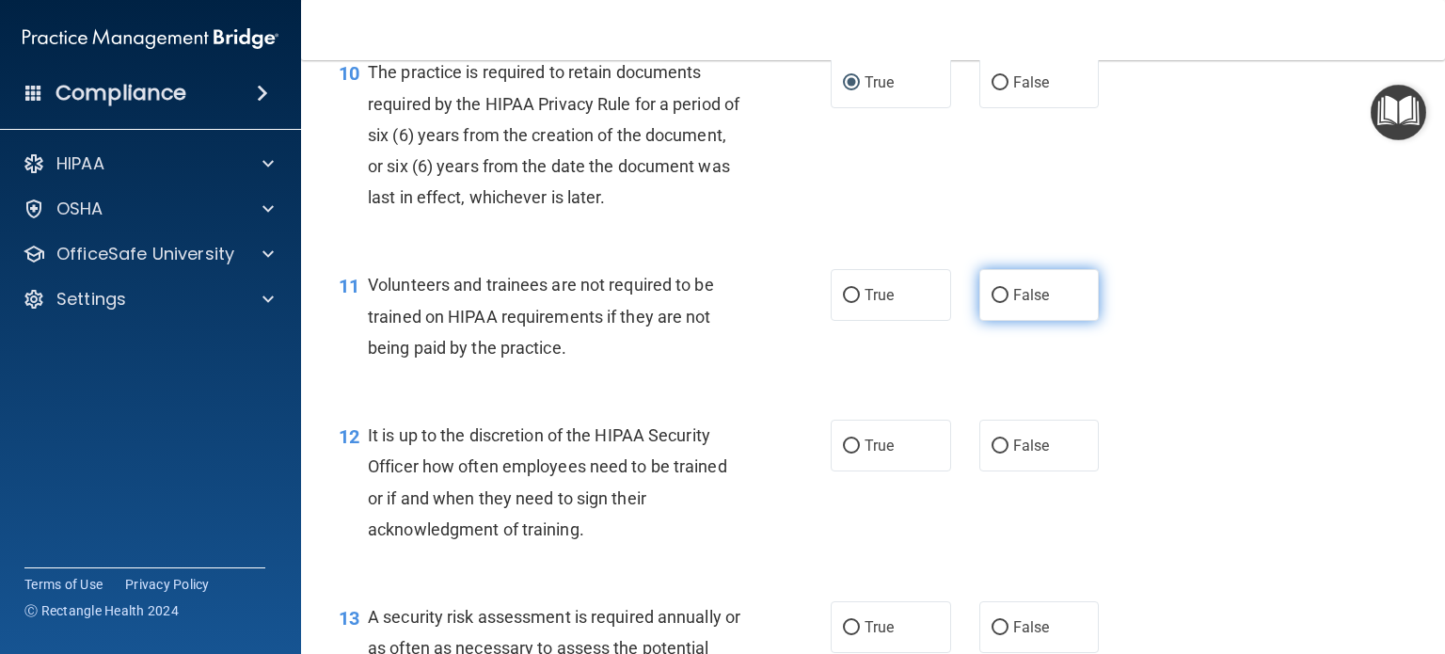
click at [992, 303] on input "False" at bounding box center [1000, 296] width 17 height 14
radio input "true"
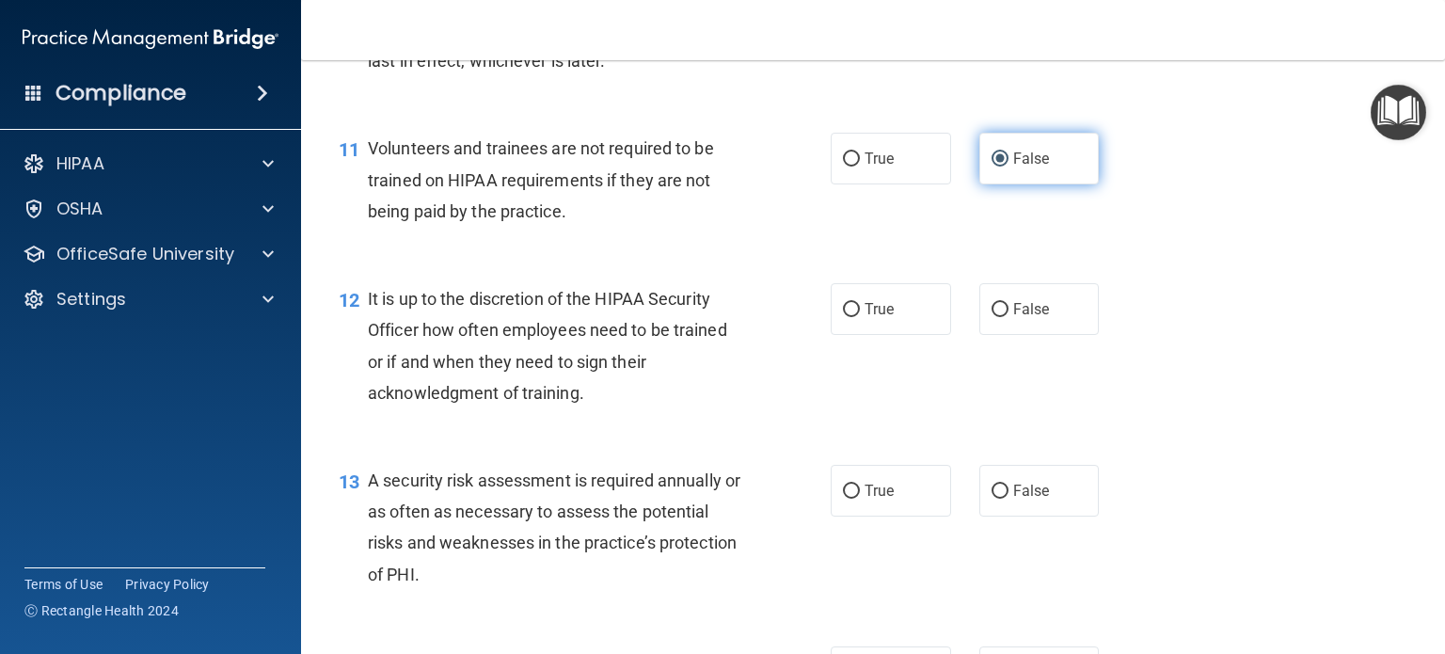
scroll to position [2070, 0]
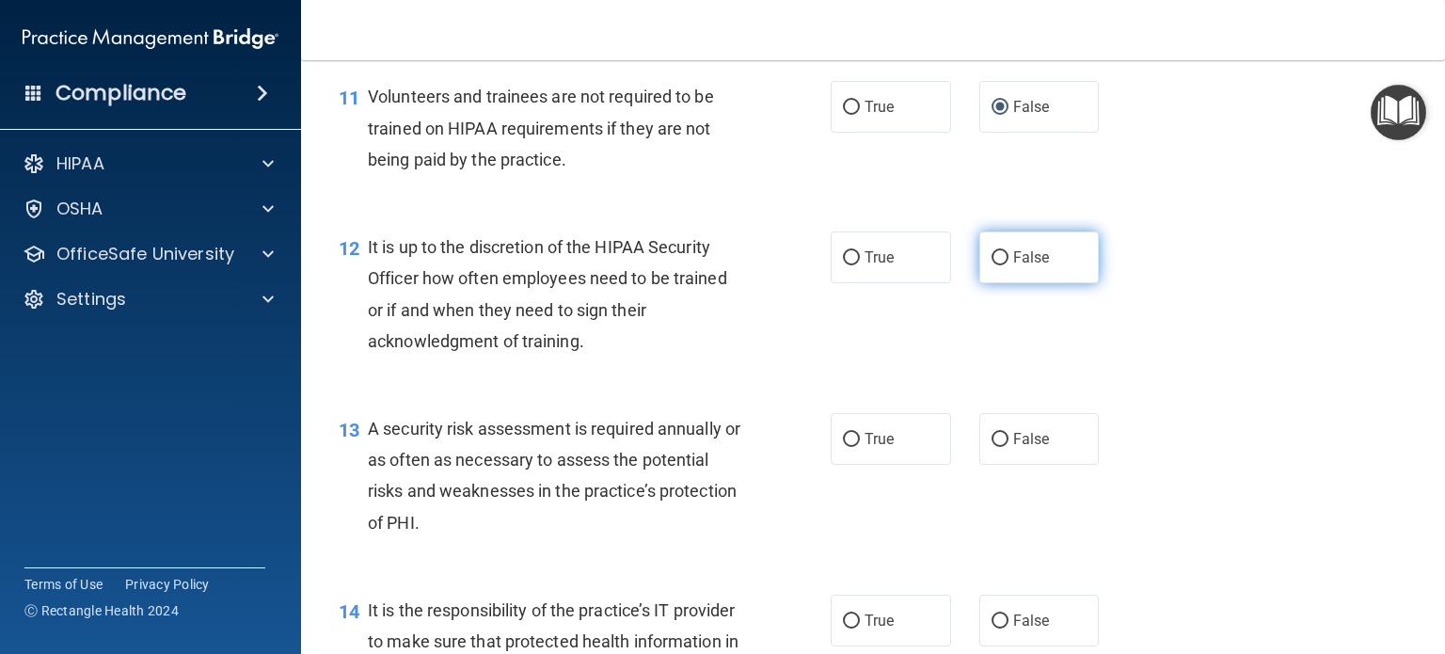
click at [994, 265] on input "False" at bounding box center [1000, 258] width 17 height 14
radio input "true"
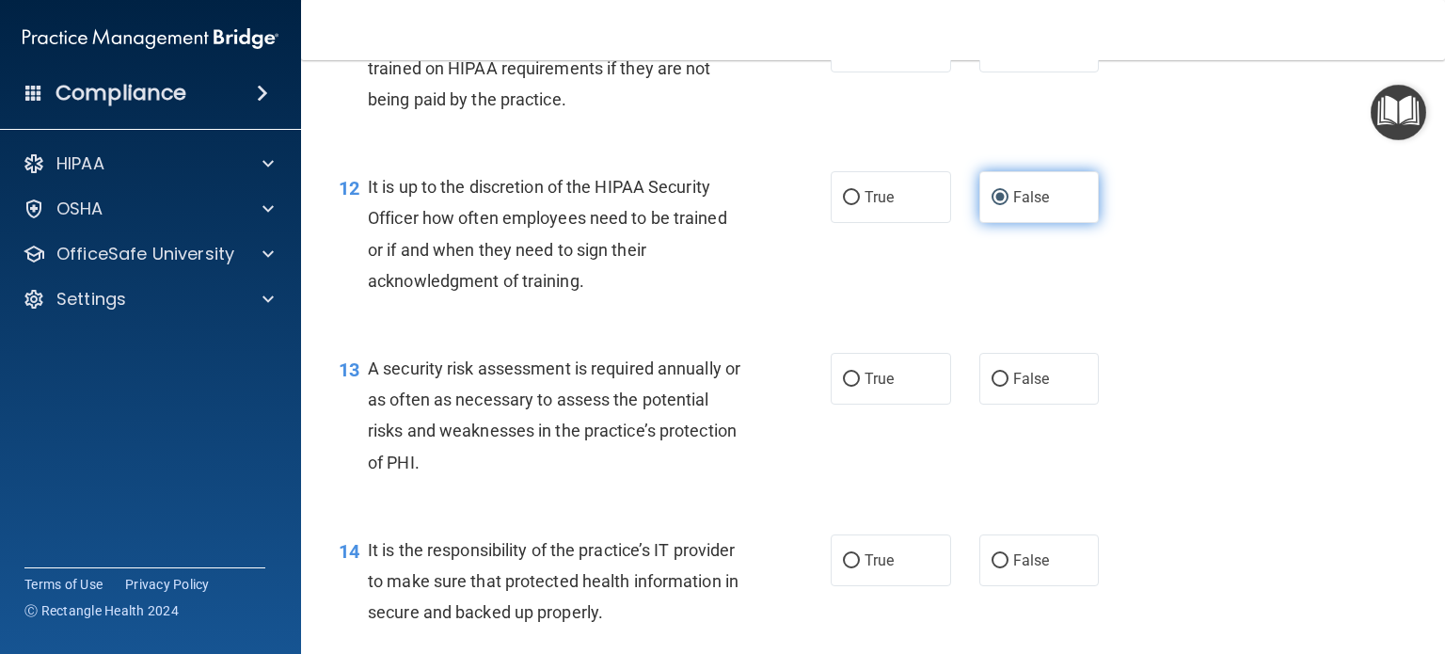
scroll to position [2259, 0]
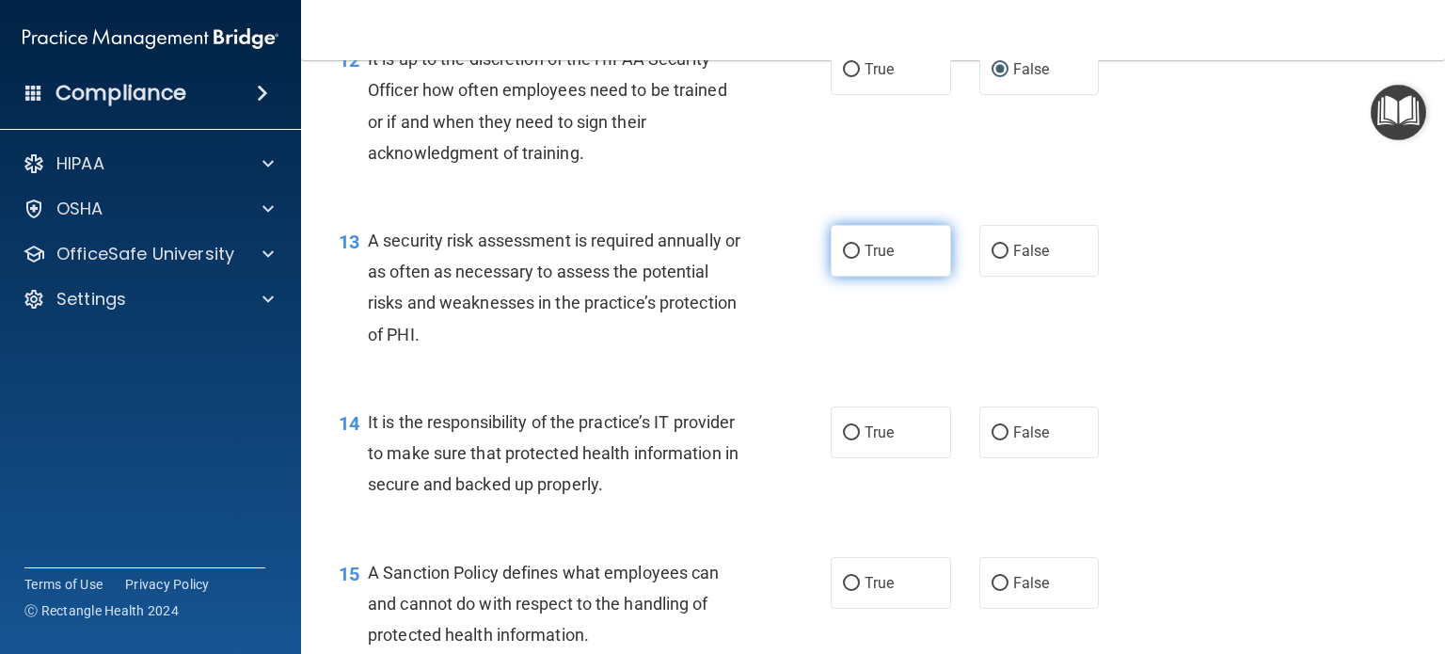
click at [843, 259] on input "True" at bounding box center [851, 252] width 17 height 14
radio input "true"
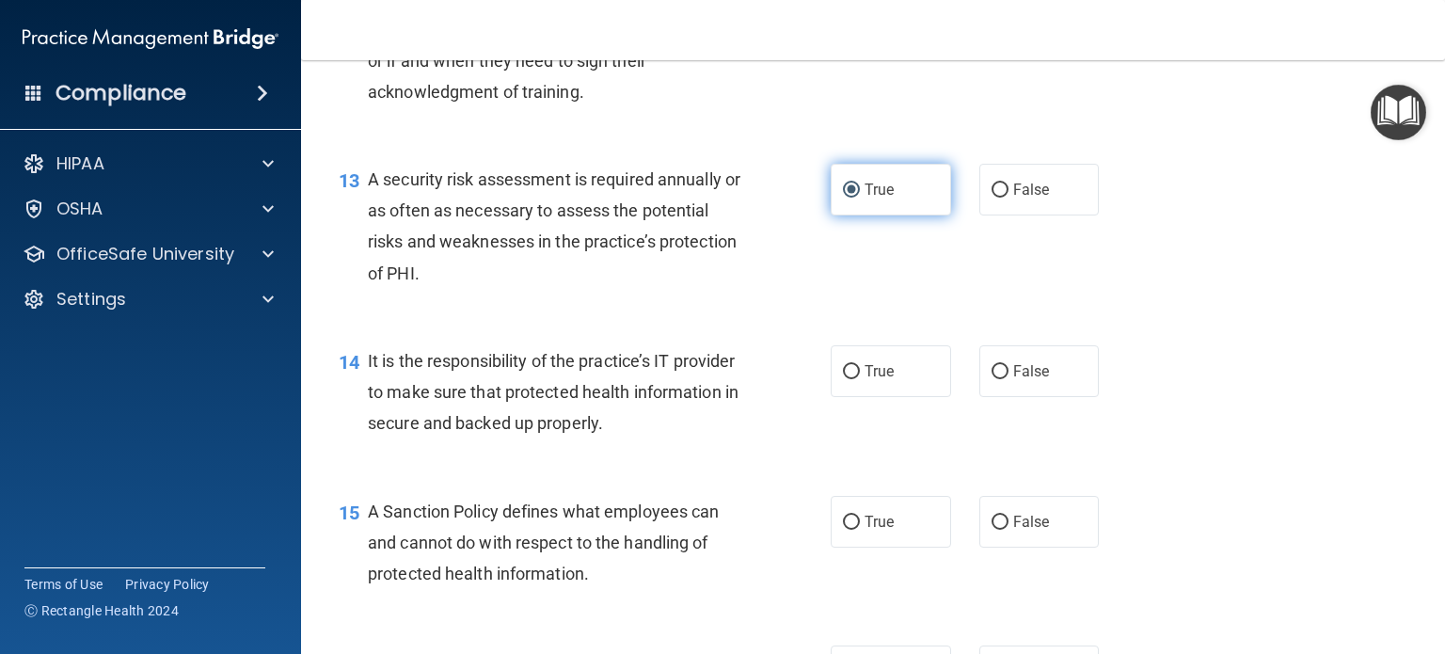
scroll to position [2353, 0]
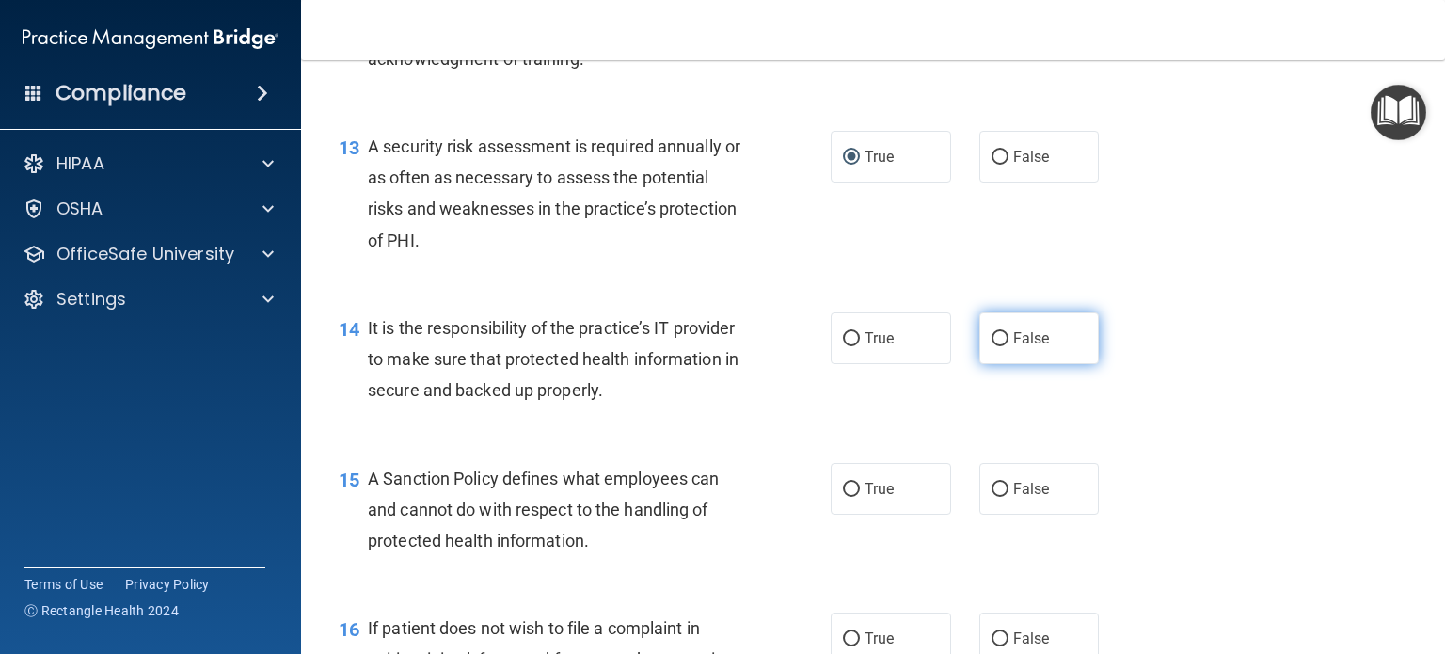
click at [992, 346] on input "False" at bounding box center [1000, 339] width 17 height 14
radio input "true"
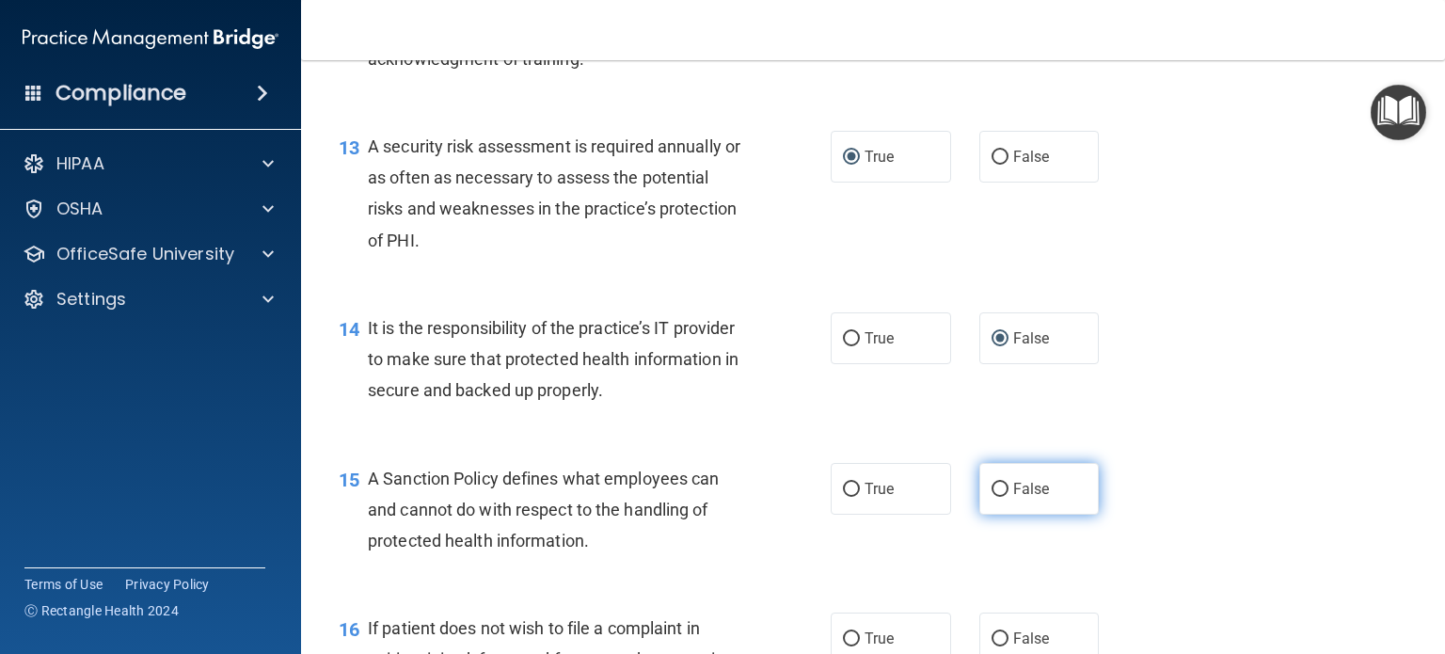
click at [999, 515] on label "False" at bounding box center [1040, 489] width 120 height 52
click at [999, 497] on input "False" at bounding box center [1000, 490] width 17 height 14
radio input "true"
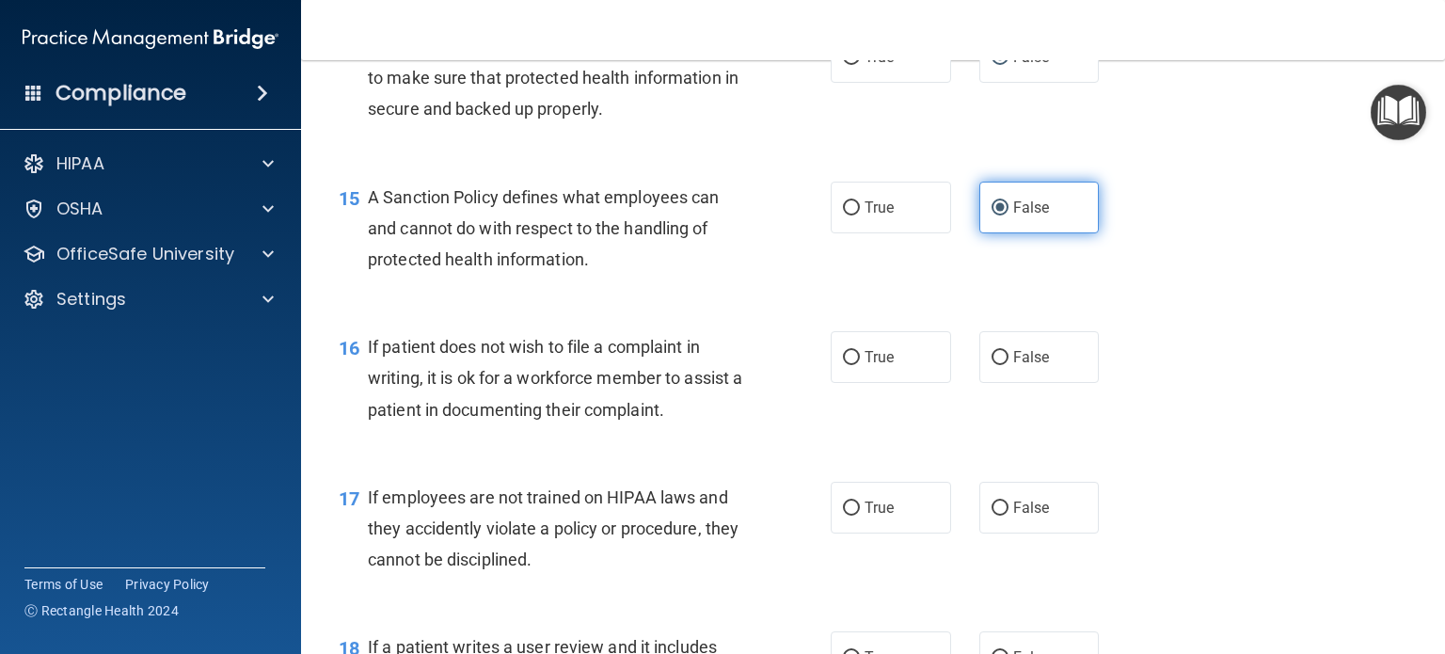
scroll to position [2635, 0]
click at [843, 364] on input "True" at bounding box center [851, 357] width 17 height 14
radio input "true"
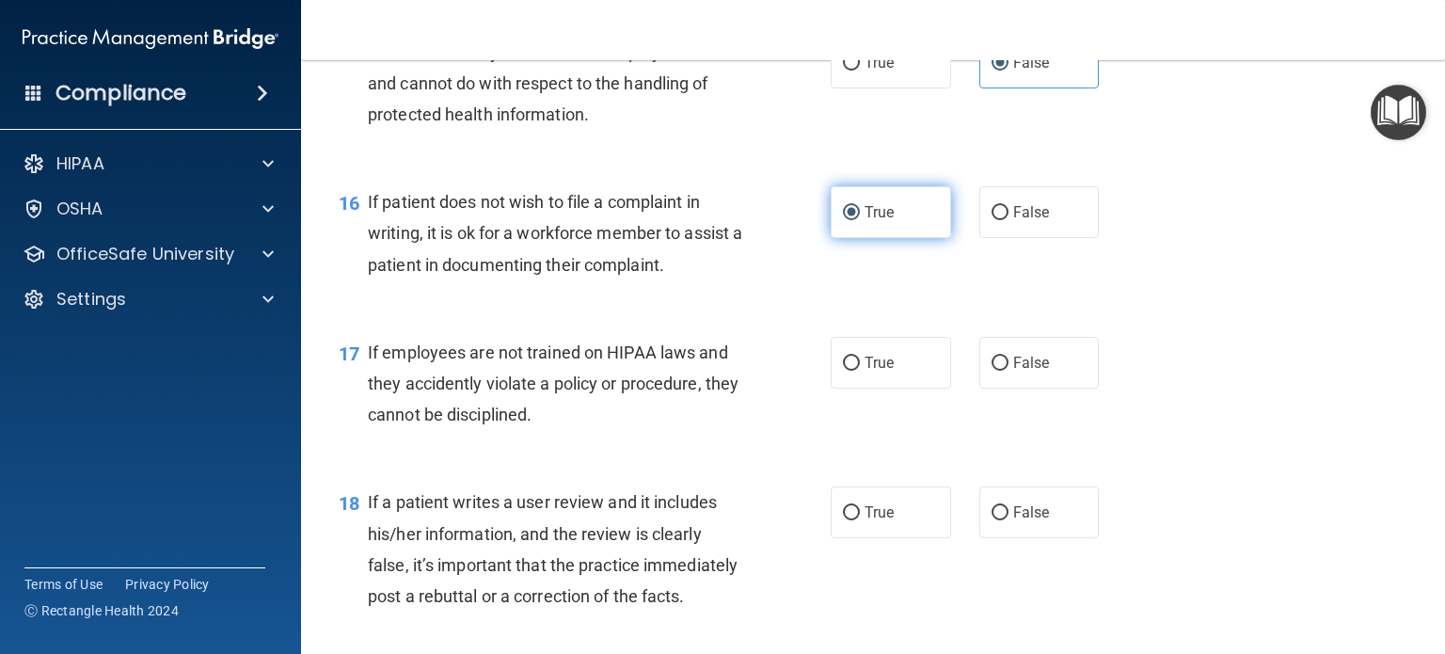
scroll to position [2823, 0]
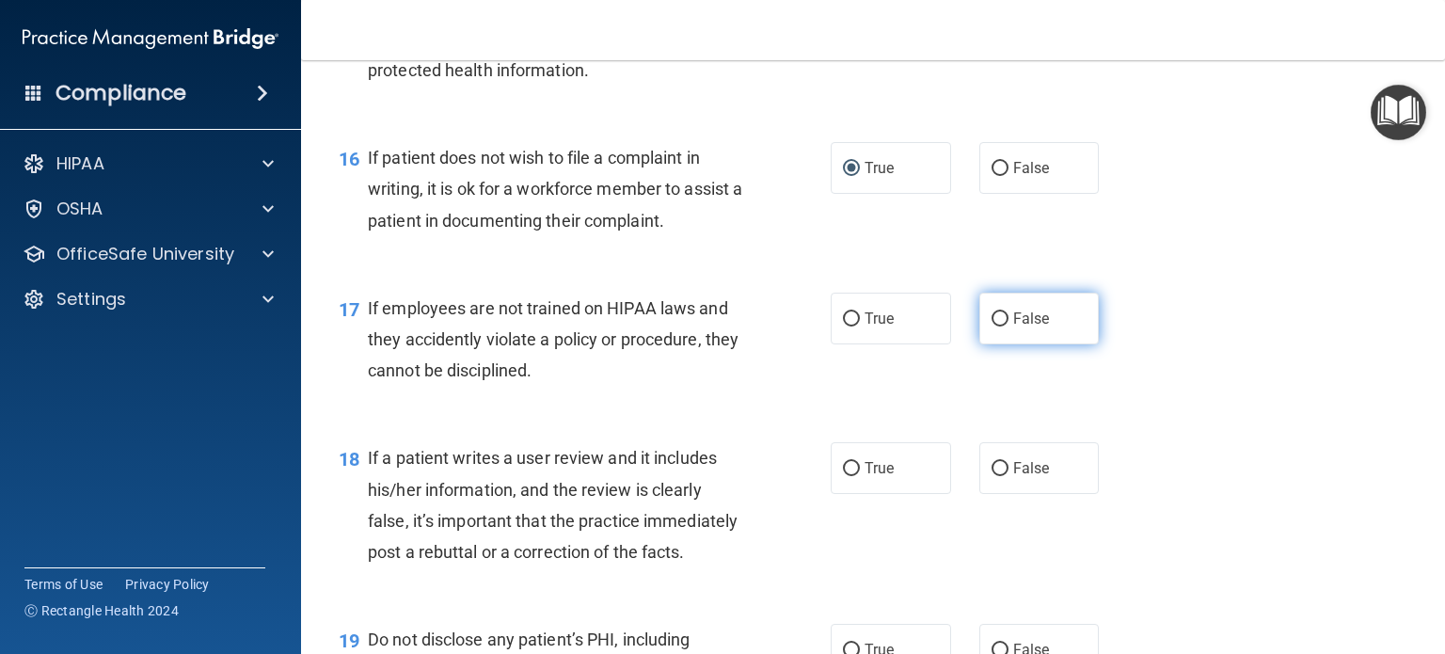
click at [992, 327] on input "False" at bounding box center [1000, 319] width 17 height 14
radio input "true"
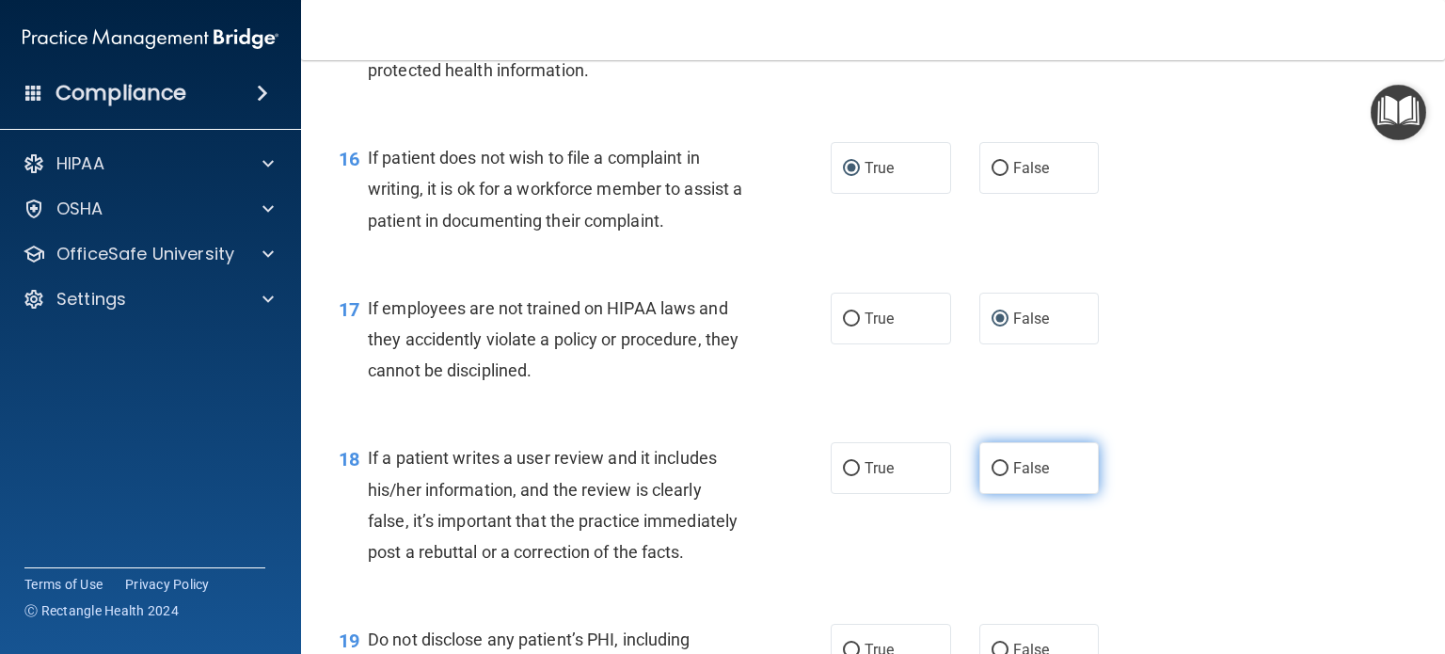
click at [992, 476] on input "False" at bounding box center [1000, 469] width 17 height 14
radio input "true"
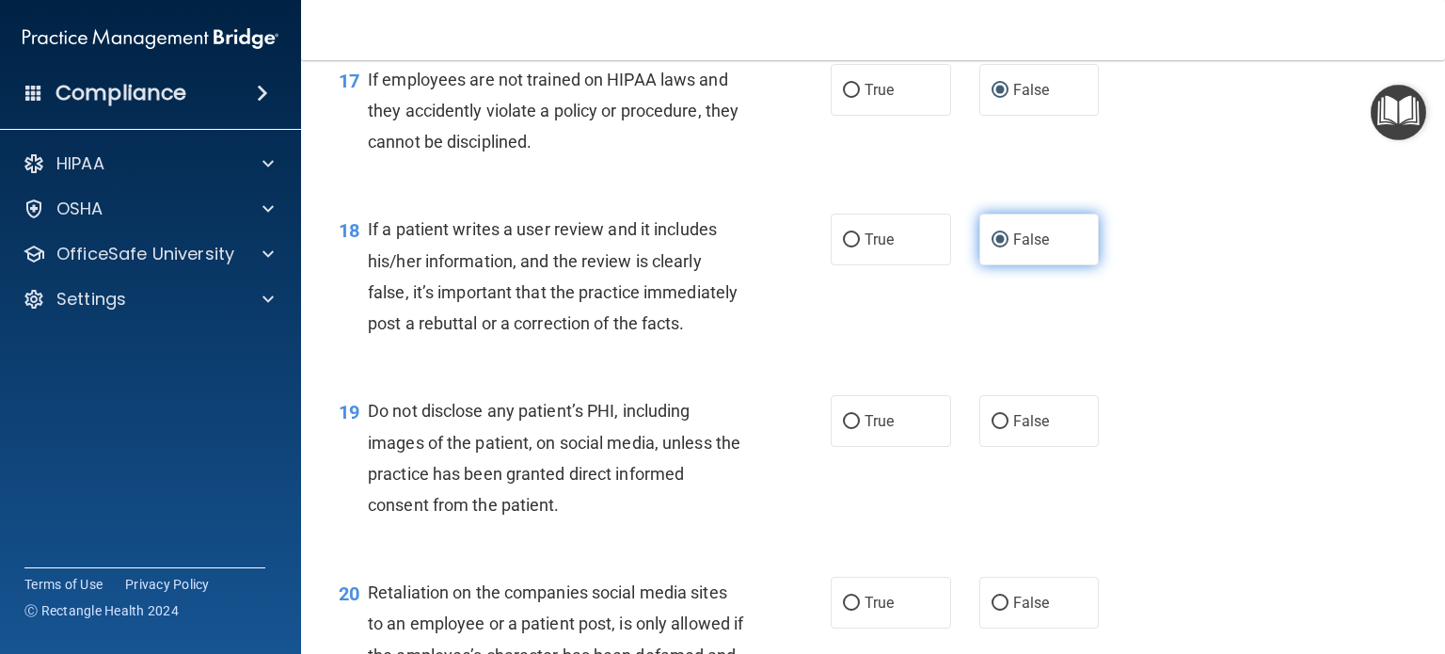
scroll to position [3106, 0]
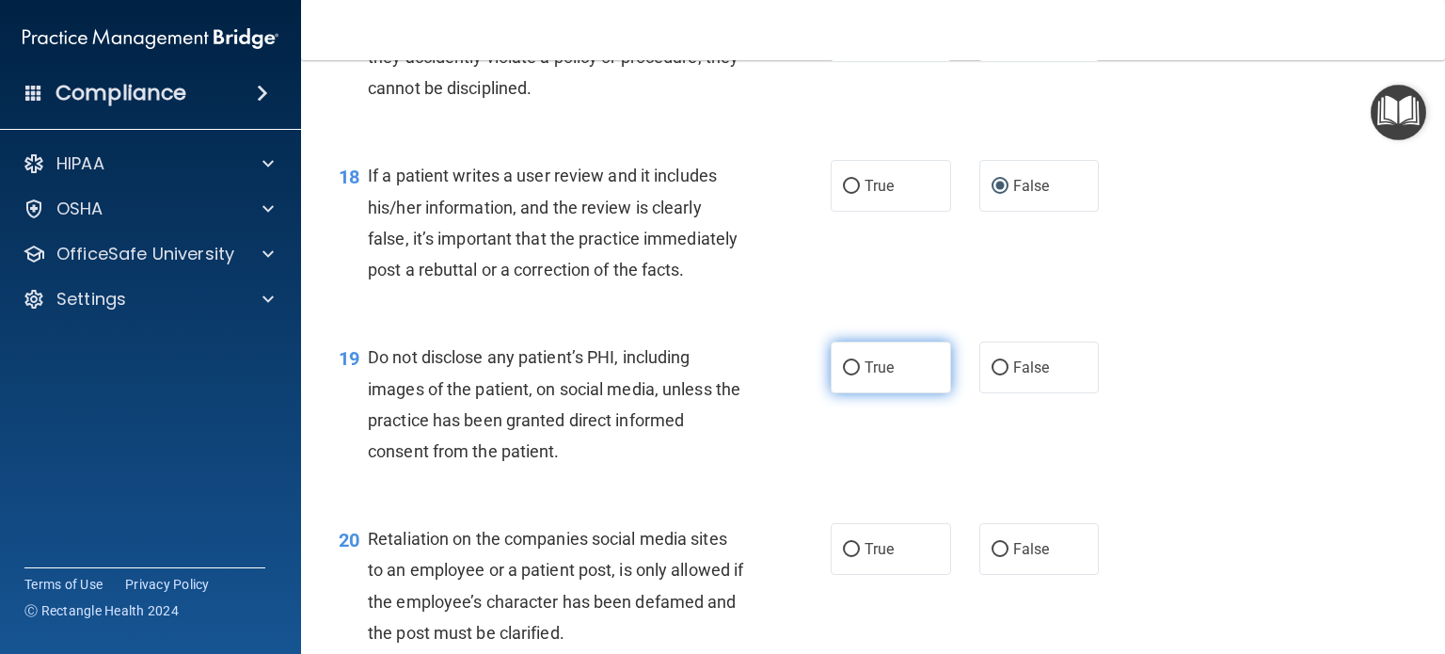
click at [845, 375] on input "True" at bounding box center [851, 368] width 17 height 14
radio input "true"
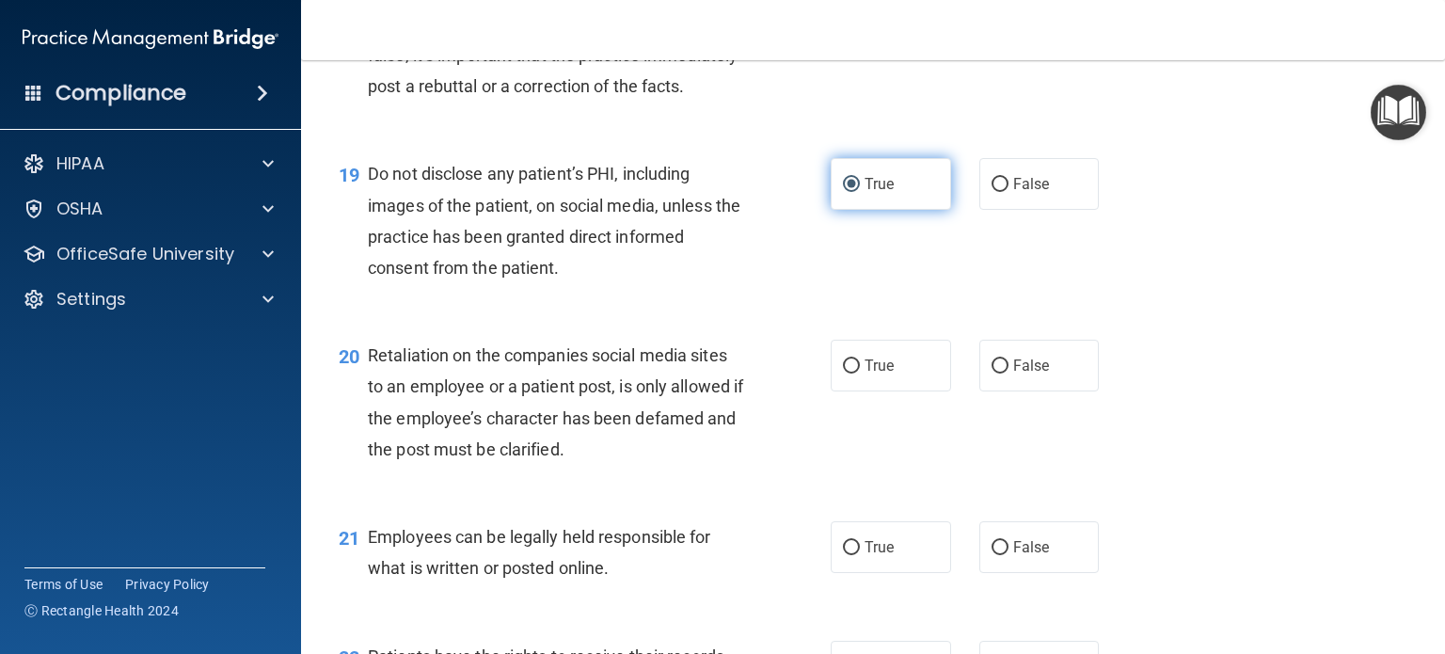
scroll to position [3294, 0]
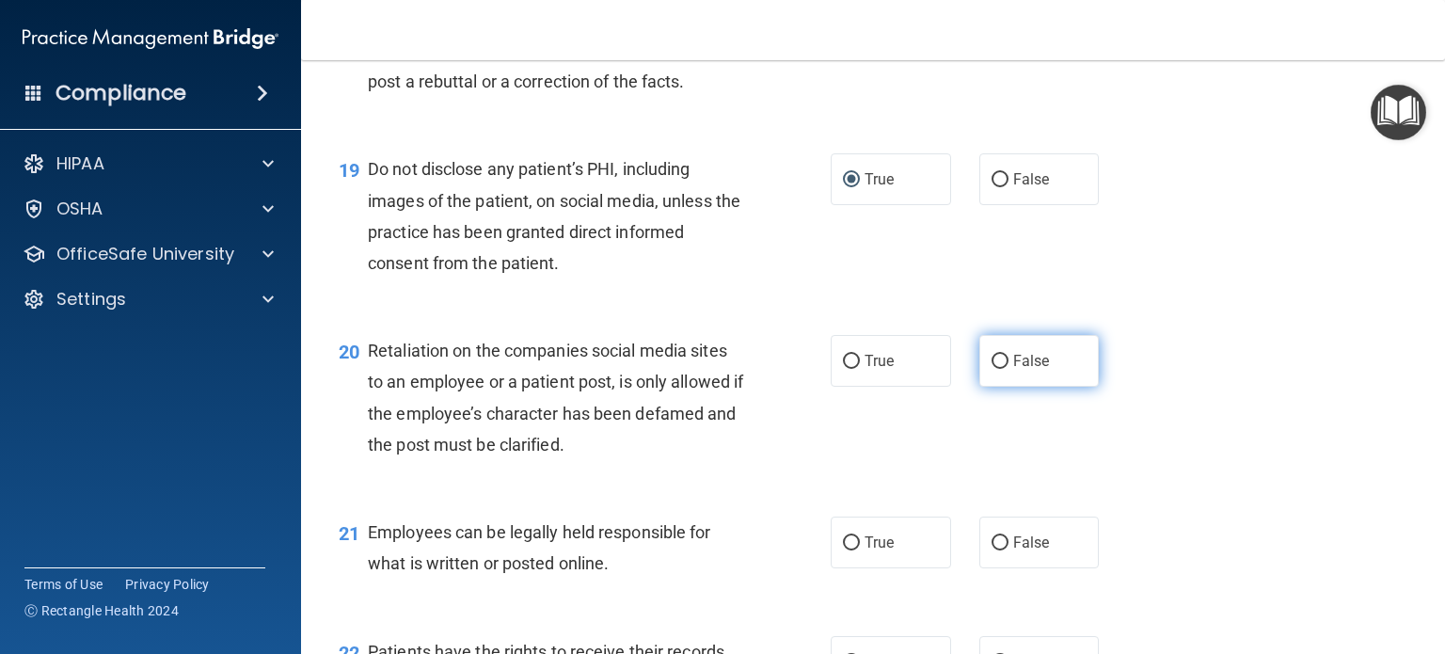
click at [993, 369] on input "False" at bounding box center [1000, 362] width 17 height 14
radio input "true"
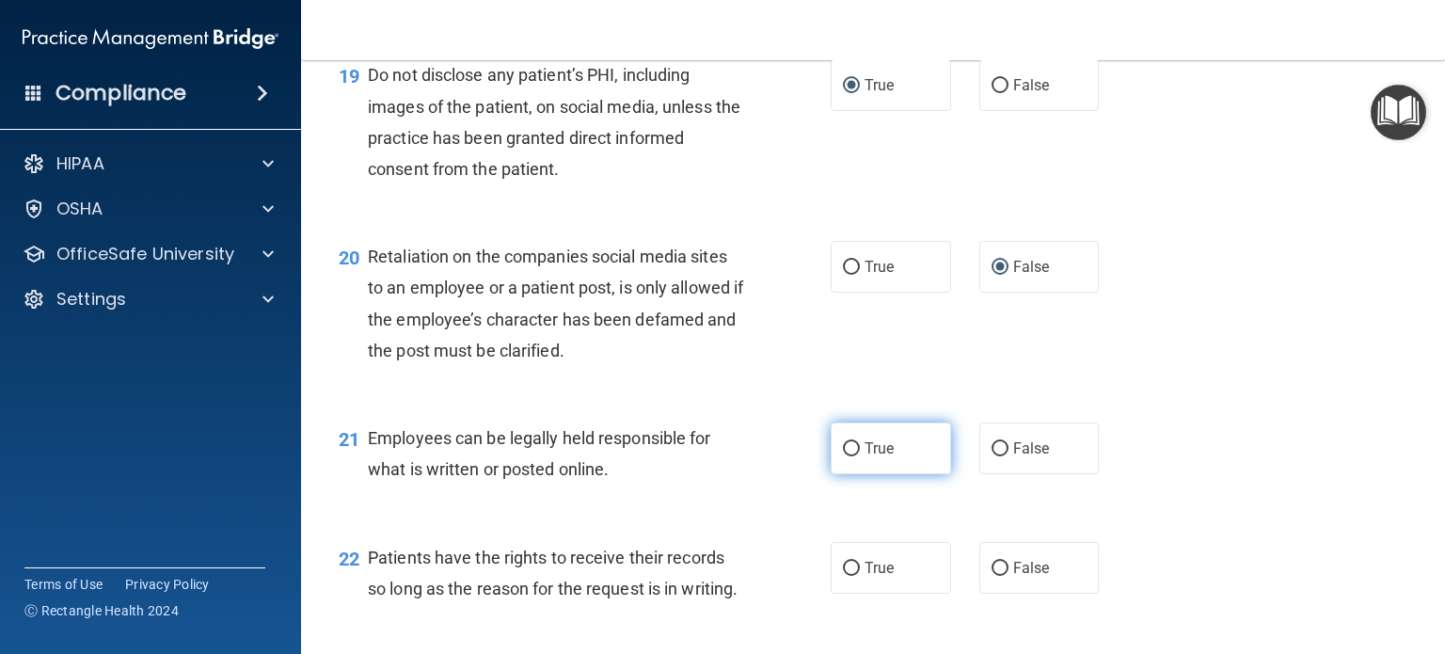
click at [843, 456] on input "True" at bounding box center [851, 449] width 17 height 14
radio input "true"
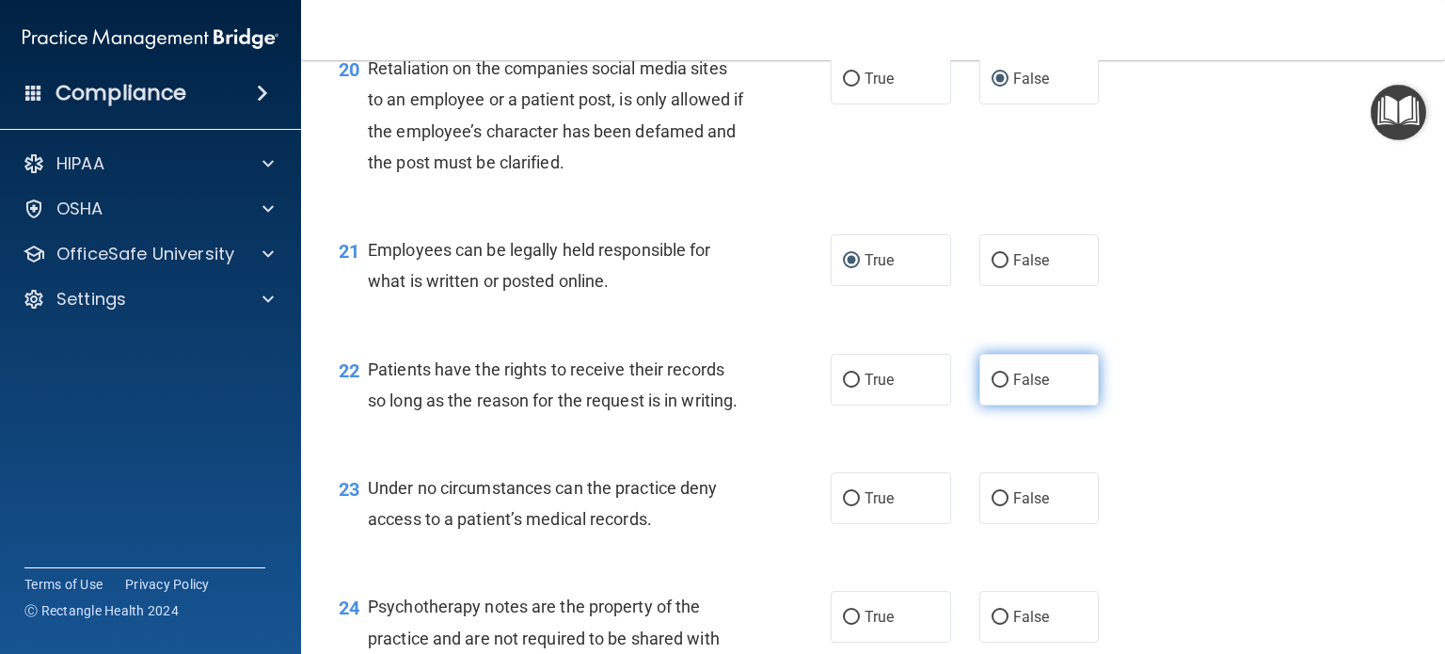
click at [992, 388] on input "False" at bounding box center [1000, 381] width 17 height 14
radio input "true"
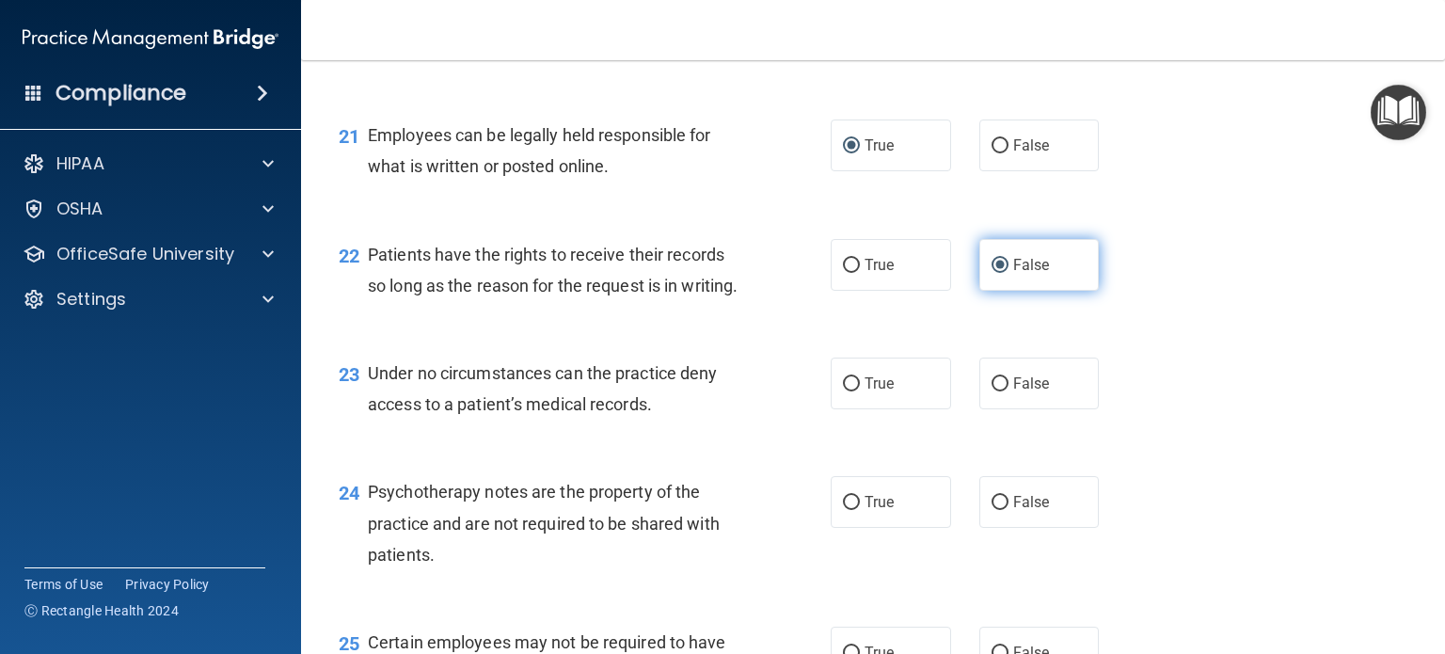
scroll to position [3764, 0]
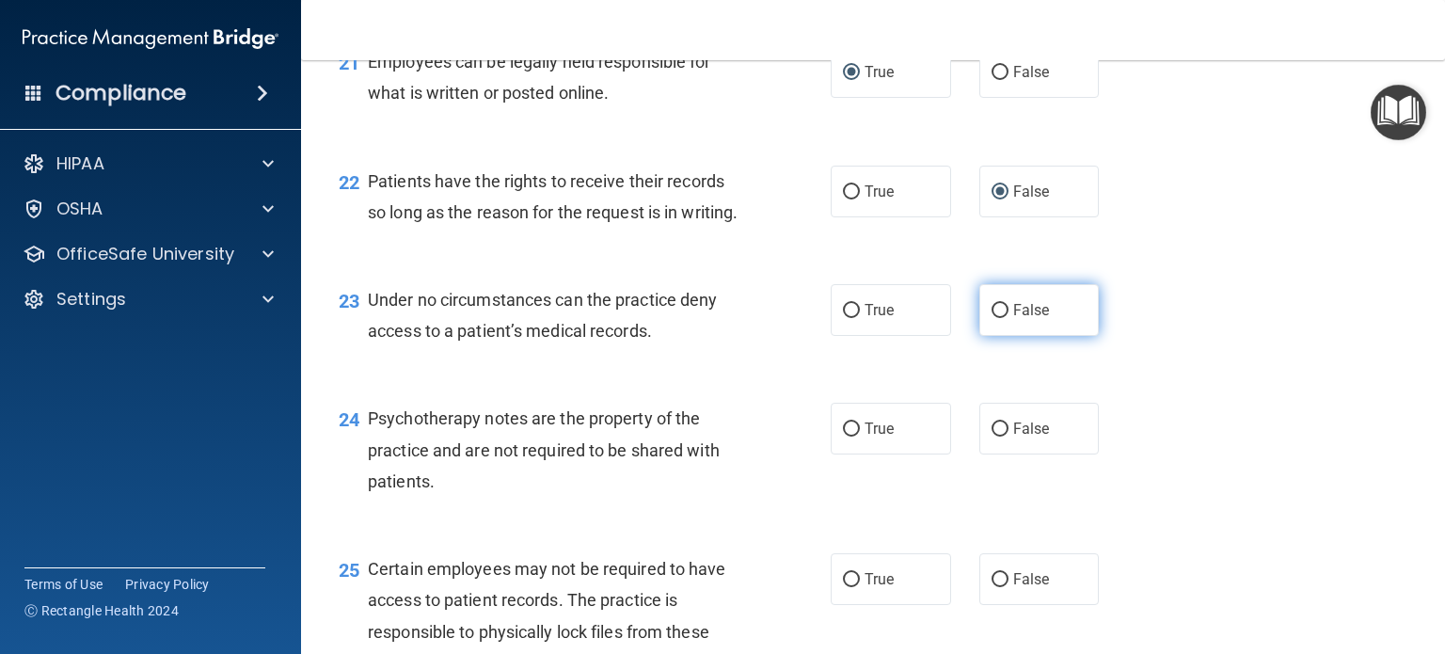
click at [993, 318] on input "False" at bounding box center [1000, 311] width 17 height 14
radio input "true"
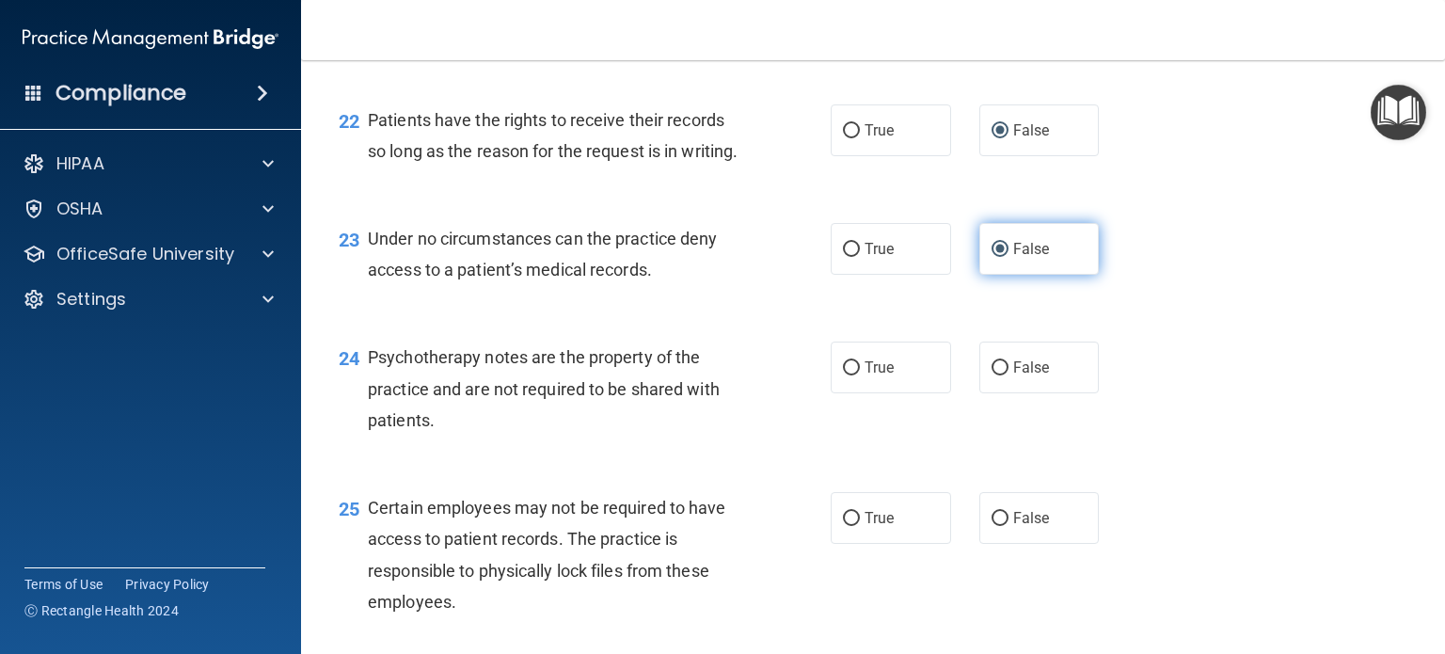
scroll to position [3858, 0]
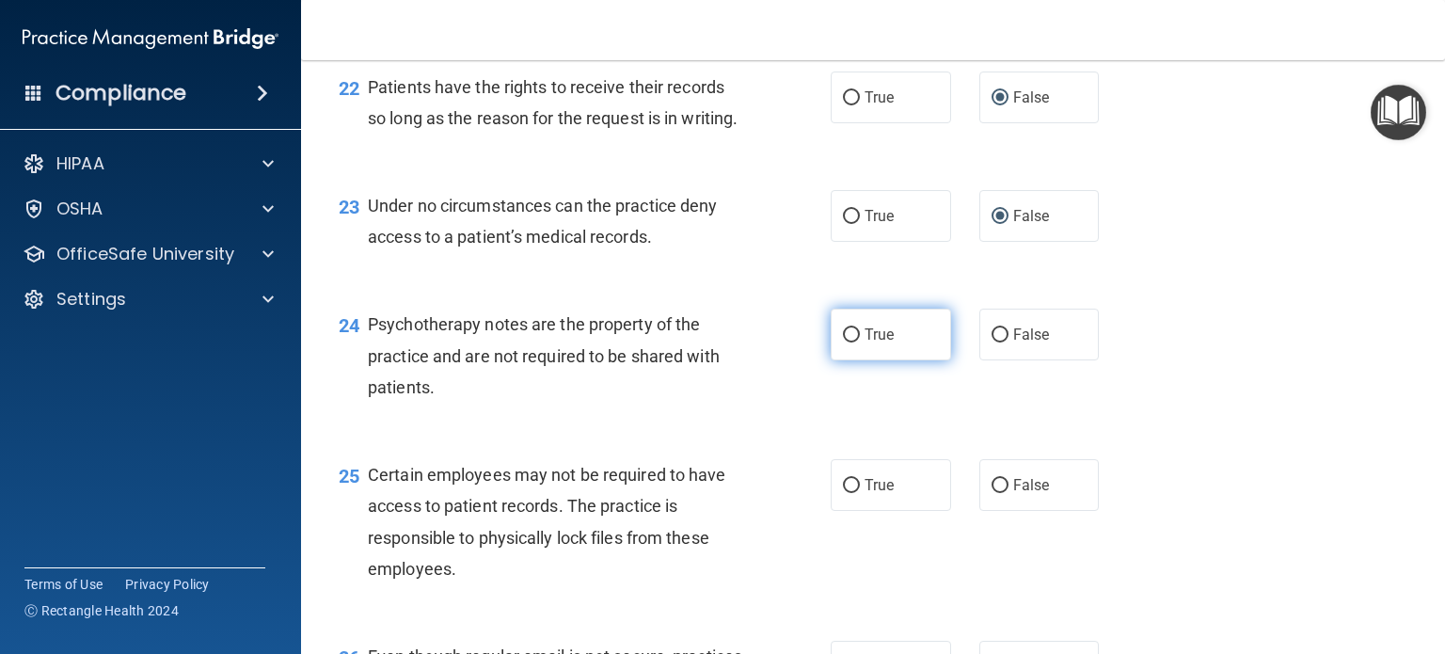
click at [845, 343] on input "True" at bounding box center [851, 335] width 17 height 14
radio input "true"
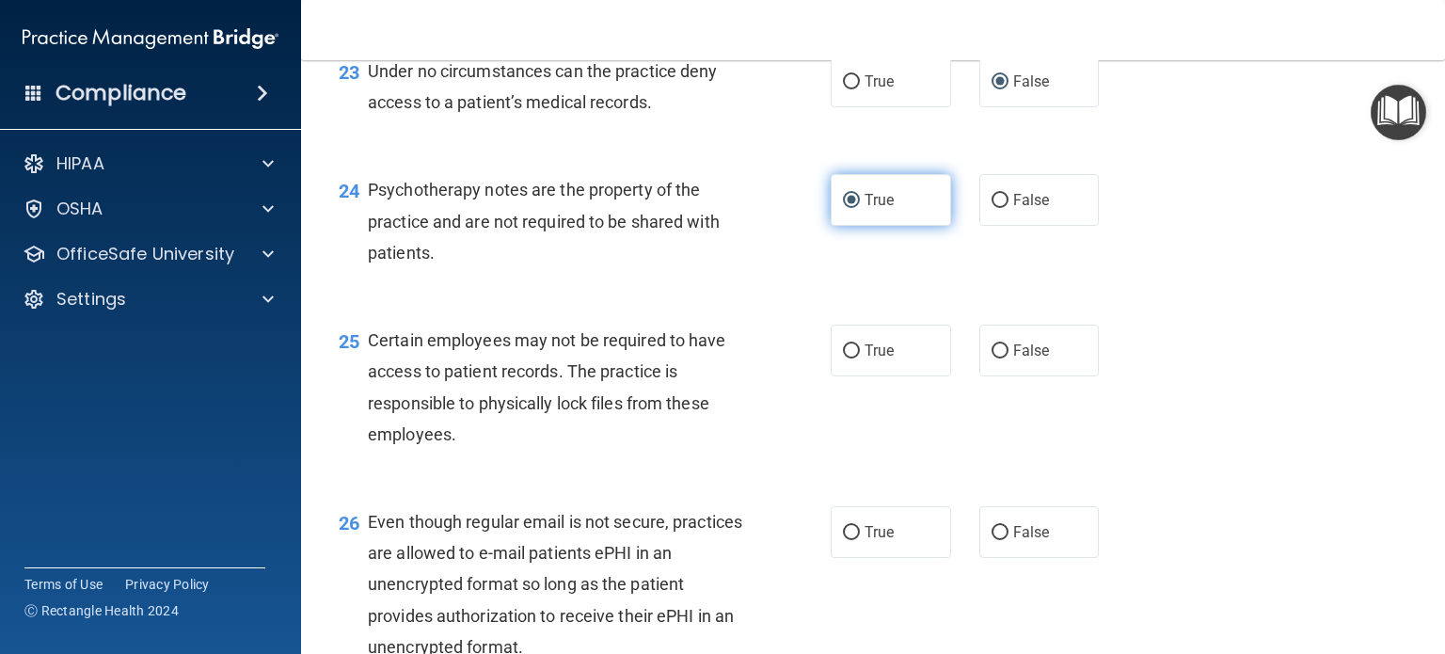
scroll to position [4047, 0]
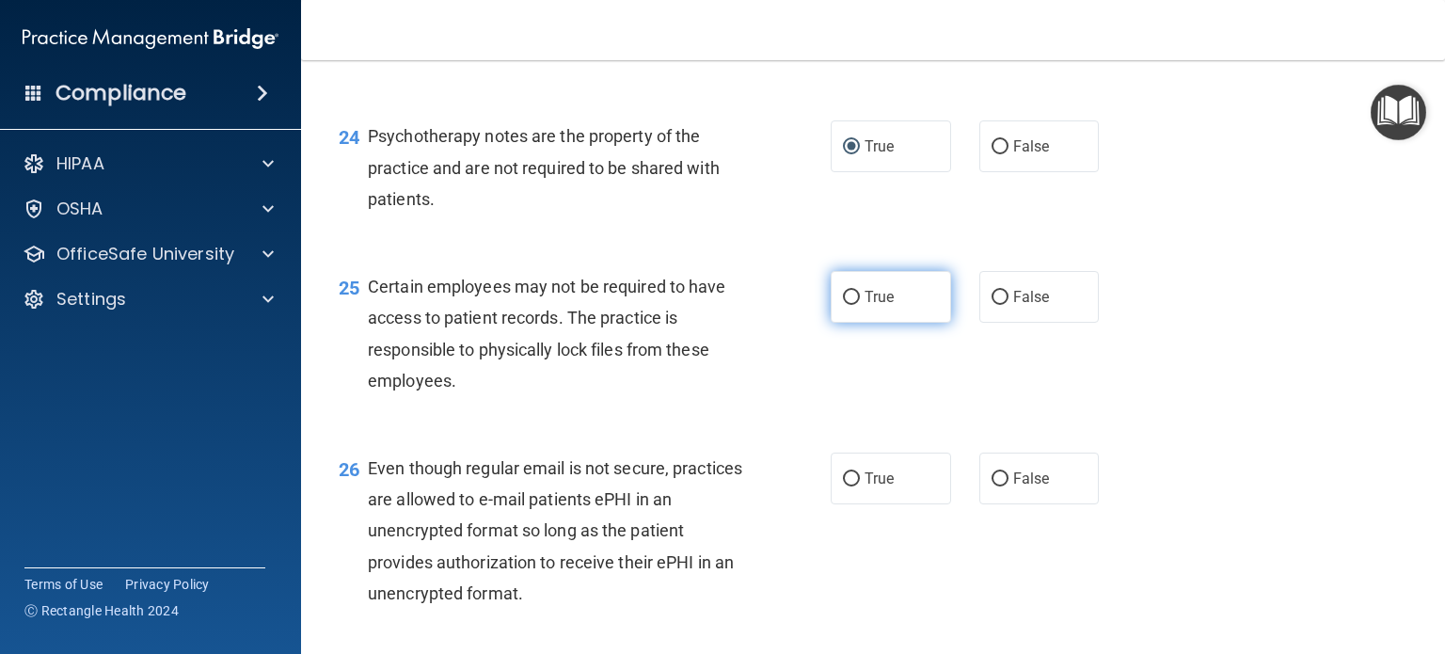
click at [846, 305] on input "True" at bounding box center [851, 298] width 17 height 14
radio input "true"
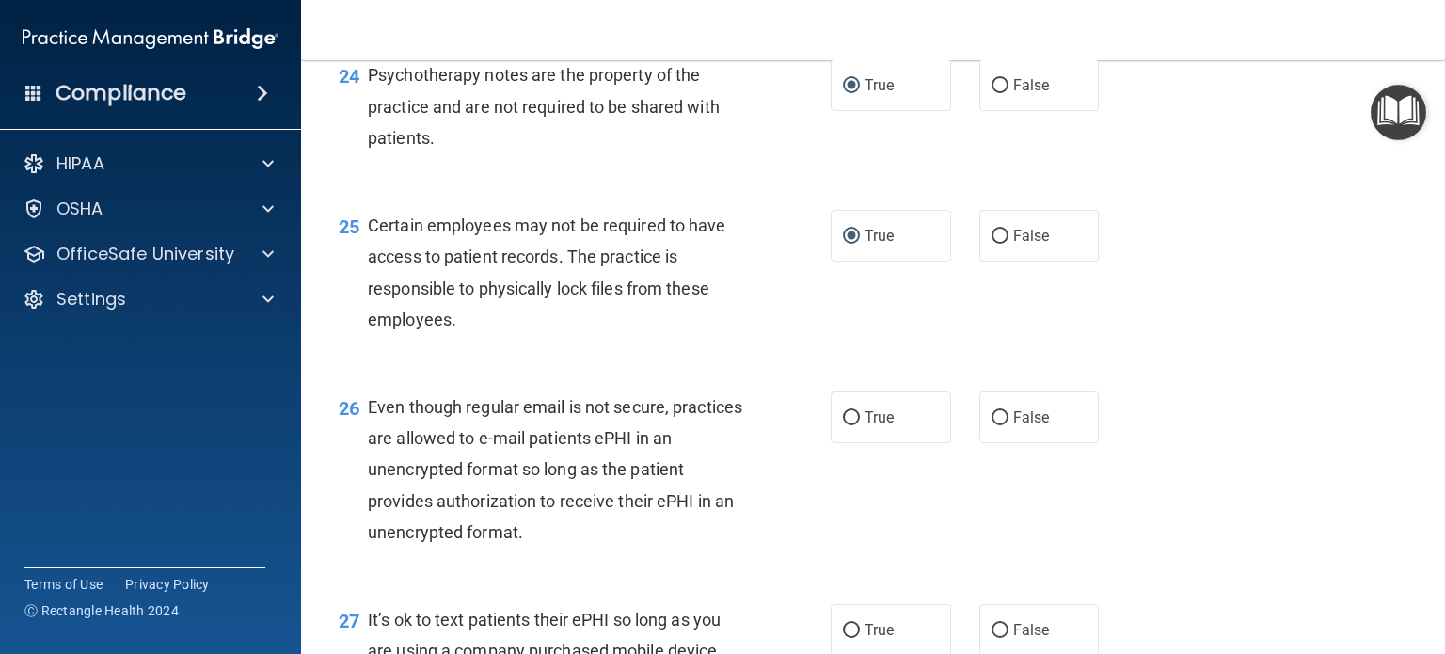
scroll to position [4141, 0]
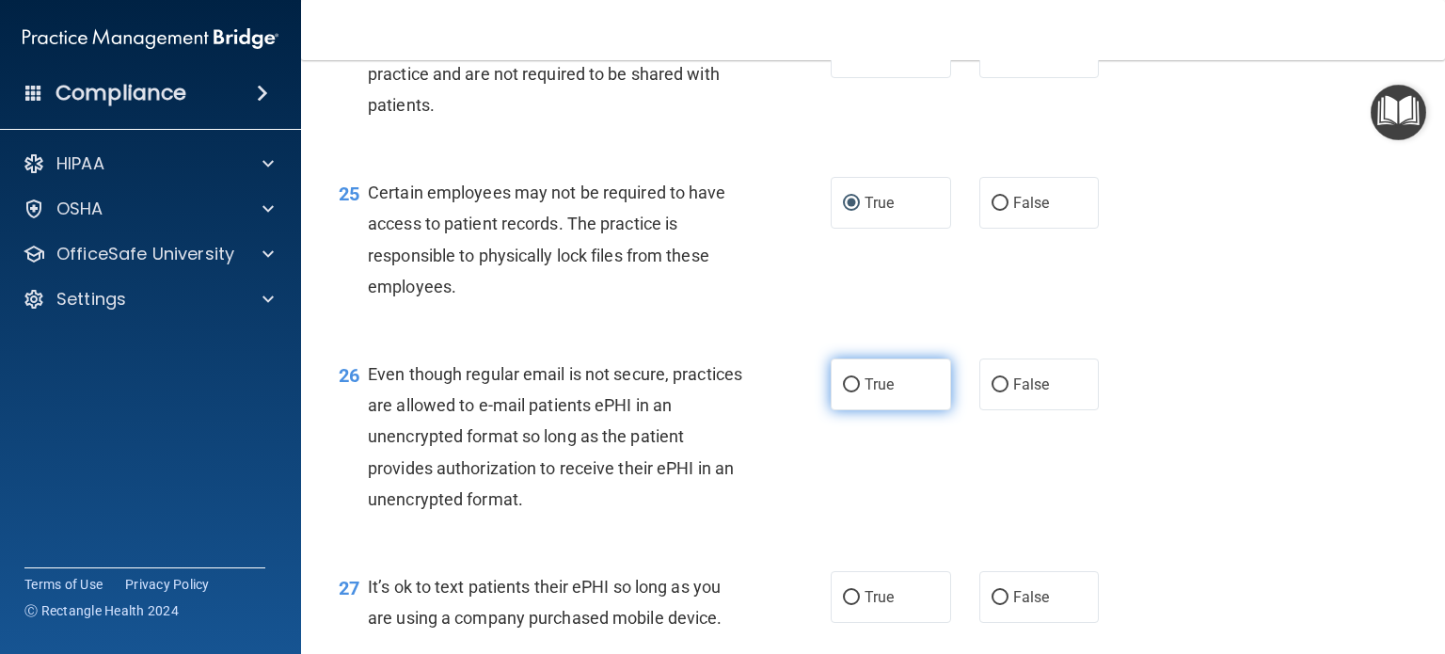
click at [843, 392] on input "True" at bounding box center [851, 385] width 17 height 14
radio input "true"
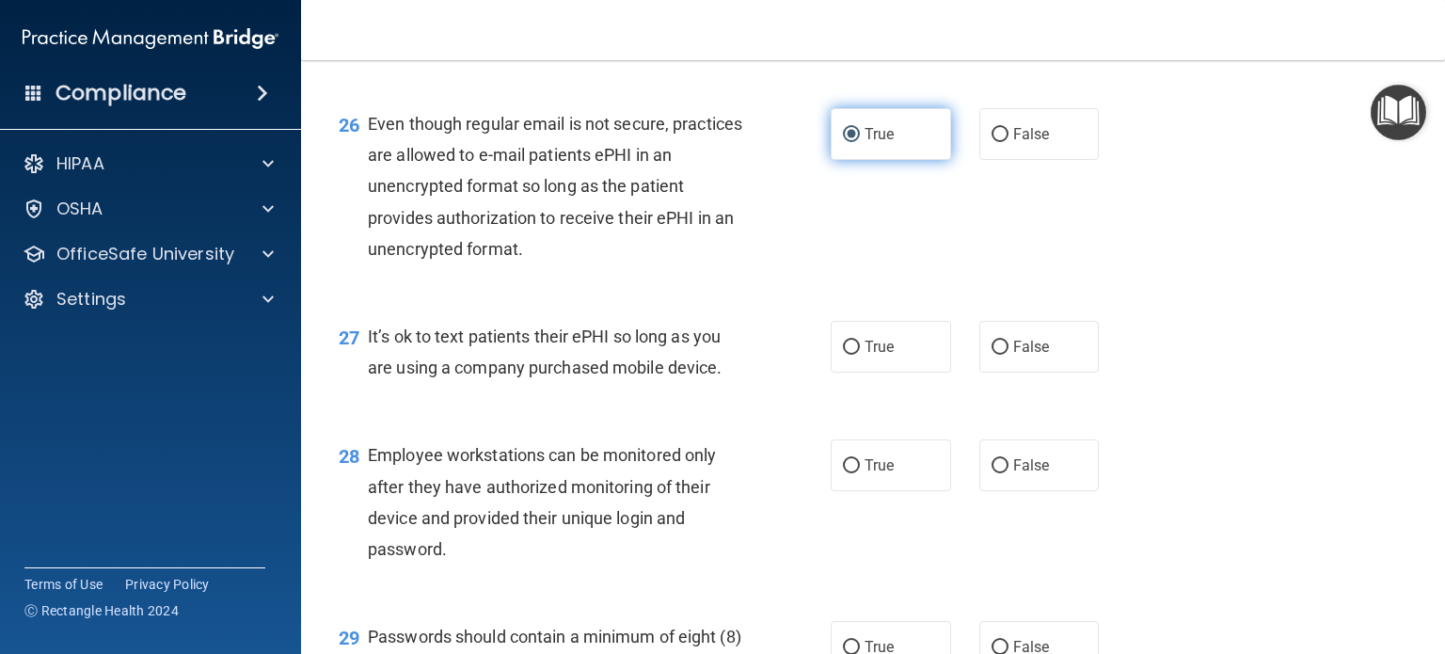
scroll to position [4423, 0]
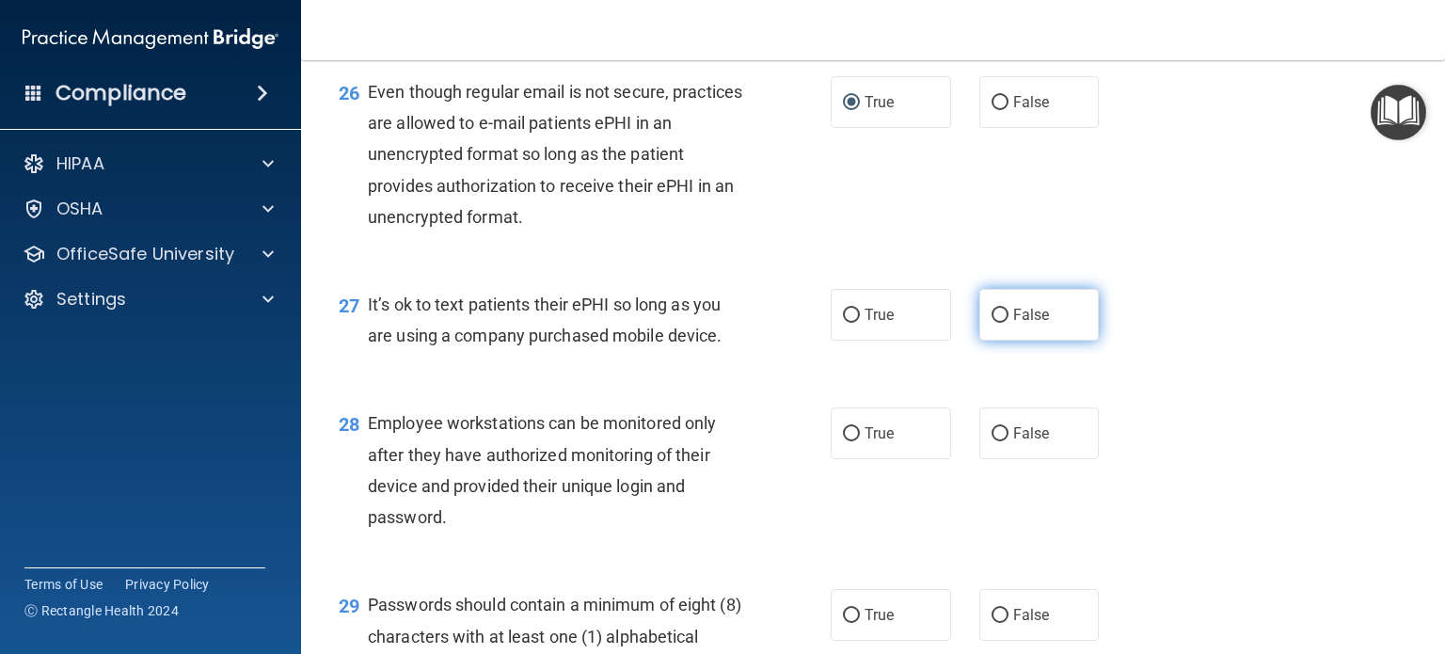
click at [992, 323] on input "False" at bounding box center [1000, 316] width 17 height 14
radio input "true"
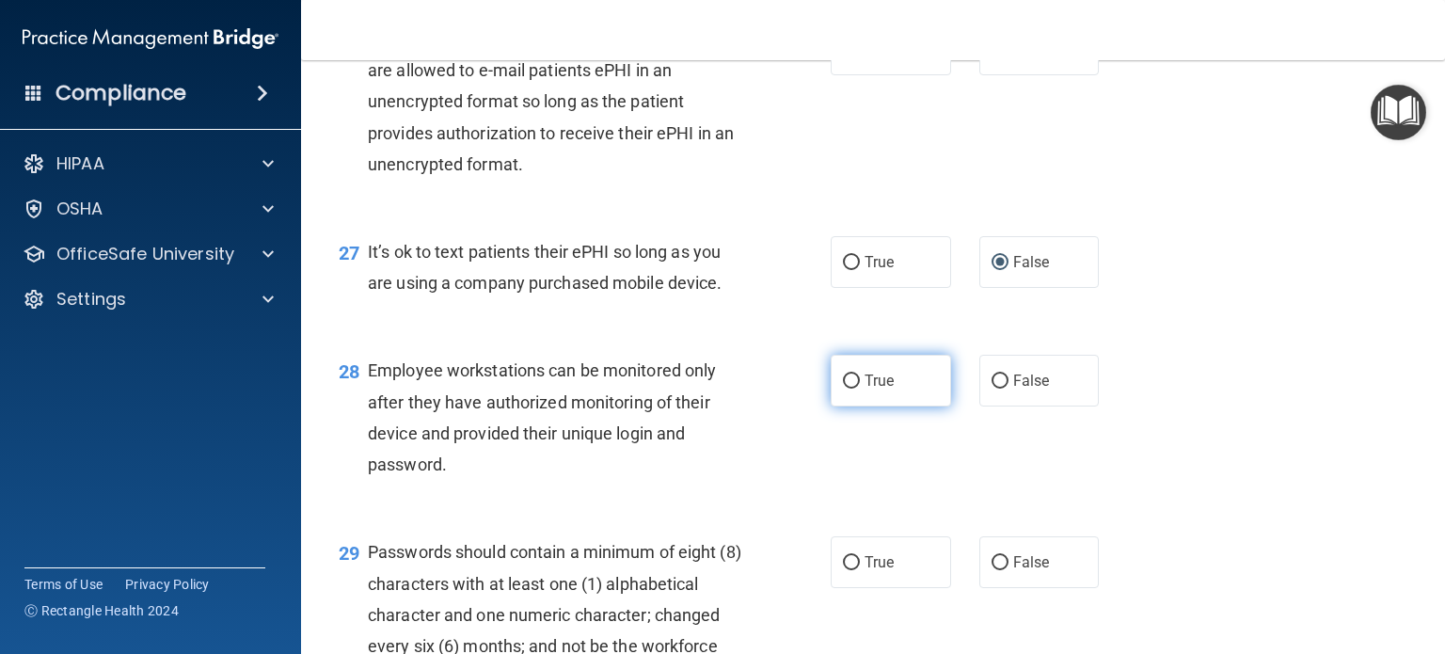
scroll to position [4517, 0]
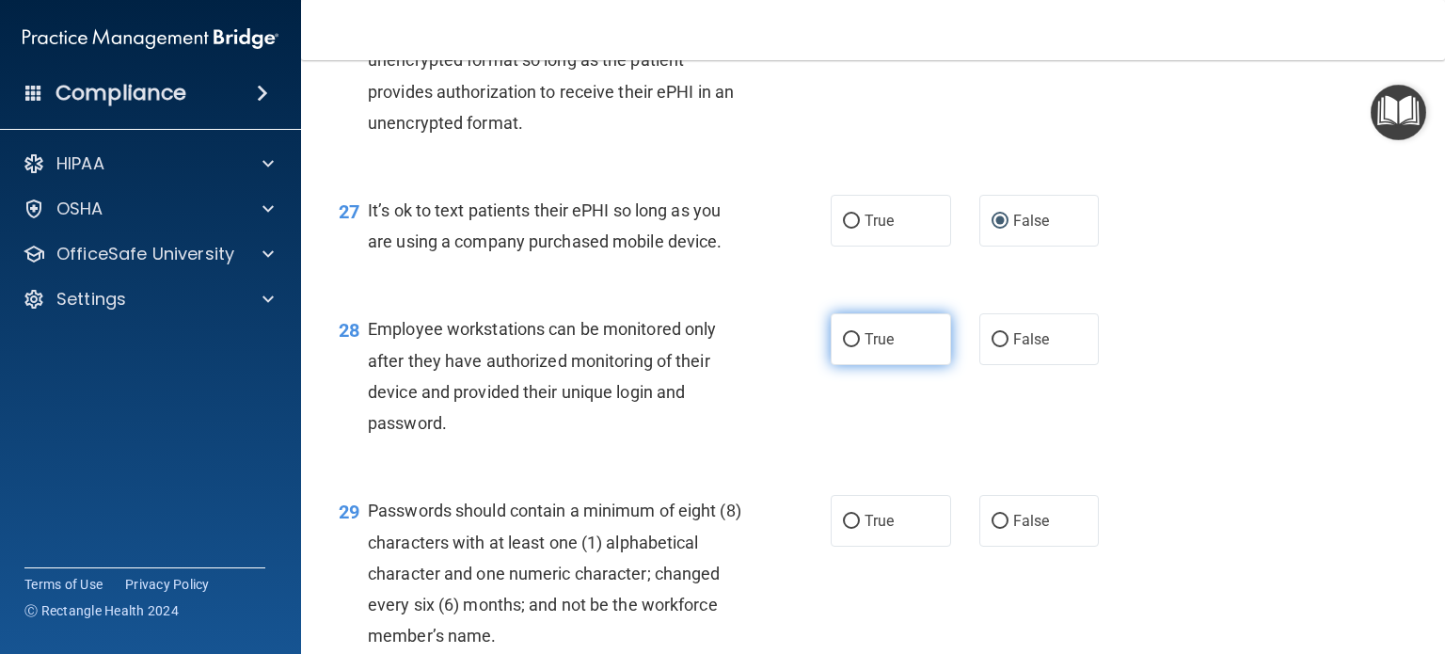
click at [845, 347] on input "True" at bounding box center [851, 340] width 17 height 14
radio input "true"
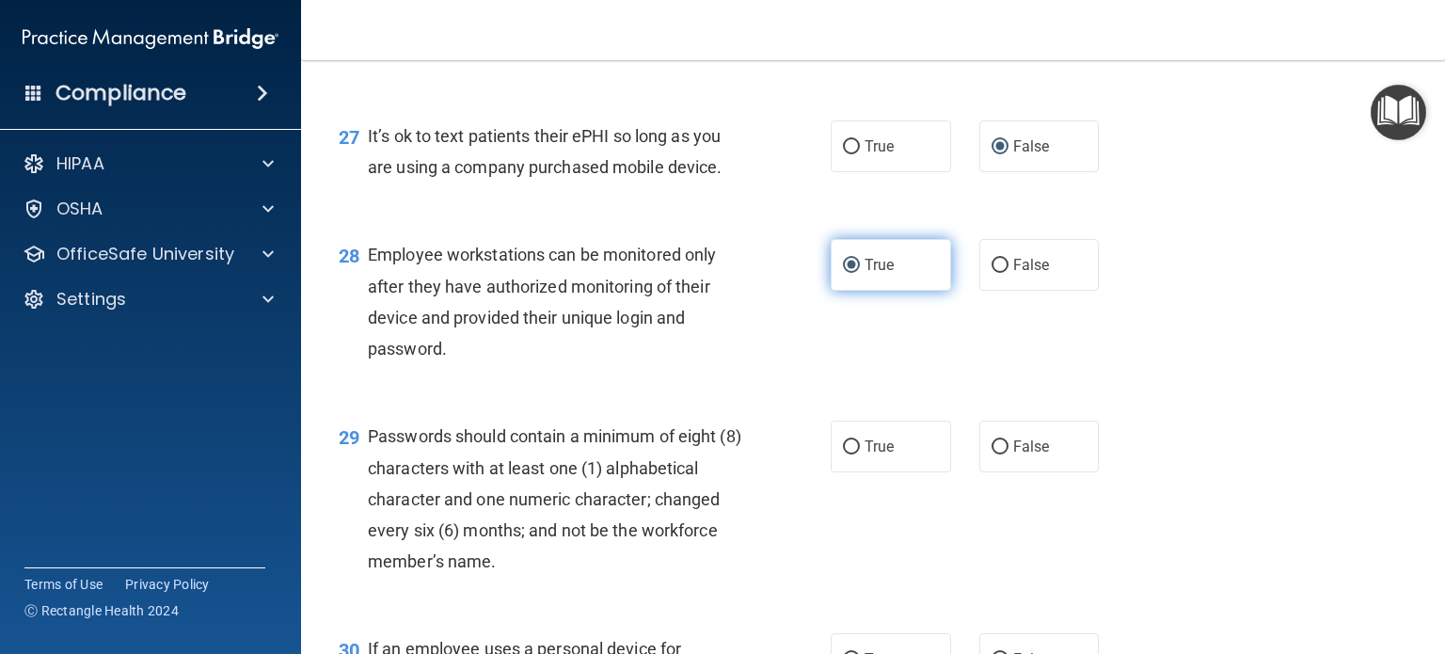
scroll to position [4705, 0]
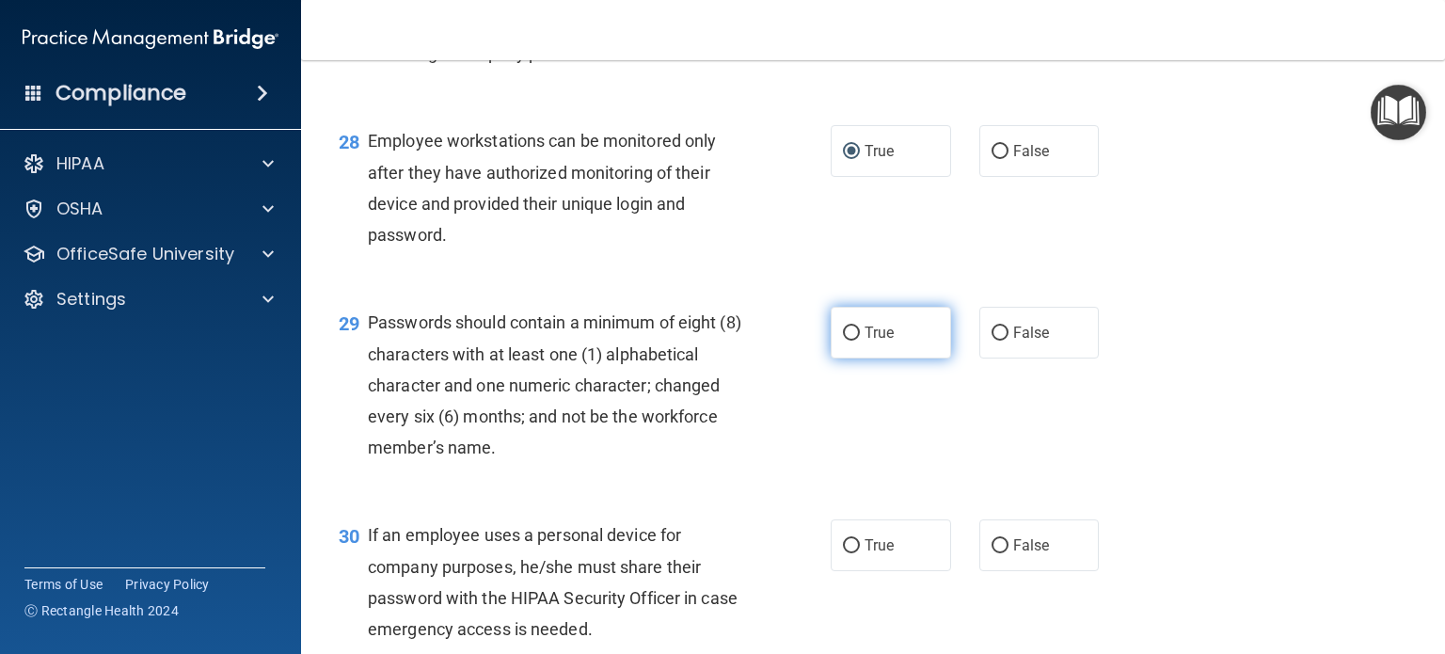
click at [843, 341] on input "True" at bounding box center [851, 334] width 17 height 14
radio input "true"
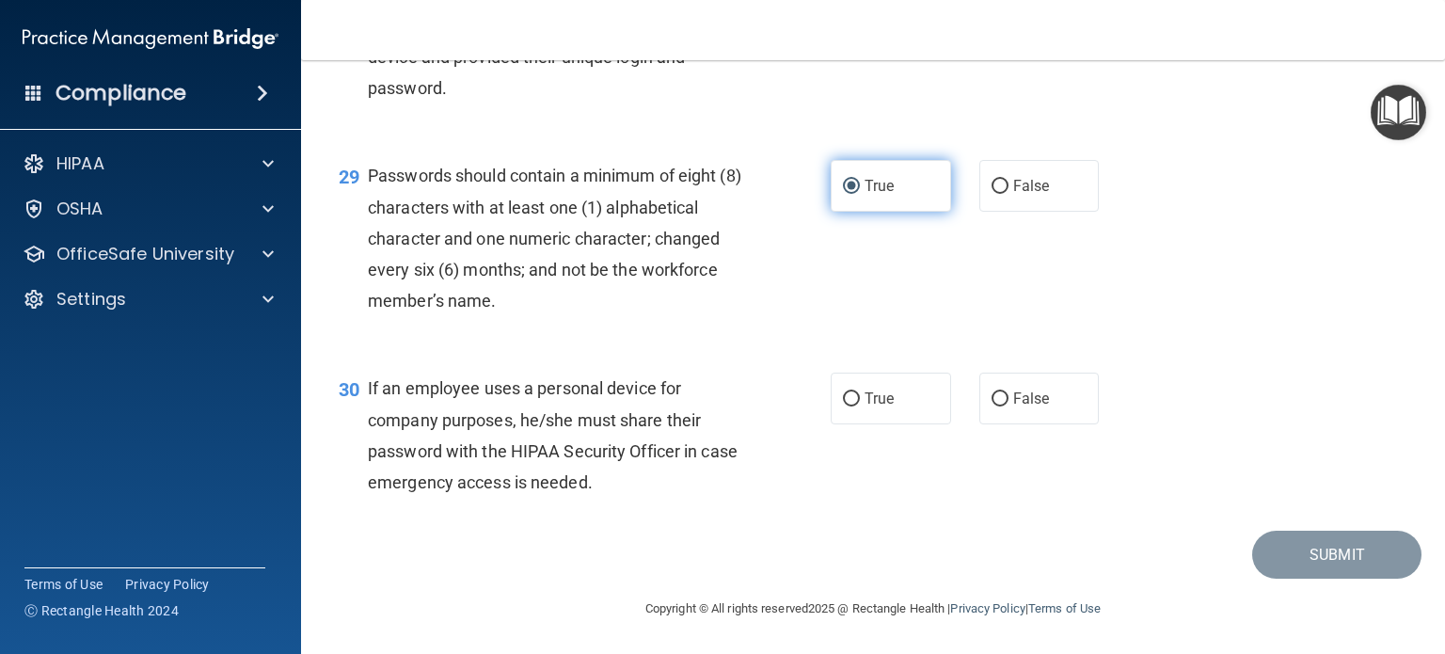
scroll to position [4894, 0]
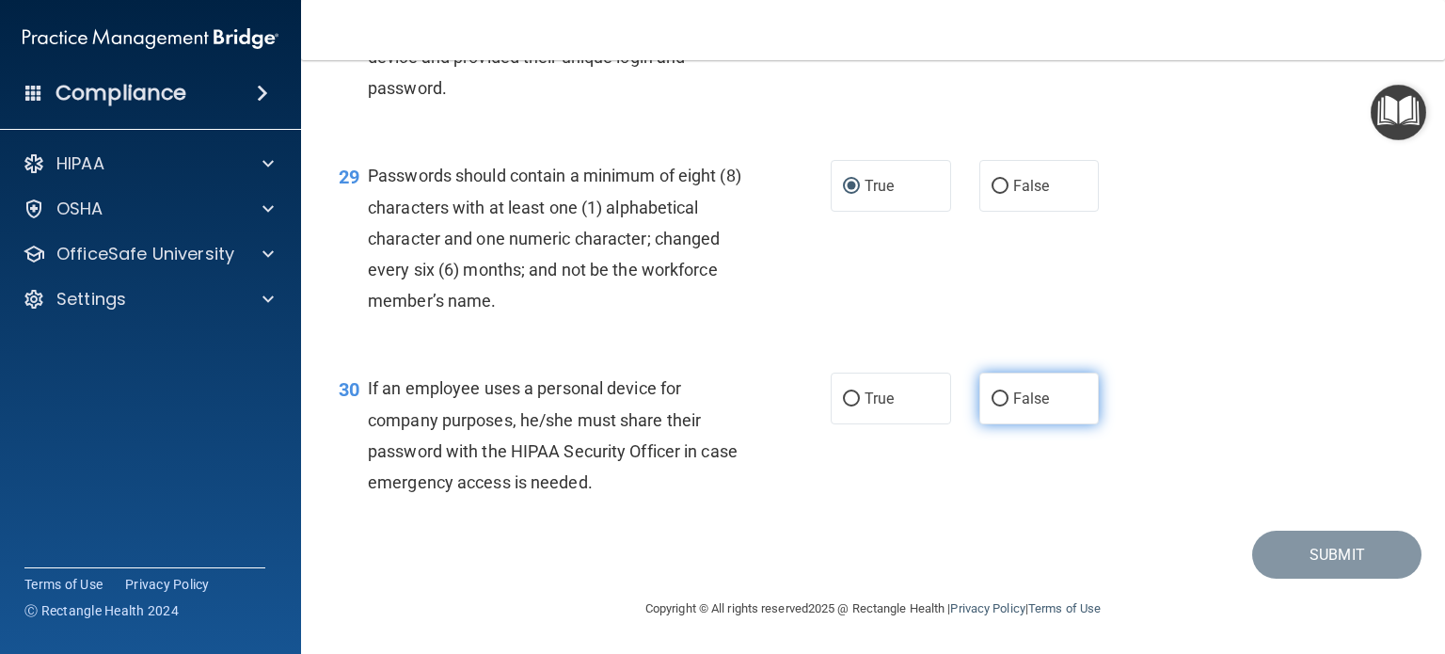
click at [992, 407] on input "False" at bounding box center [1000, 399] width 17 height 14
radio input "true"
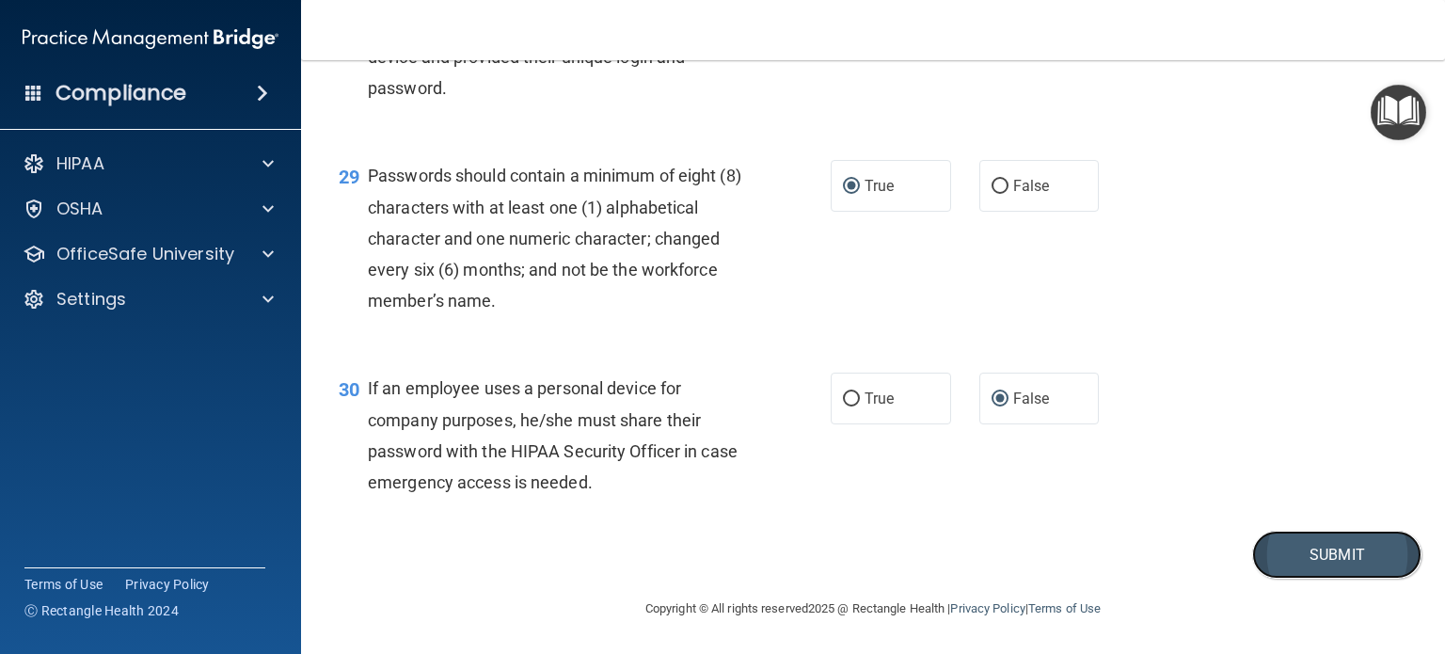
click at [1278, 579] on button "Submit" at bounding box center [1337, 555] width 169 height 48
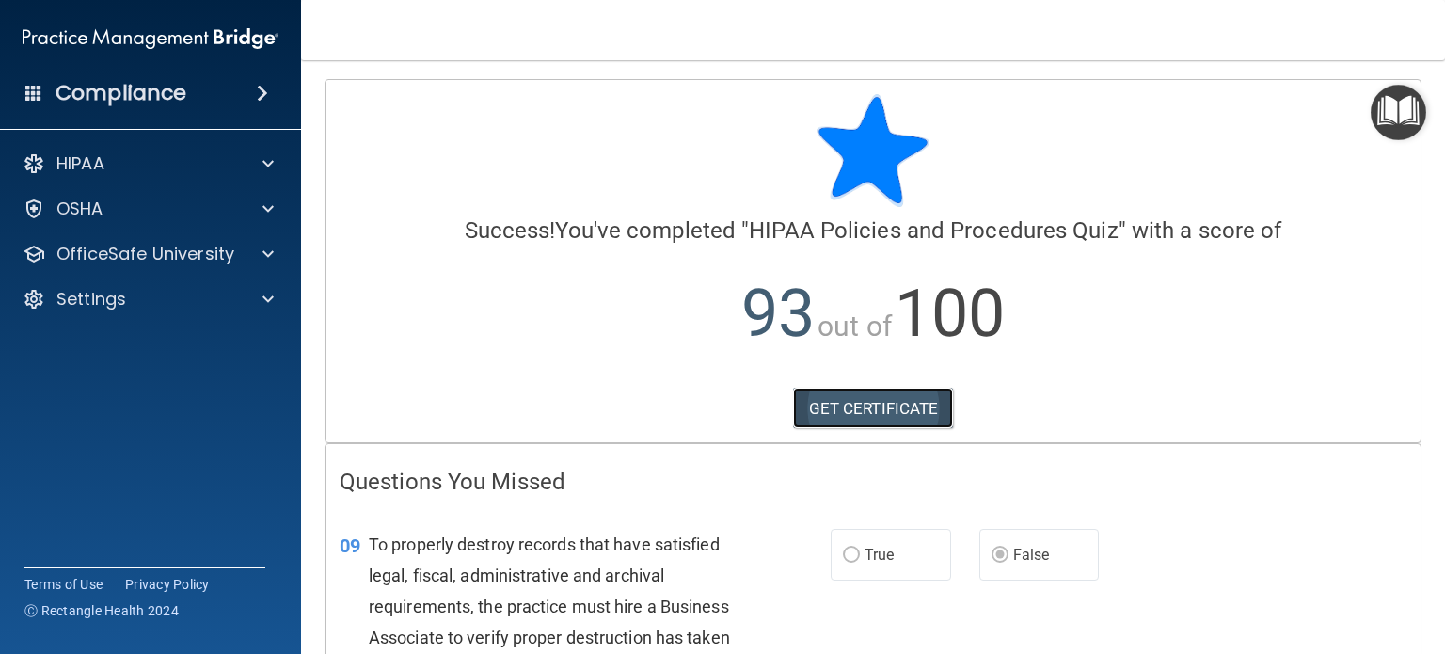
click at [854, 406] on link "GET CERTIFICATE" at bounding box center [873, 408] width 161 height 41
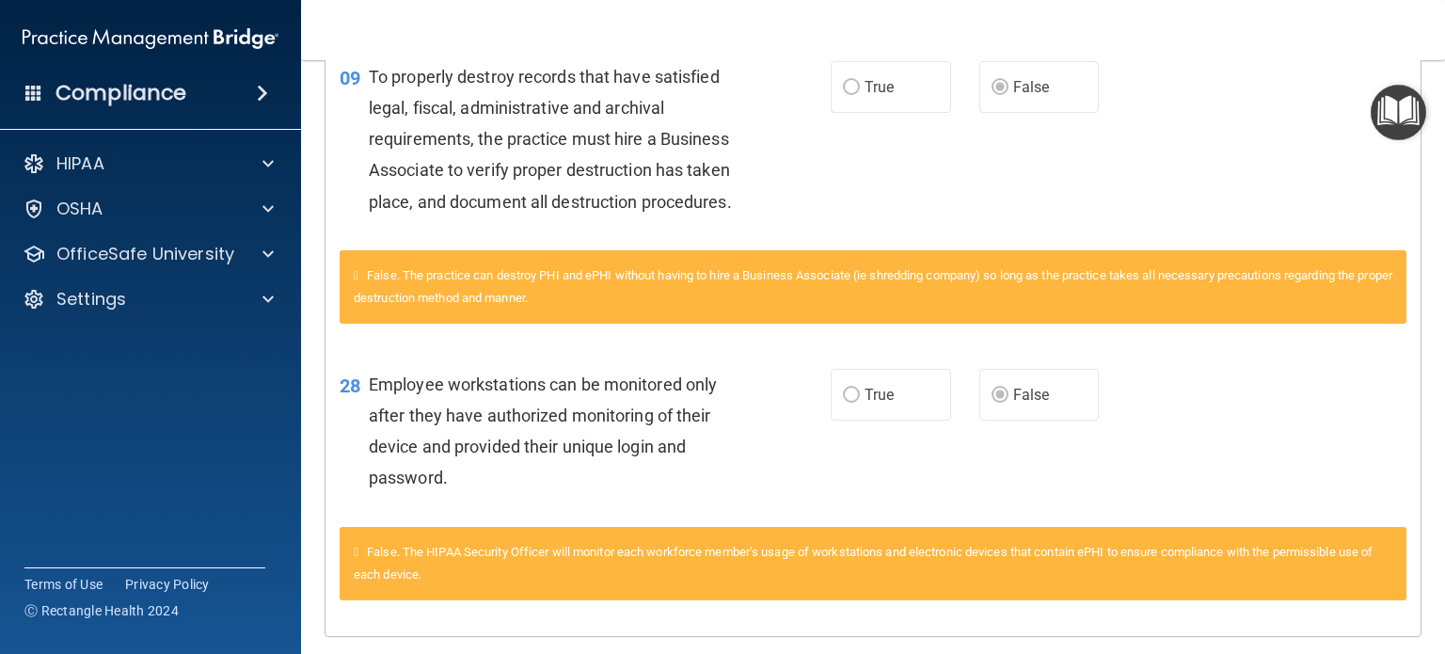
scroll to position [524, 0]
